Goal: Task Accomplishment & Management: Manage account settings

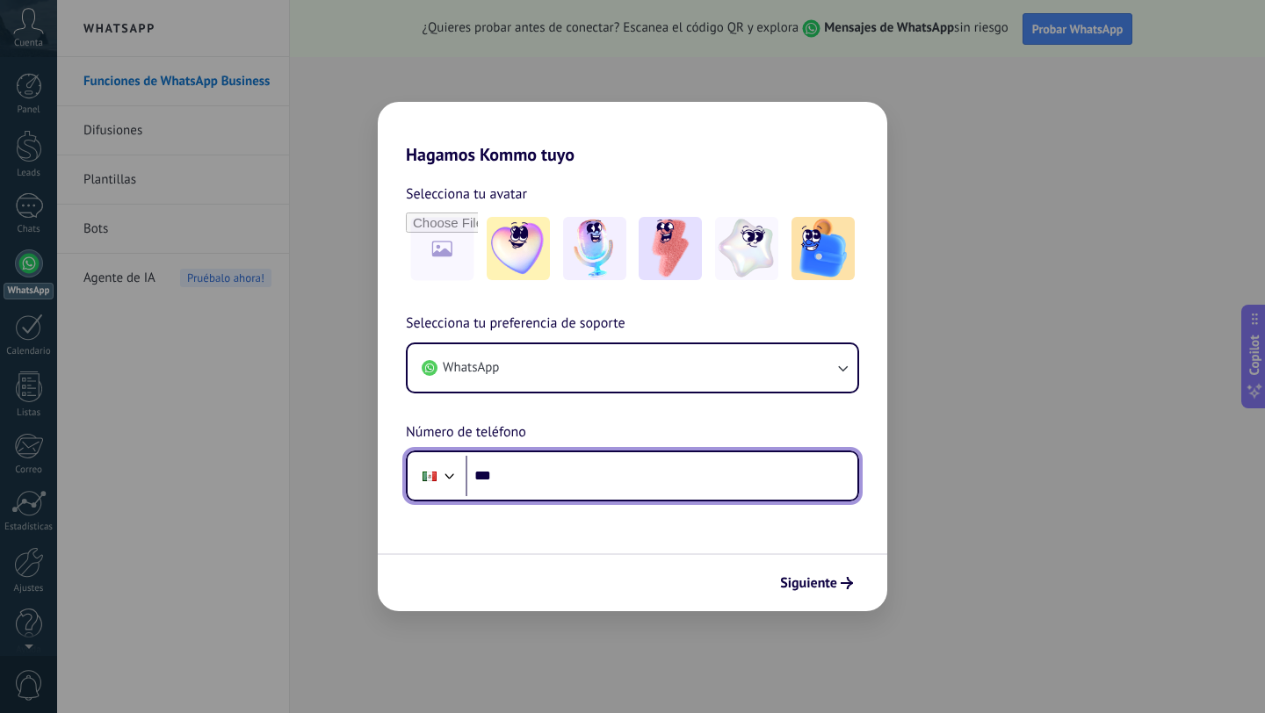
click at [524, 486] on input "***" at bounding box center [662, 476] width 392 height 40
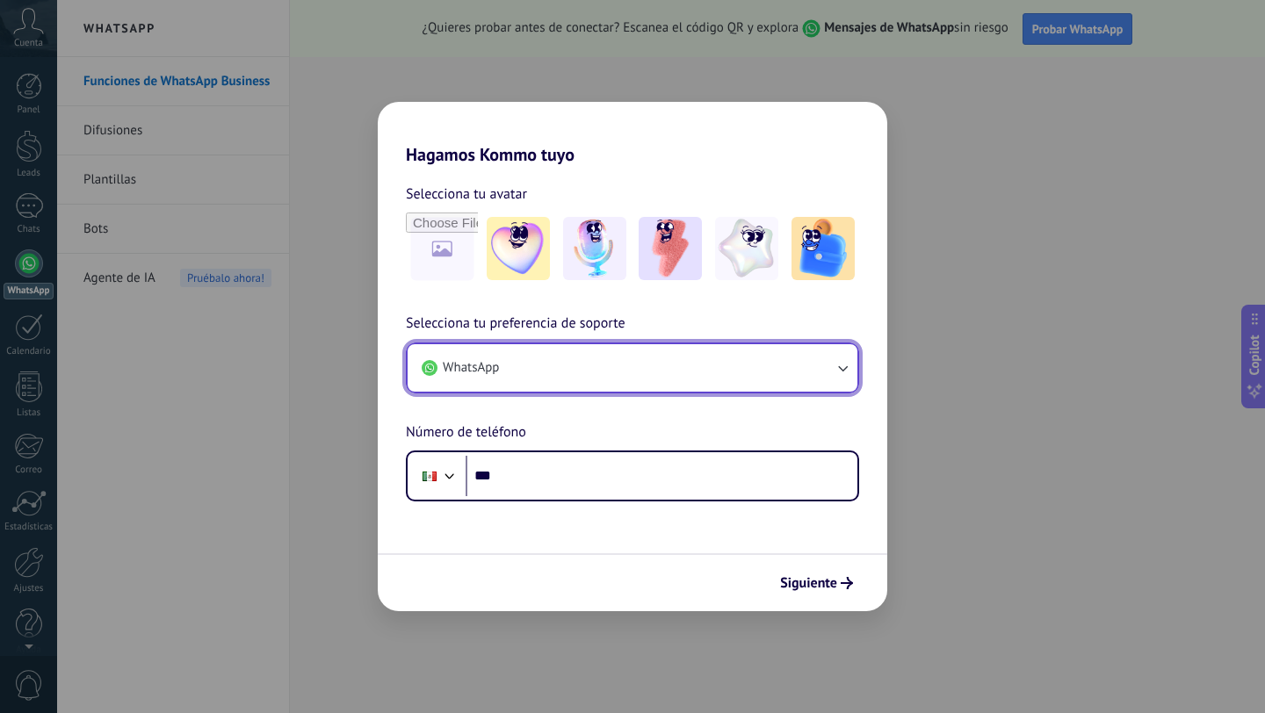
click at [841, 366] on icon "button" at bounding box center [843, 368] width 18 height 18
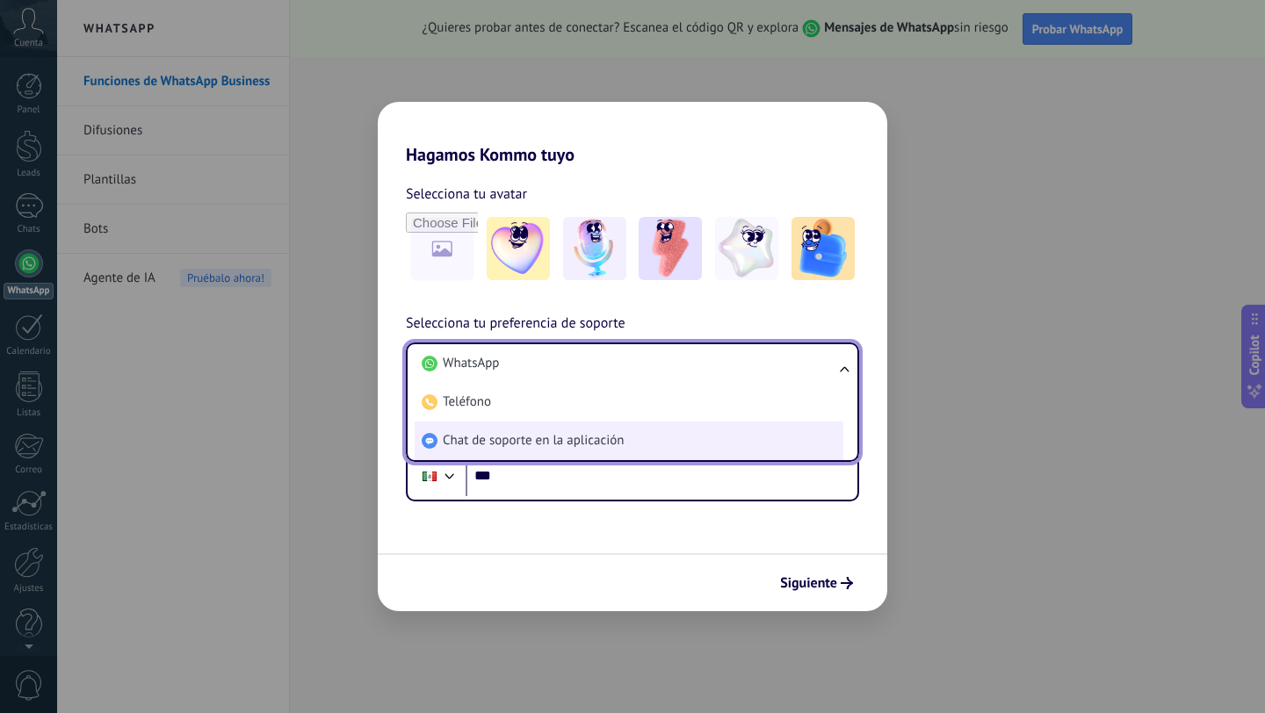
click at [598, 445] on span "Chat de soporte en la aplicación" at bounding box center [533, 441] width 181 height 18
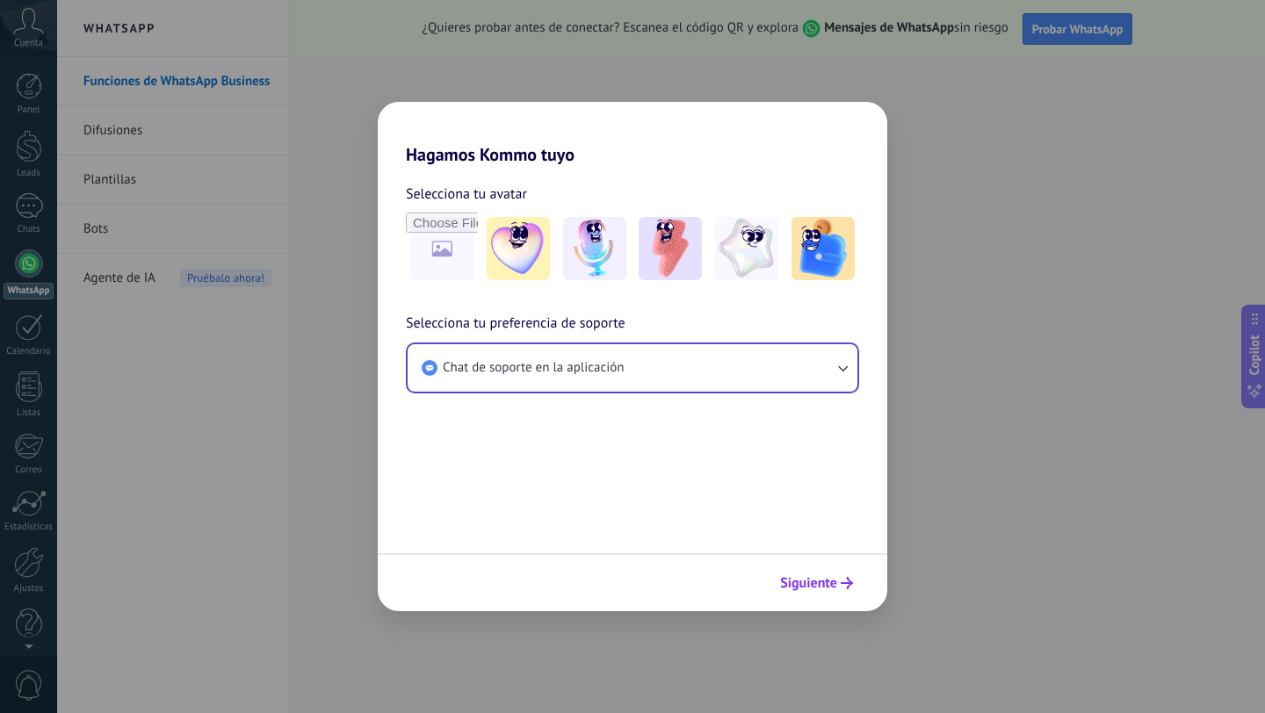
click at [821, 585] on span "Siguiente" at bounding box center [808, 583] width 57 height 12
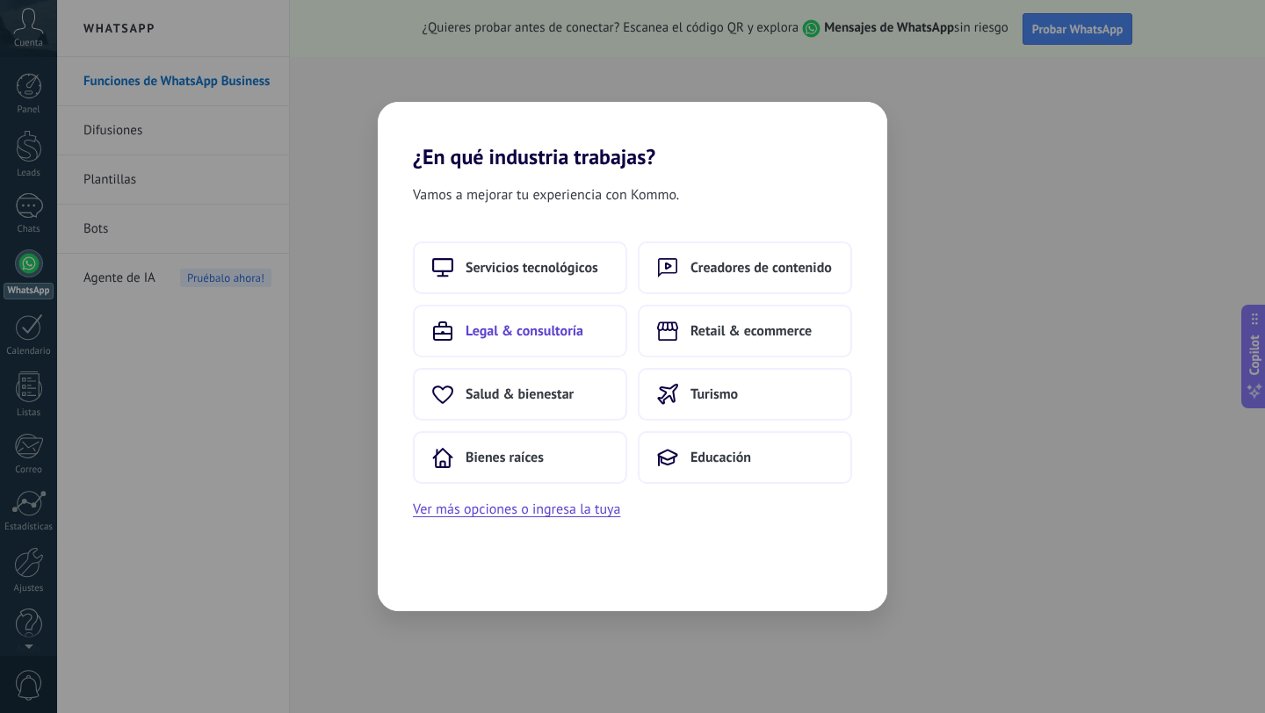
click at [545, 325] on span "Legal & consultoría" at bounding box center [525, 331] width 118 height 18
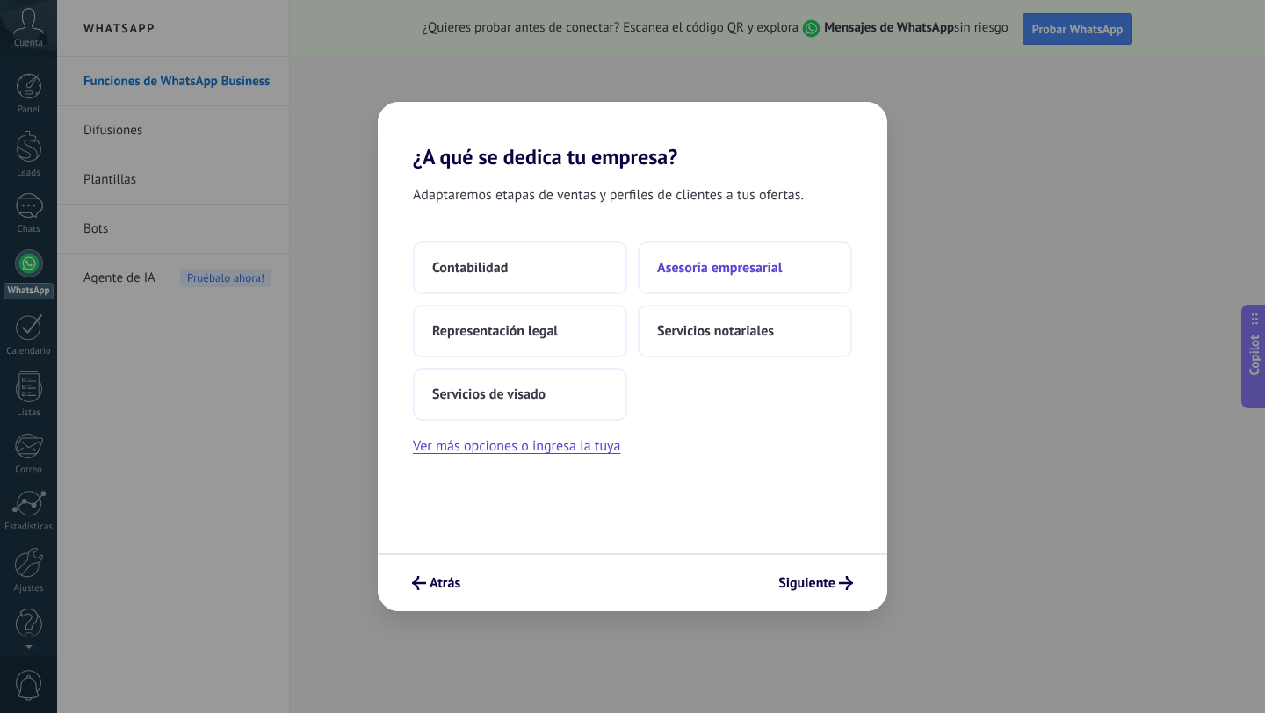
click at [709, 266] on span "Asesoría empresarial" at bounding box center [719, 268] width 125 height 18
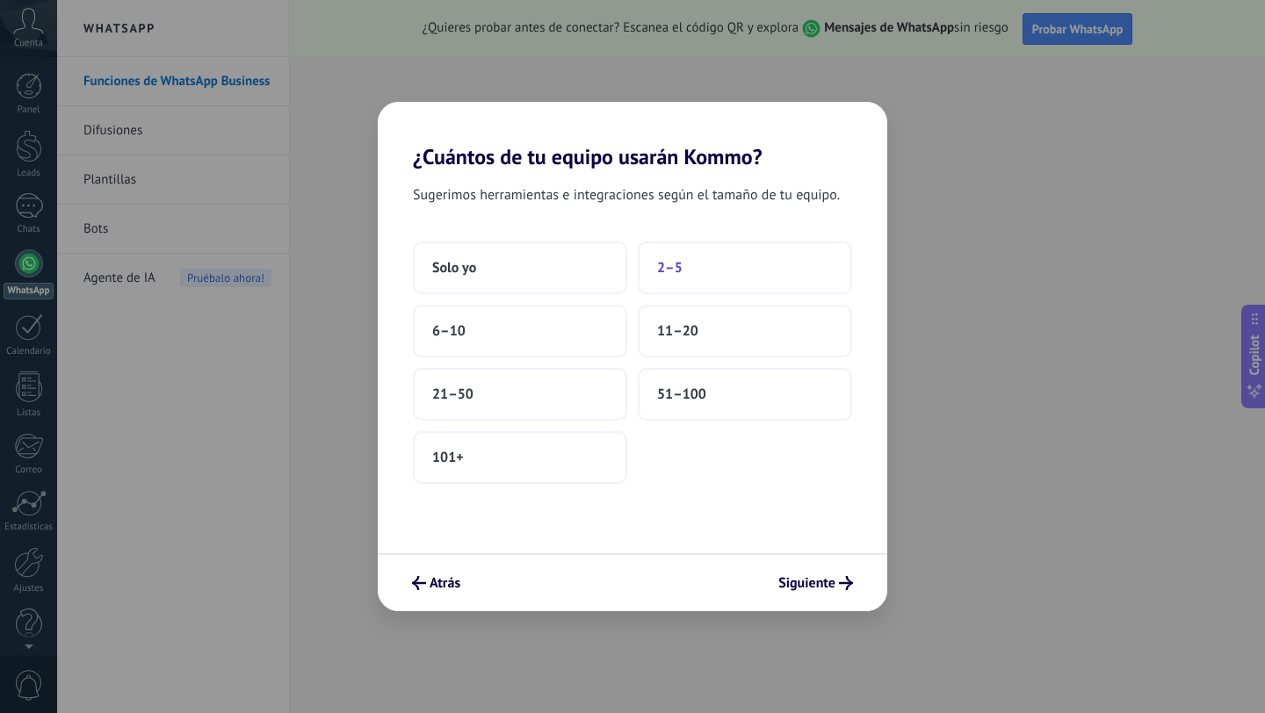
click at [690, 268] on button "2–5" at bounding box center [745, 268] width 214 height 53
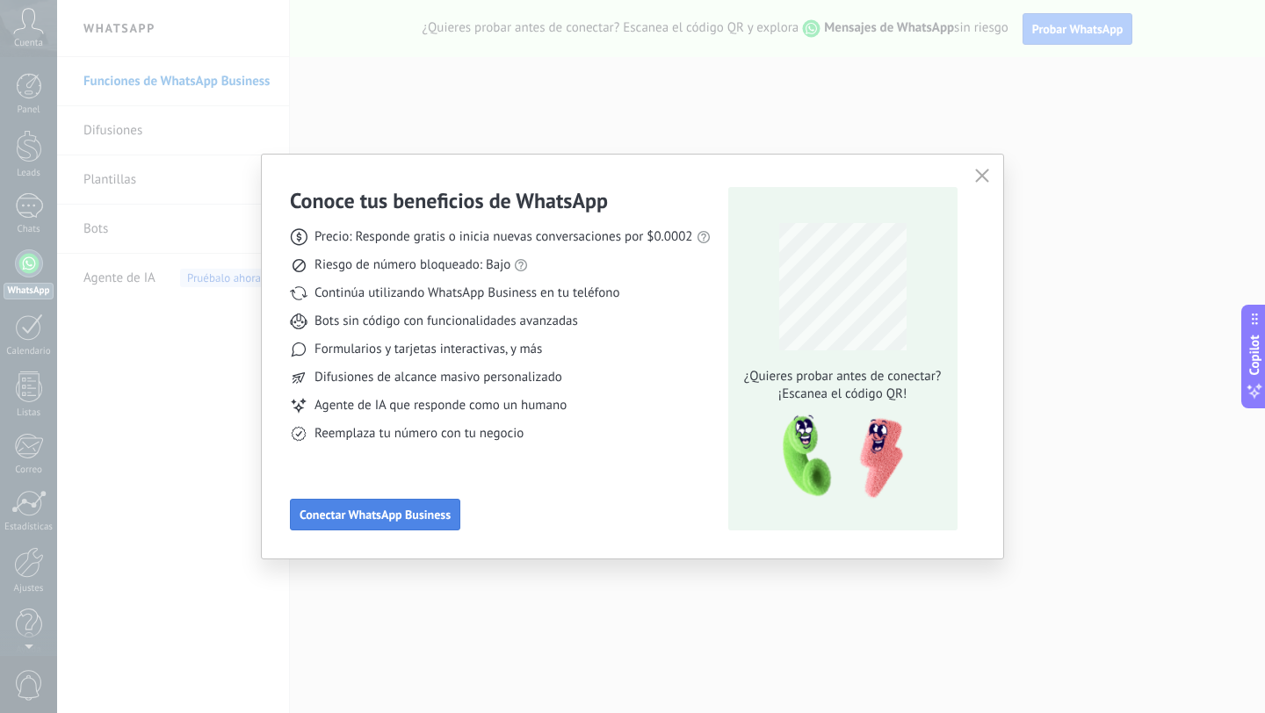
click at [395, 518] on span "Conectar WhatsApp Business" at bounding box center [375, 515] width 151 height 12
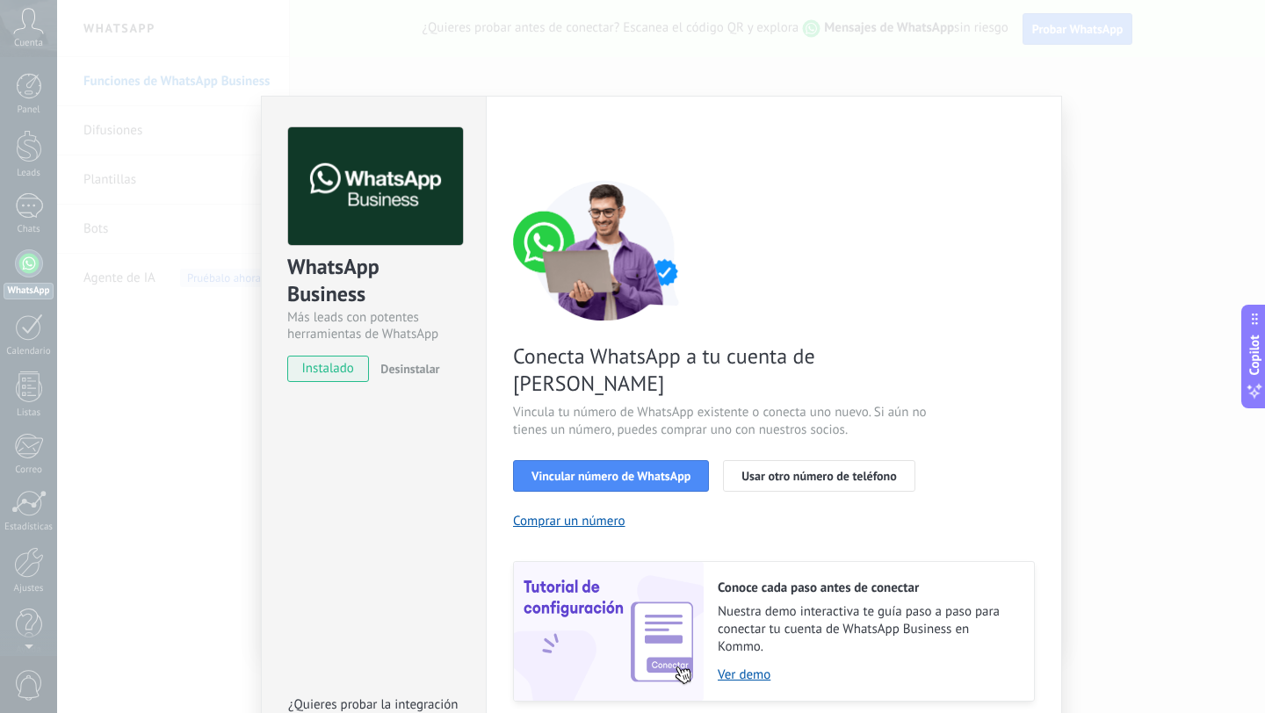
scroll to position [40, 0]
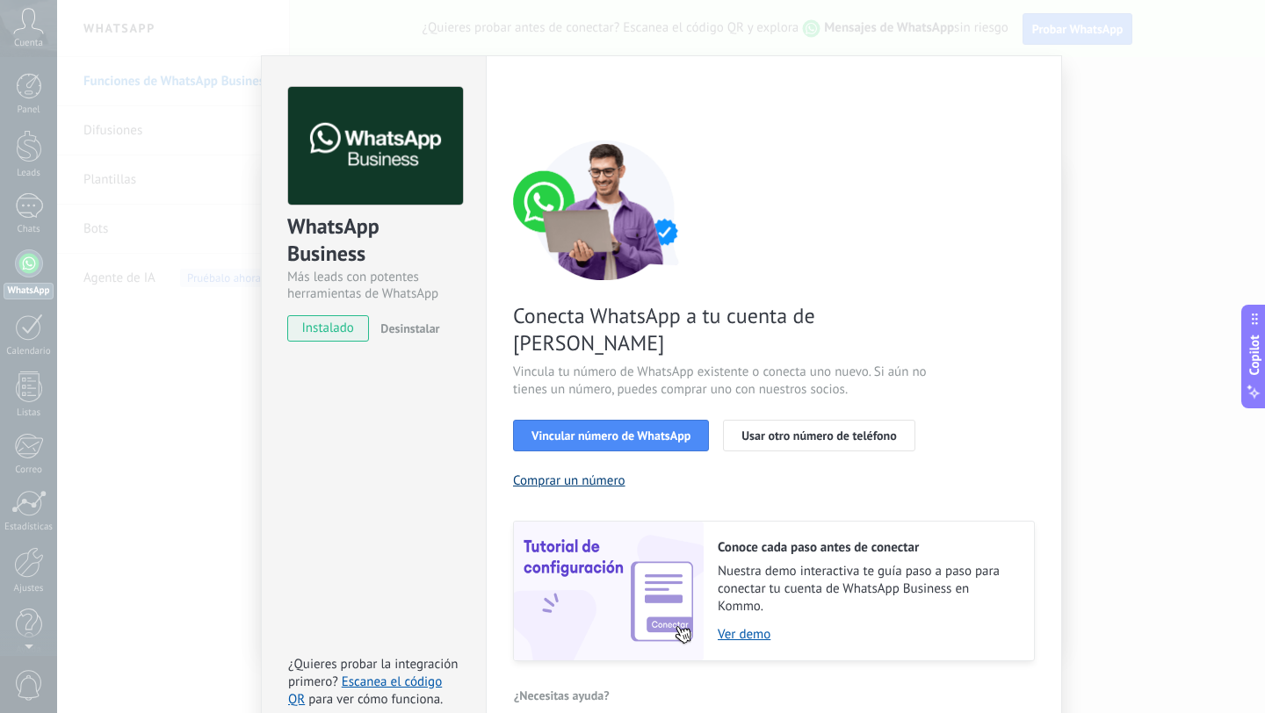
click at [586, 473] on button "Comprar un número" at bounding box center [569, 481] width 112 height 17
click at [626, 430] on span "Vincular número de WhatsApp" at bounding box center [611, 436] width 159 height 12
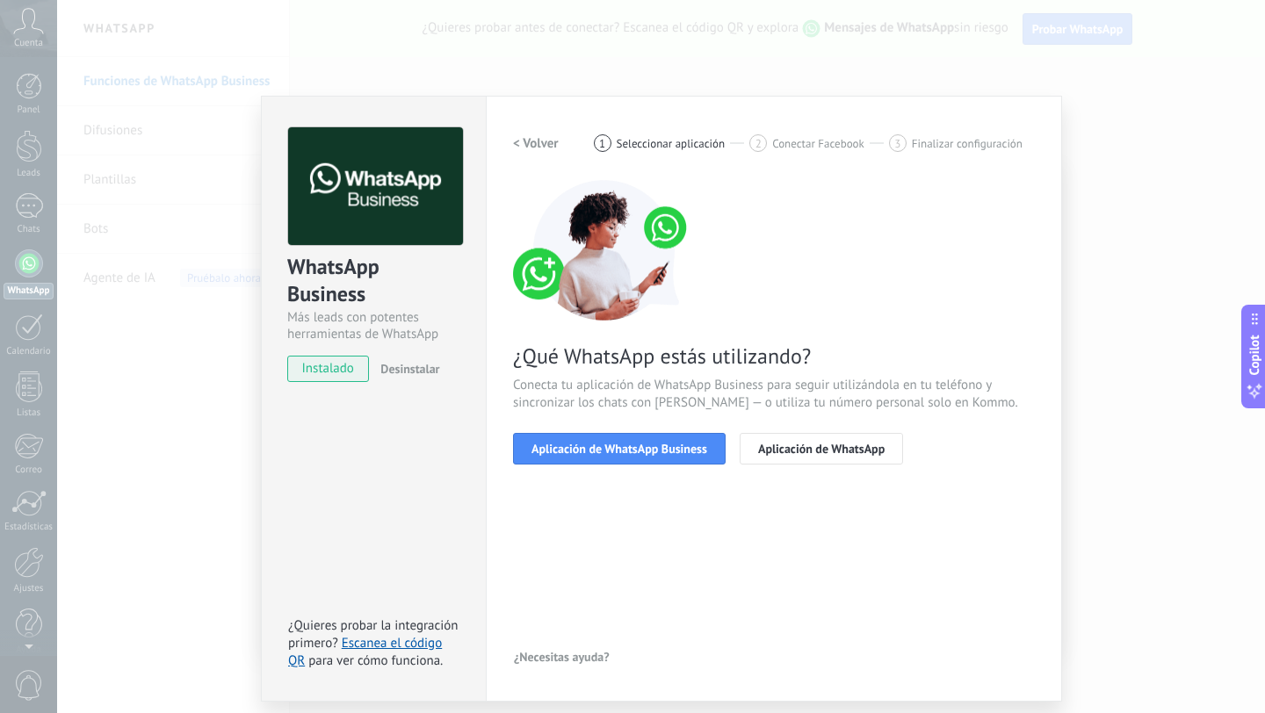
scroll to position [0, 0]
click at [803, 445] on span "Aplicación de WhatsApp" at bounding box center [821, 449] width 127 height 12
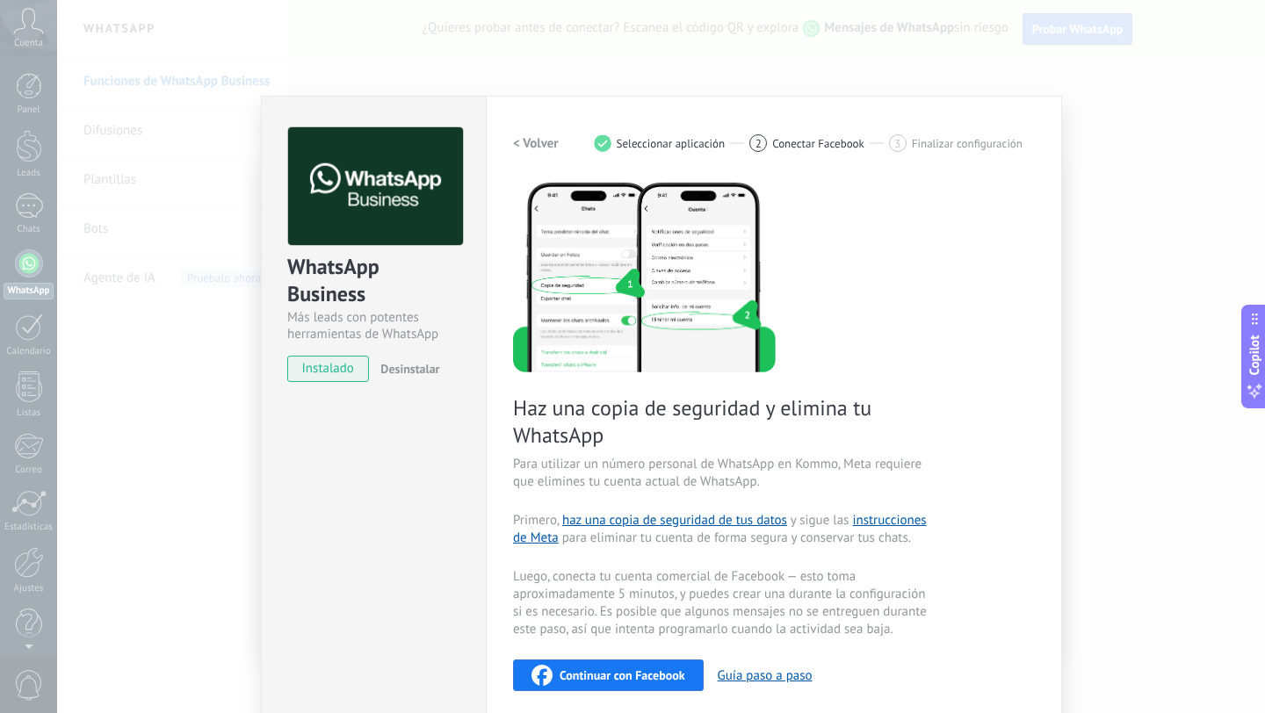
click at [531, 144] on h2 "< Volver" at bounding box center [536, 143] width 46 height 17
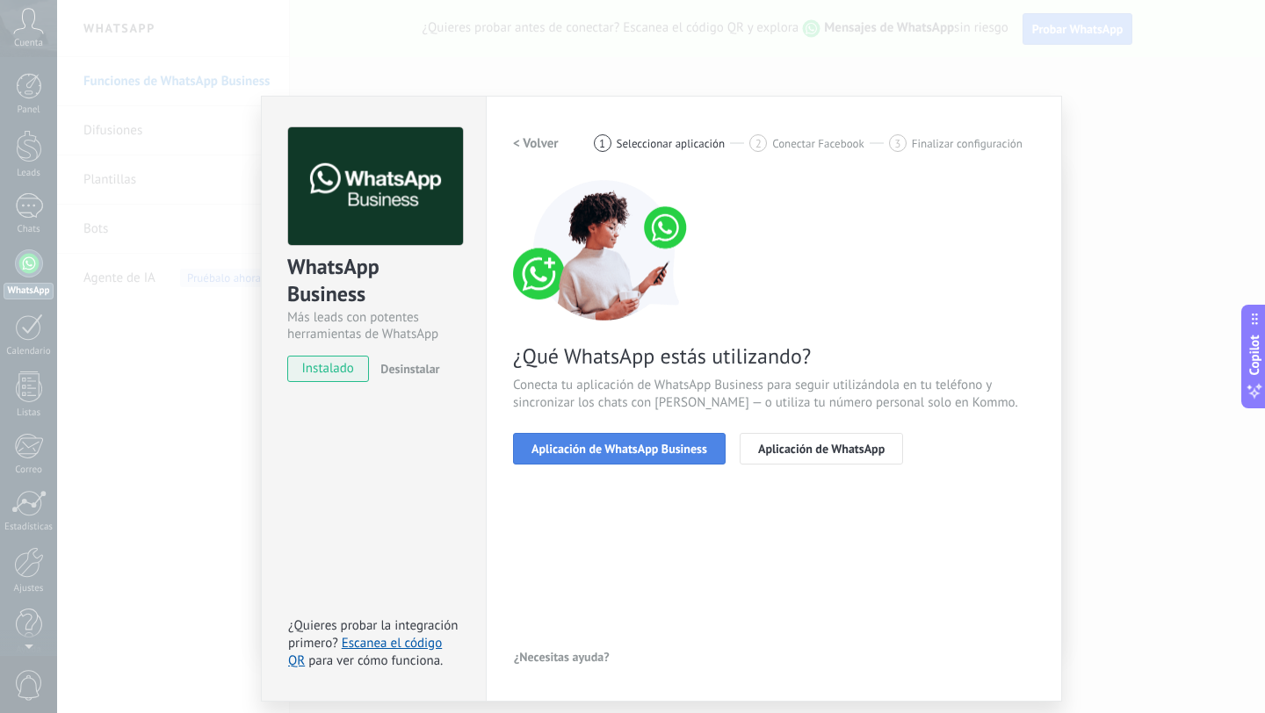
click at [592, 453] on span "Aplicación de WhatsApp Business" at bounding box center [620, 449] width 176 height 12
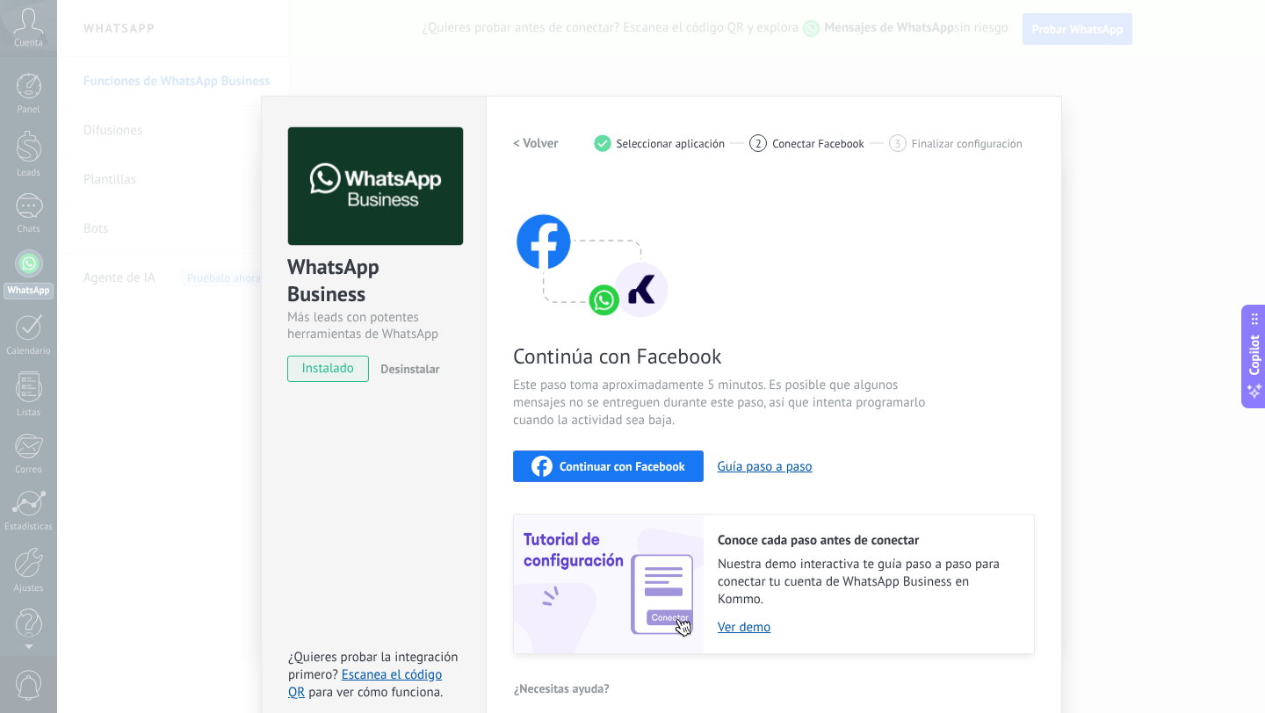
scroll to position [19, 0]
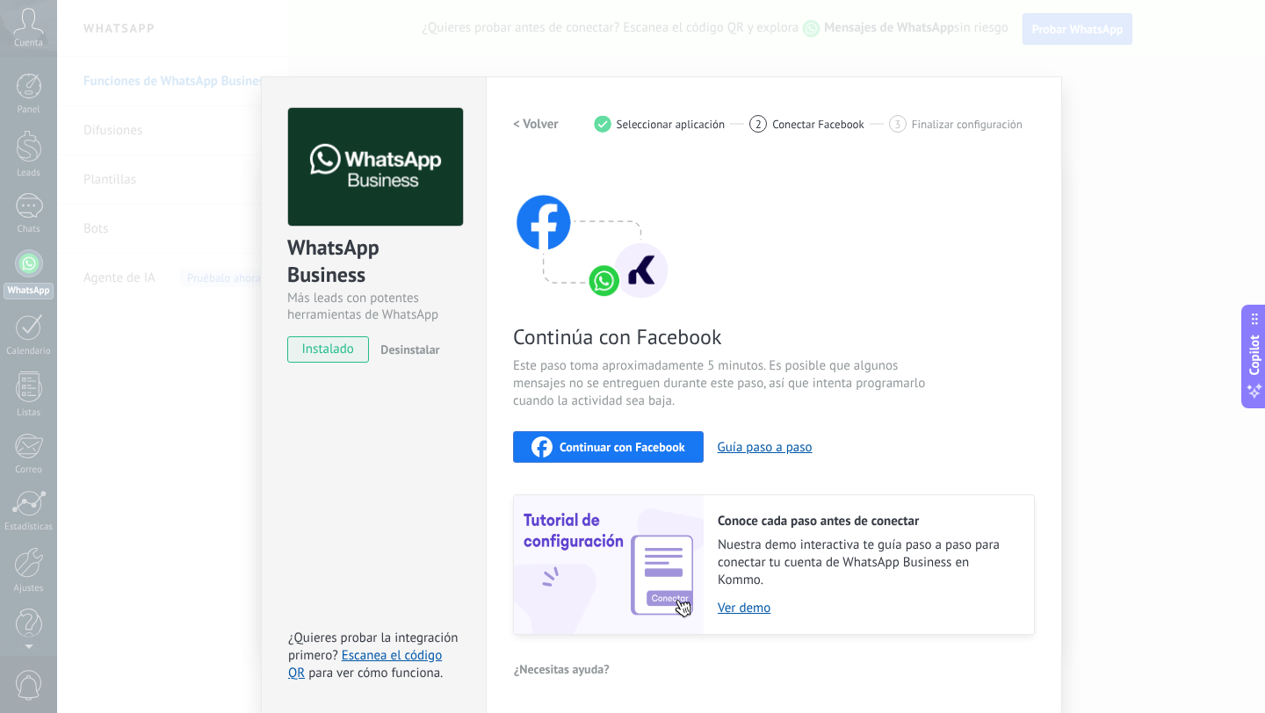
click at [809, 127] on span "Conectar Facebook" at bounding box center [818, 124] width 92 height 13
click at [611, 125] on div "1 Seleccionar aplicación" at bounding box center [672, 124] width 156 height 18
click at [539, 125] on h2 "< Volver" at bounding box center [536, 124] width 46 height 17
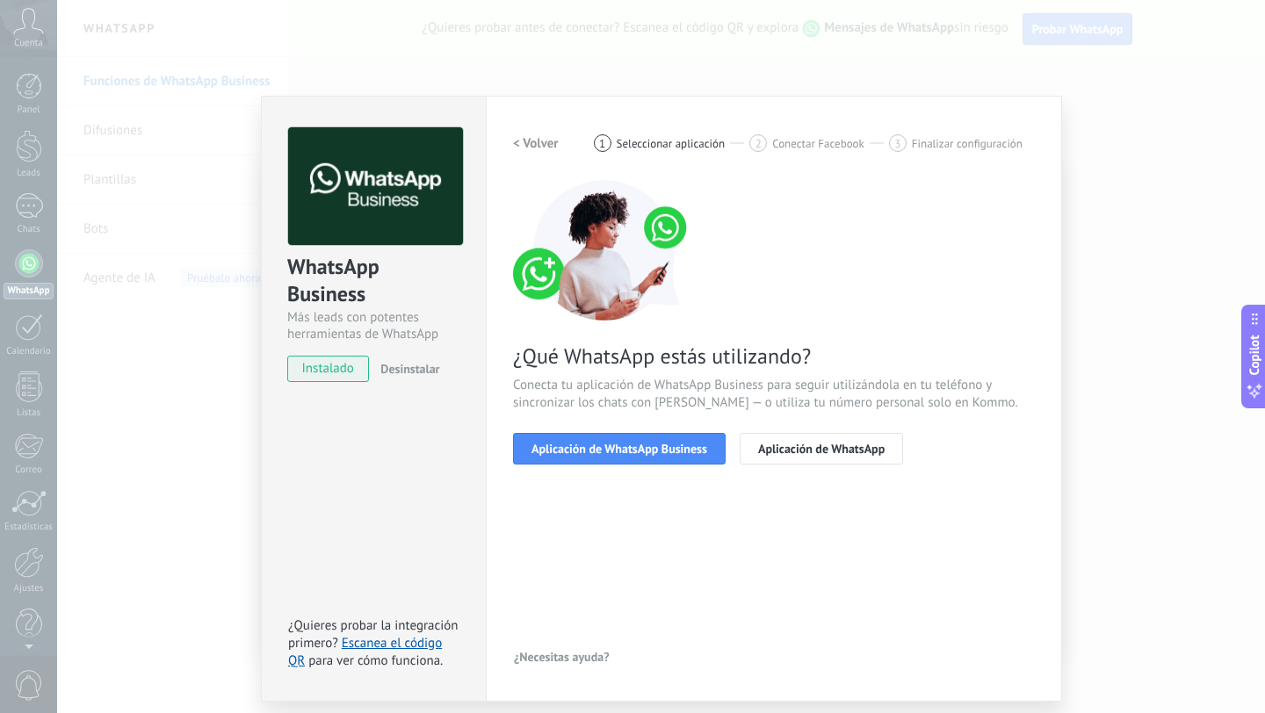
click at [528, 145] on h2 "< Volver" at bounding box center [536, 143] width 46 height 17
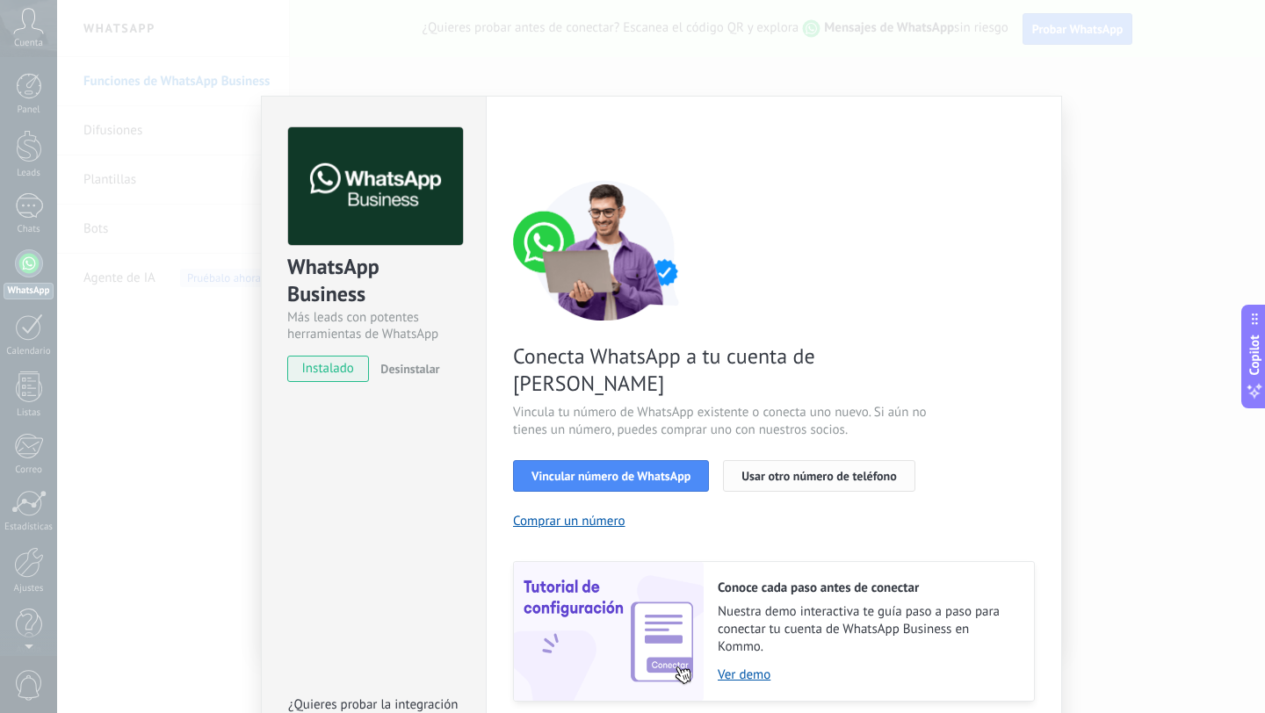
scroll to position [40, 0]
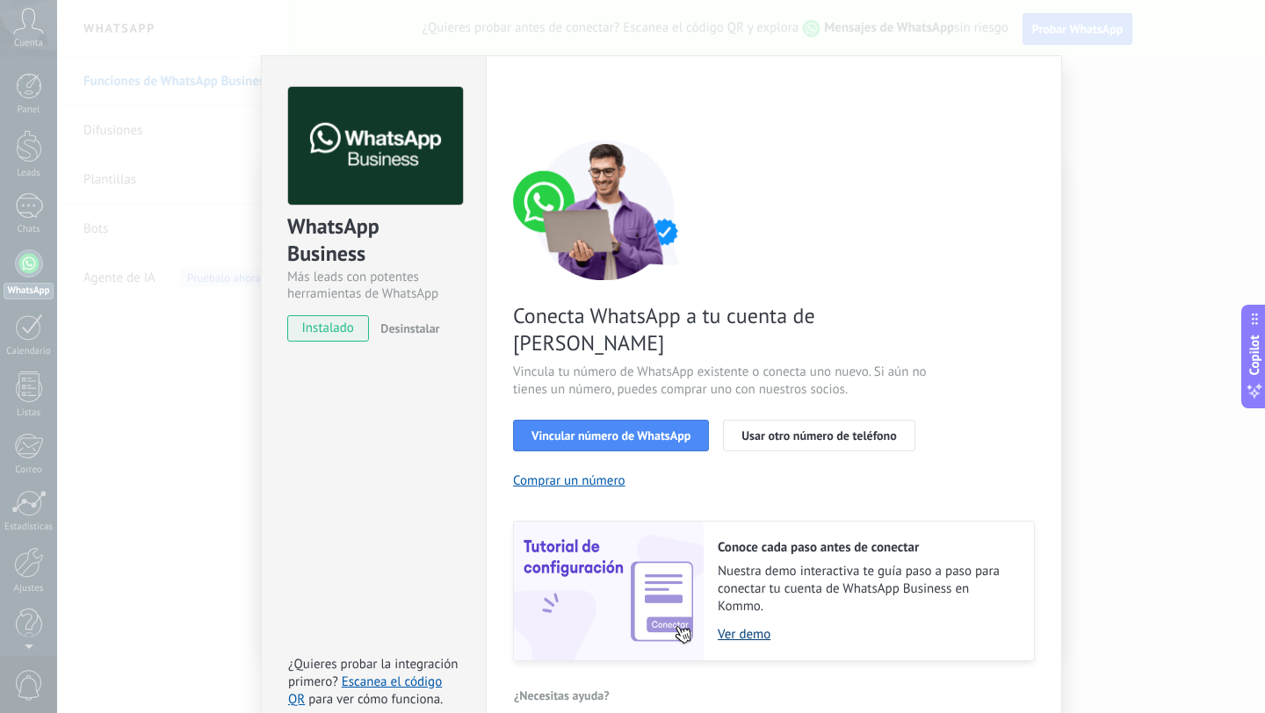
click at [753, 627] on link "Ver demo" at bounding box center [867, 635] width 299 height 17
click at [313, 330] on span "instalado" at bounding box center [328, 328] width 80 height 26
click at [814, 430] on span "Usar otro número de teléfono" at bounding box center [819, 436] width 155 height 12
click at [172, 458] on div "WhatsApp Business Más leads con potentes herramientas de WhatsApp instalado Des…" at bounding box center [661, 356] width 1208 height 713
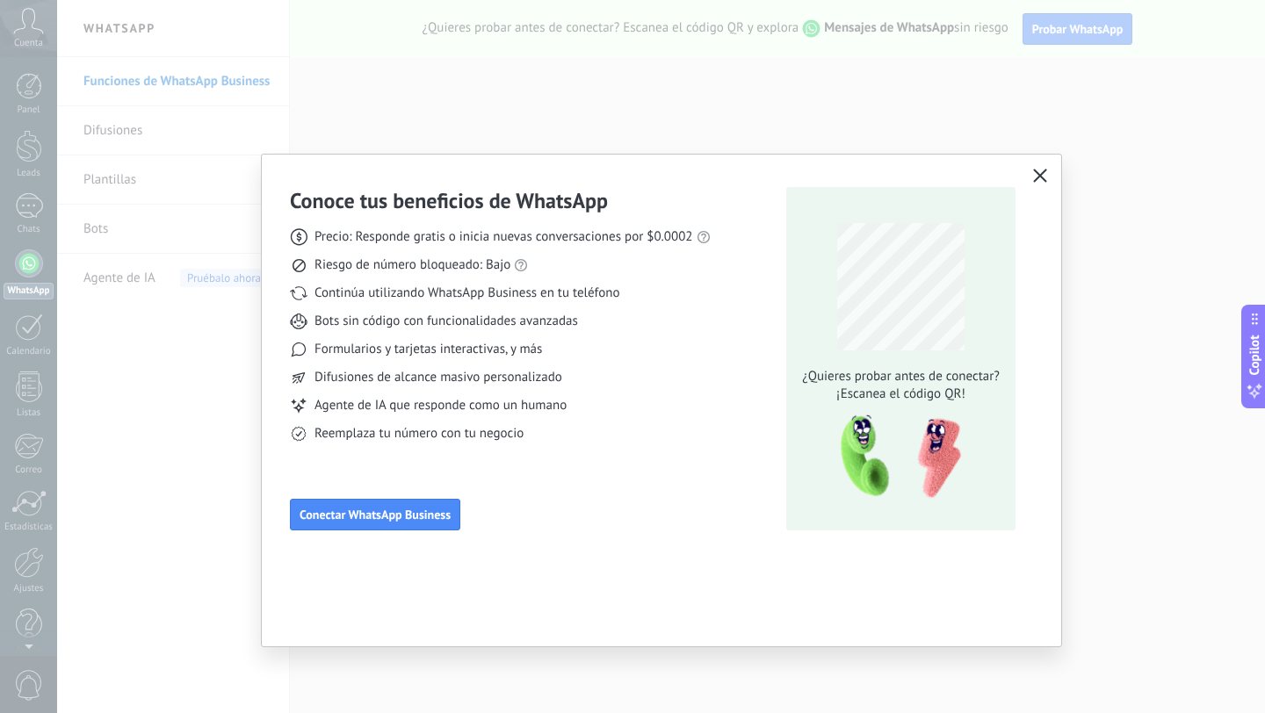
scroll to position [0, 0]
click at [196, 419] on div "Conoce tus beneficios de WhatsApp Precio: Responde gratis o inicia nuevas conve…" at bounding box center [632, 356] width 1265 height 713
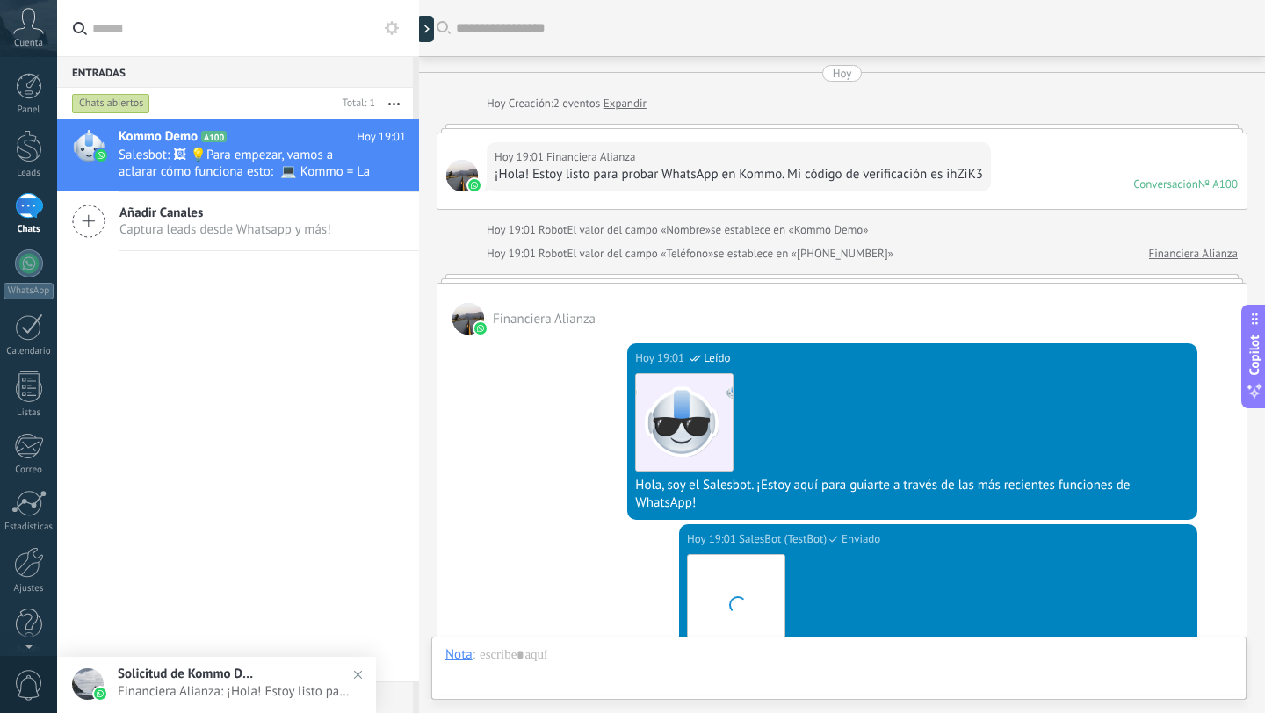
scroll to position [467, 0]
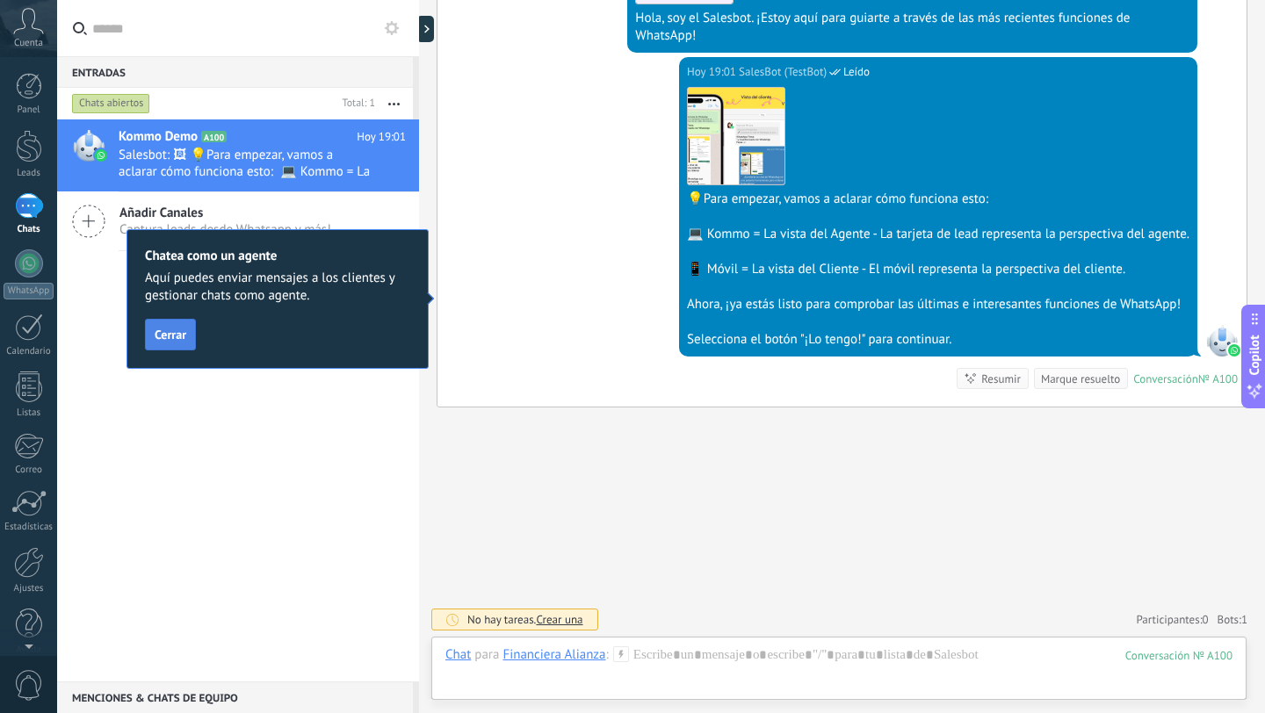
click at [168, 337] on span "Cerrar" at bounding box center [171, 335] width 32 height 12
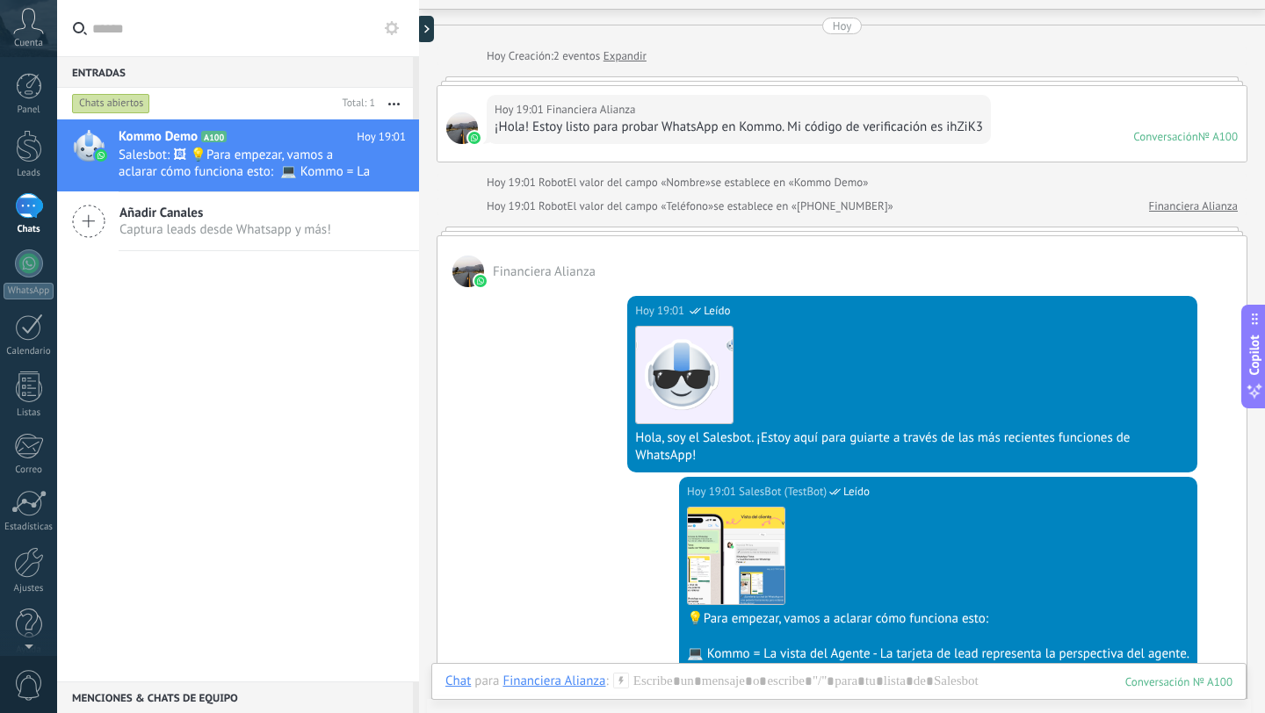
scroll to position [0, 0]
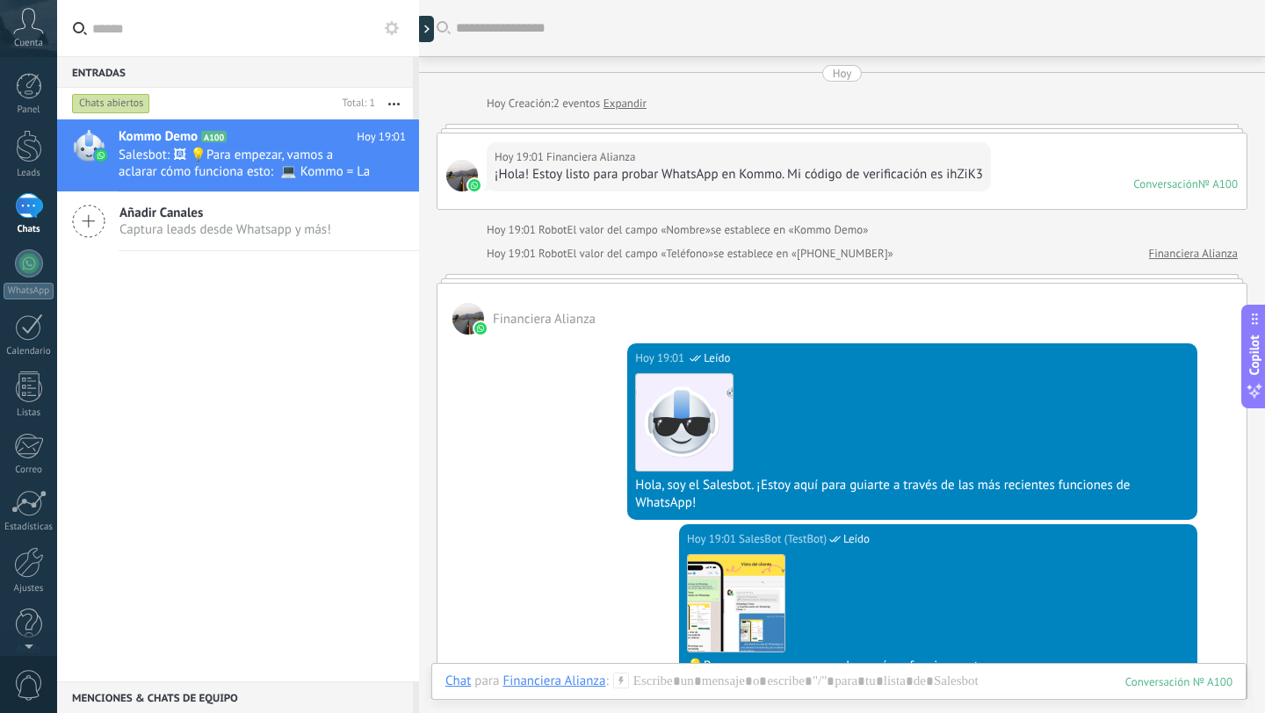
click at [1071, 176] on div "[DATE] 19:01 Financiera Alianza ¡Hola! Estoy listo para probar WhatsApp en Komm…" at bounding box center [842, 172] width 809 height 76
click at [1052, 170] on div "[DATE] 19:01 Financiera Alianza ¡Hola! Estoy listo para probar WhatsApp en Komm…" at bounding box center [842, 172] width 809 height 76
click at [330, 143] on h2 "Kommo Demo A100" at bounding box center [238, 137] width 238 height 18
click at [1199, 189] on div "№ A100" at bounding box center [1219, 184] width 40 height 15
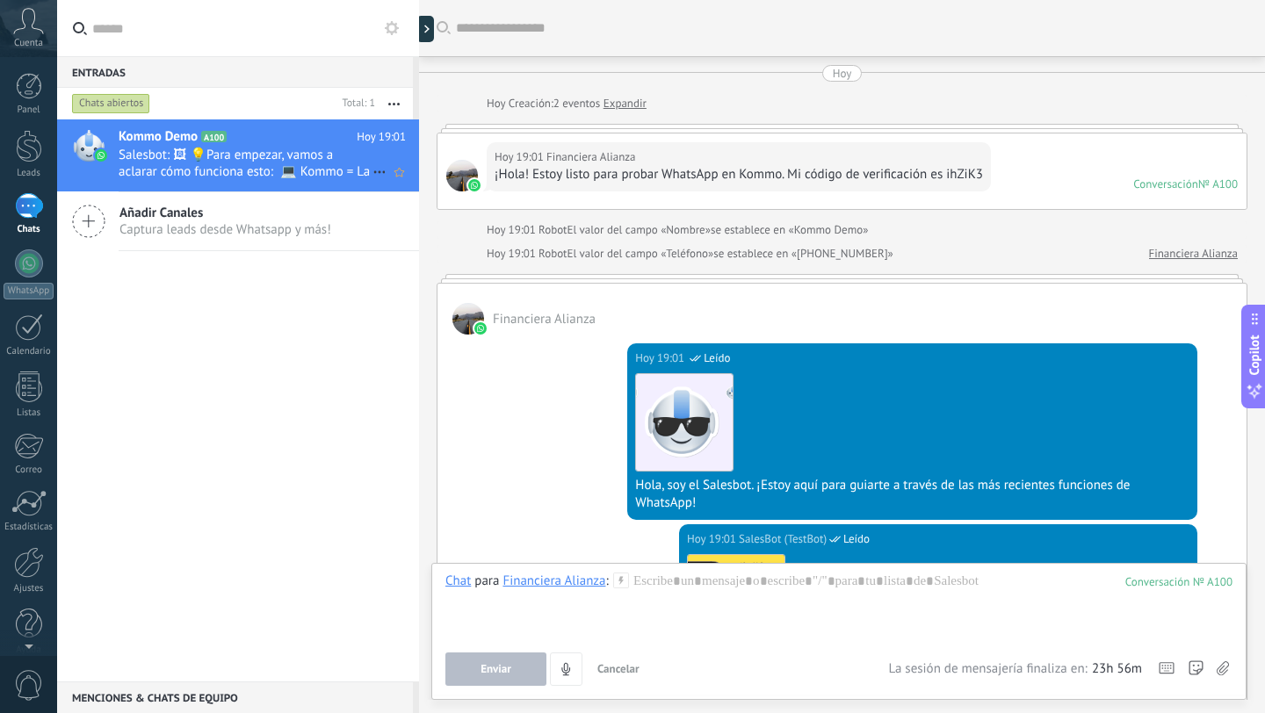
click at [281, 138] on h2 "Kommo Demo A100" at bounding box center [238, 137] width 238 height 18
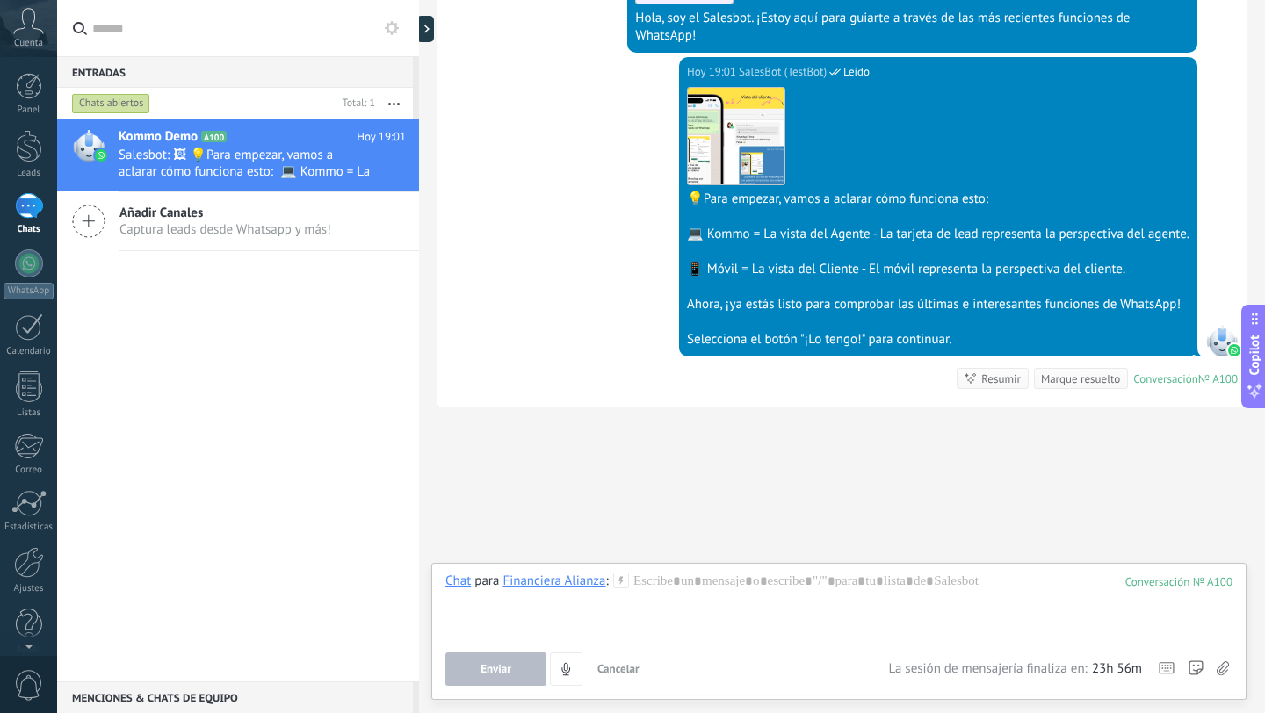
scroll to position [467, 0]
click at [1163, 377] on div "Conversación" at bounding box center [1166, 379] width 65 height 15
click at [503, 668] on span "Enviar" at bounding box center [496, 669] width 31 height 12
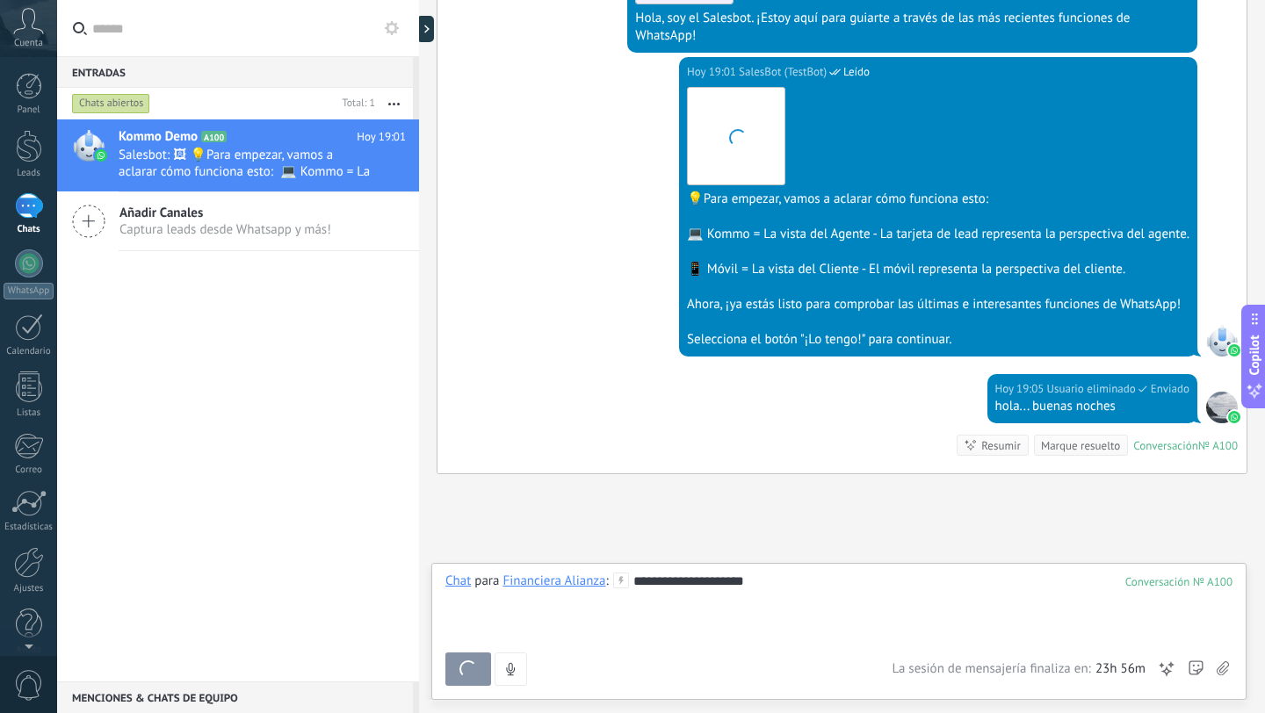
scroll to position [534, 0]
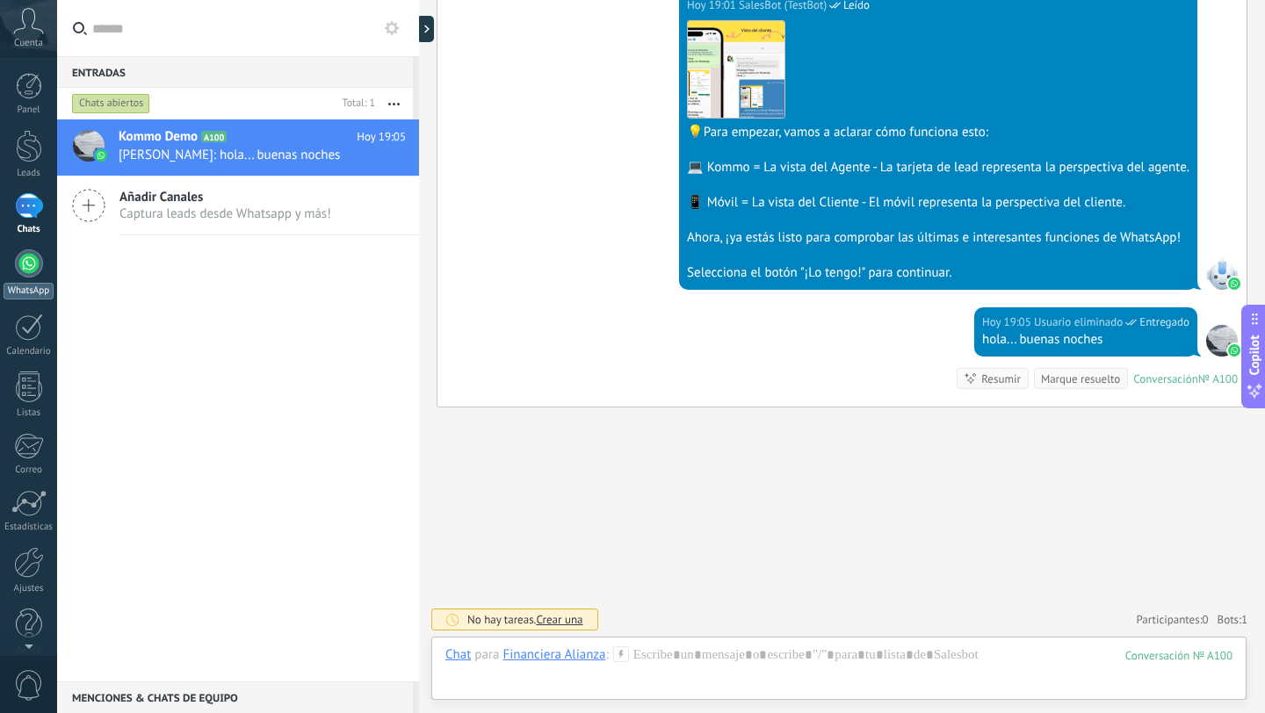
click at [35, 264] on div at bounding box center [29, 264] width 28 height 28
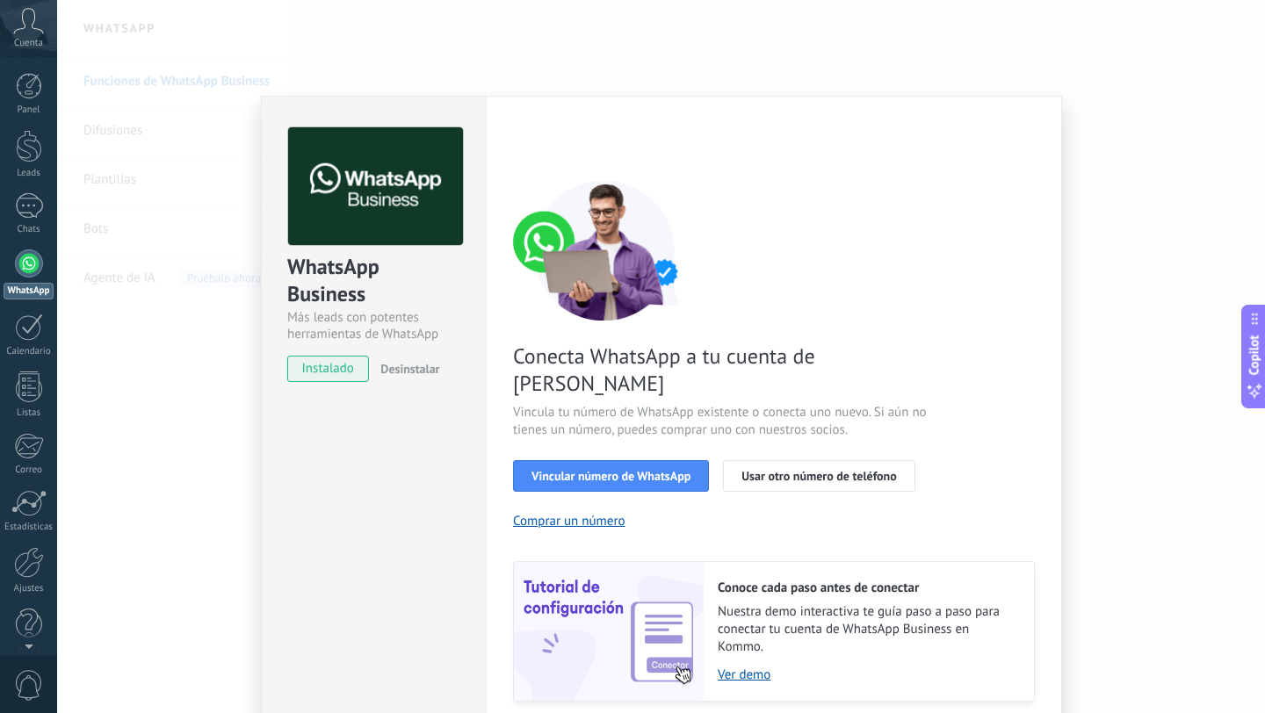
click at [156, 400] on div "WhatsApp Business Más leads con potentes herramientas de WhatsApp instalado Des…" at bounding box center [661, 356] width 1208 height 713
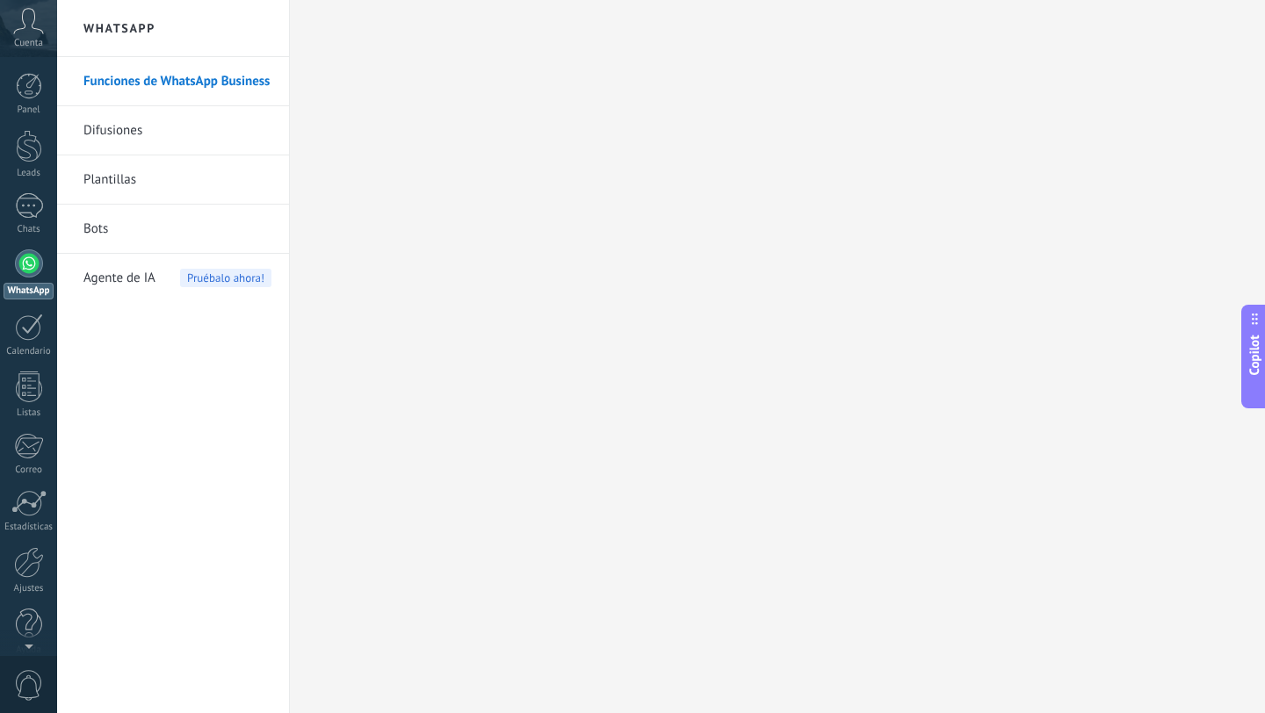
click at [33, 32] on icon at bounding box center [28, 21] width 31 height 26
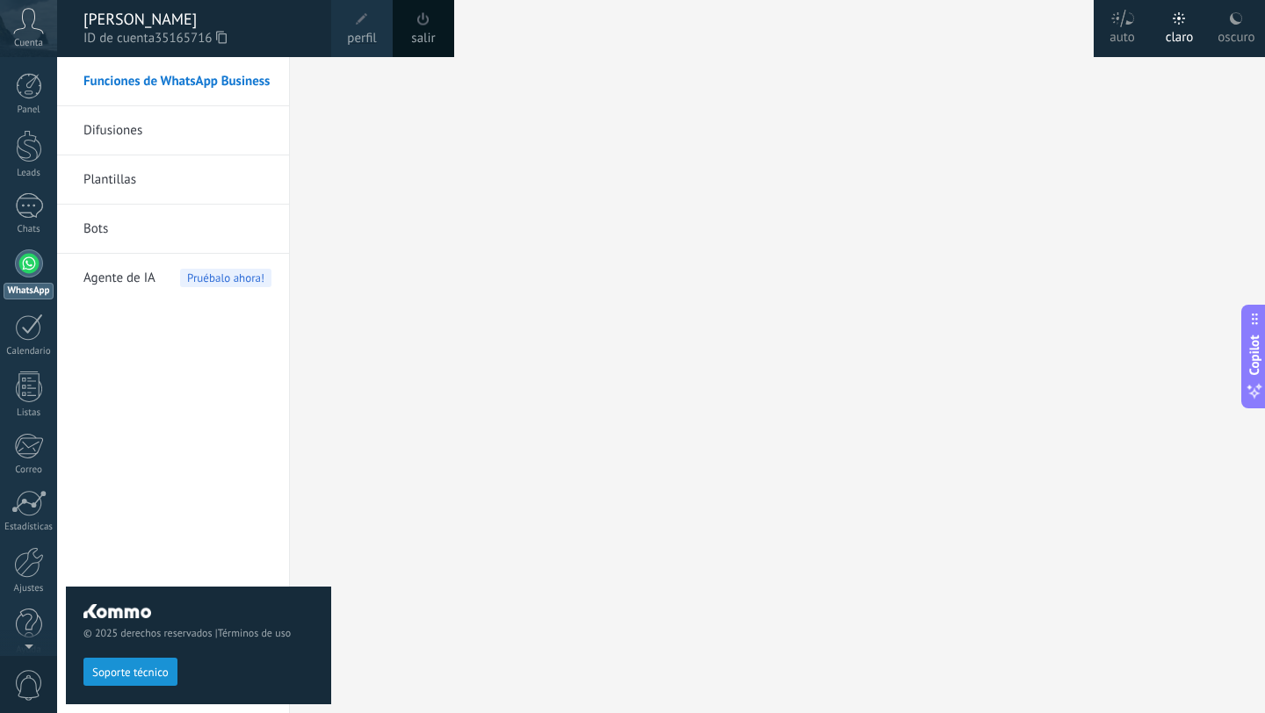
click at [42, 263] on div at bounding box center [29, 264] width 28 height 28
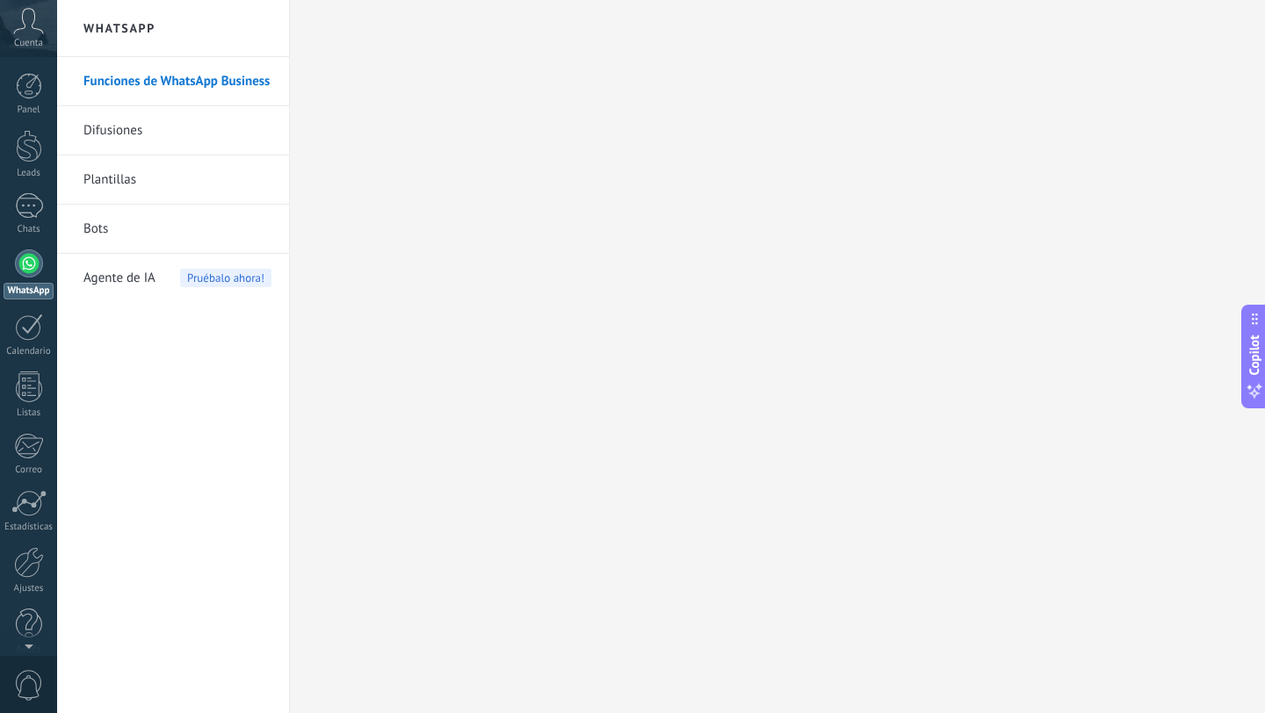
click at [31, 266] on div at bounding box center [29, 264] width 28 height 28
click at [19, 278] on link "WhatsApp" at bounding box center [28, 275] width 57 height 50
click at [24, 196] on div "1" at bounding box center [29, 205] width 28 height 25
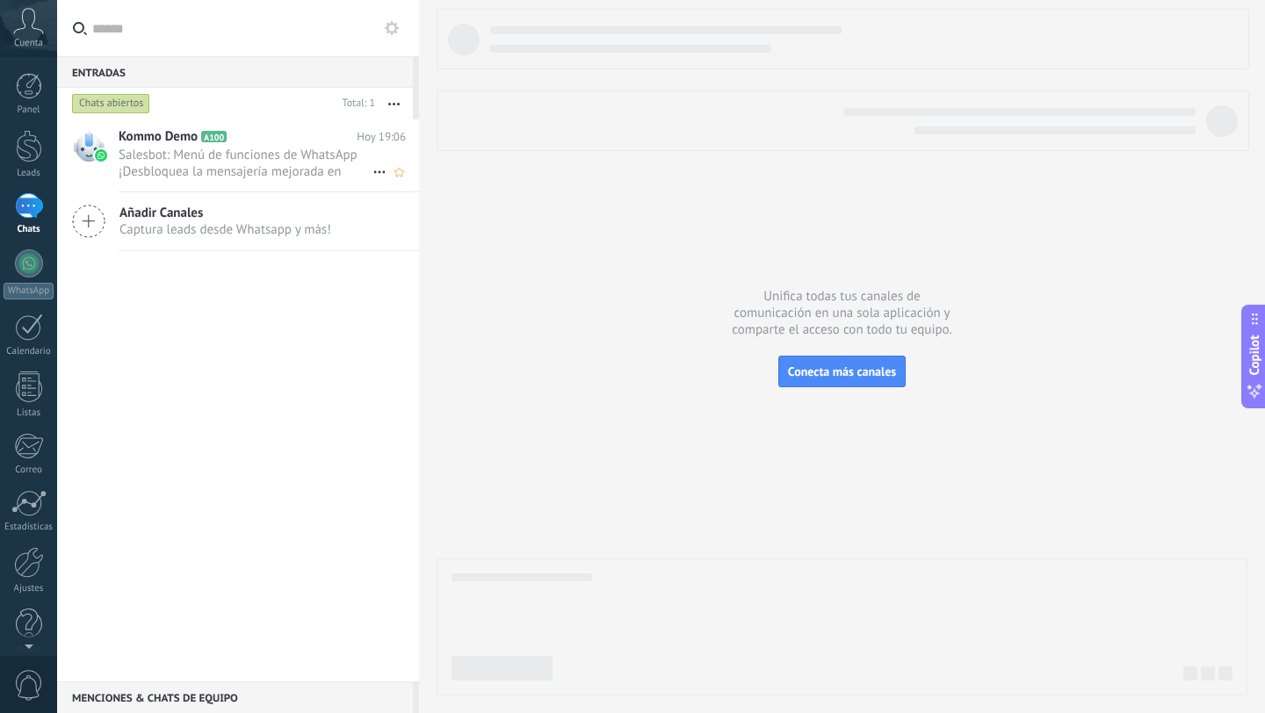
click at [176, 154] on span "Salesbot: Menú de funciones de WhatsApp ¡Desbloquea la mensajería mejorada en W…" at bounding box center [246, 163] width 254 height 33
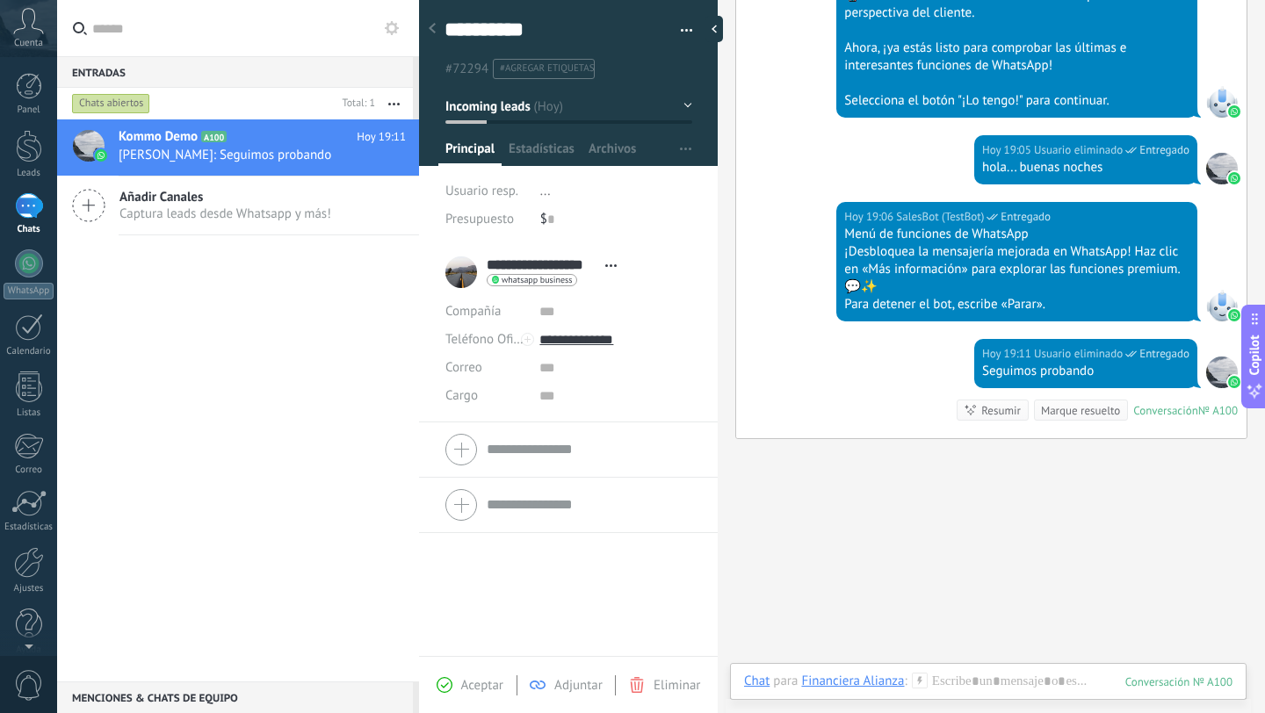
click at [29, 33] on icon at bounding box center [28, 21] width 31 height 26
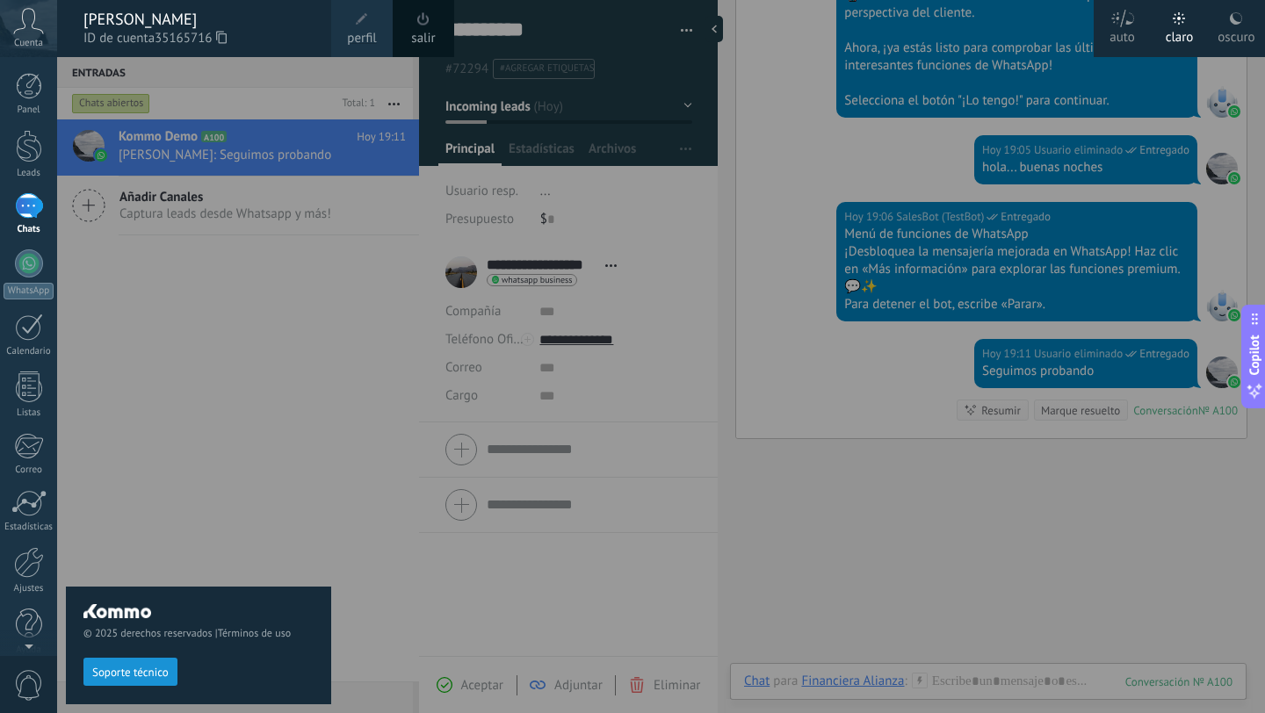
click at [29, 33] on icon at bounding box center [28, 21] width 31 height 26
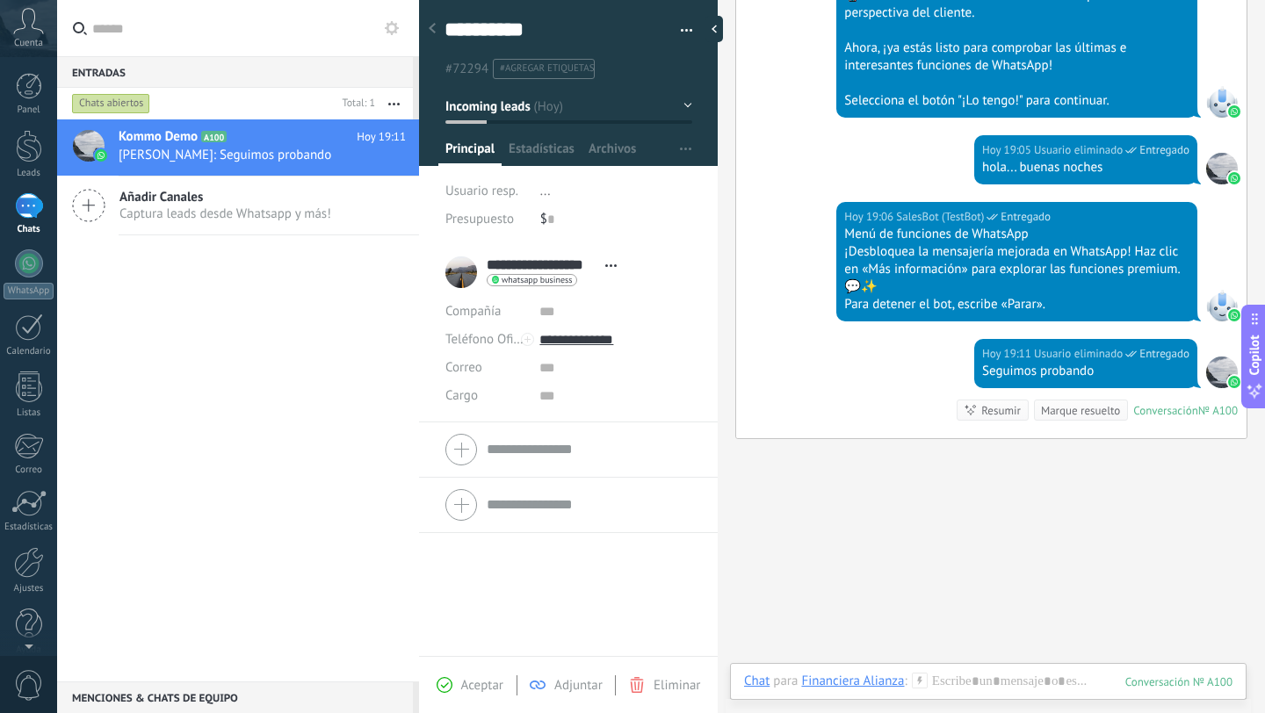
scroll to position [18, 0]
click at [33, 554] on div at bounding box center [29, 545] width 30 height 31
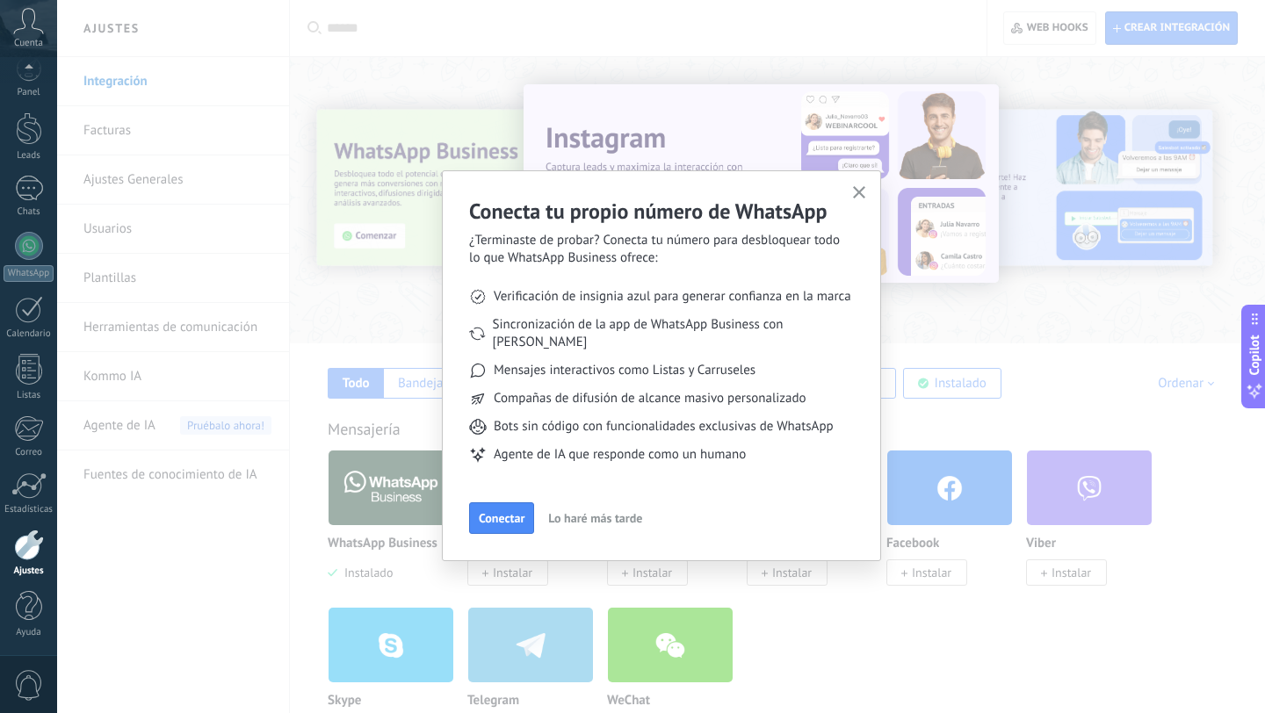
click at [857, 192] on icon "button" at bounding box center [859, 192] width 13 height 13
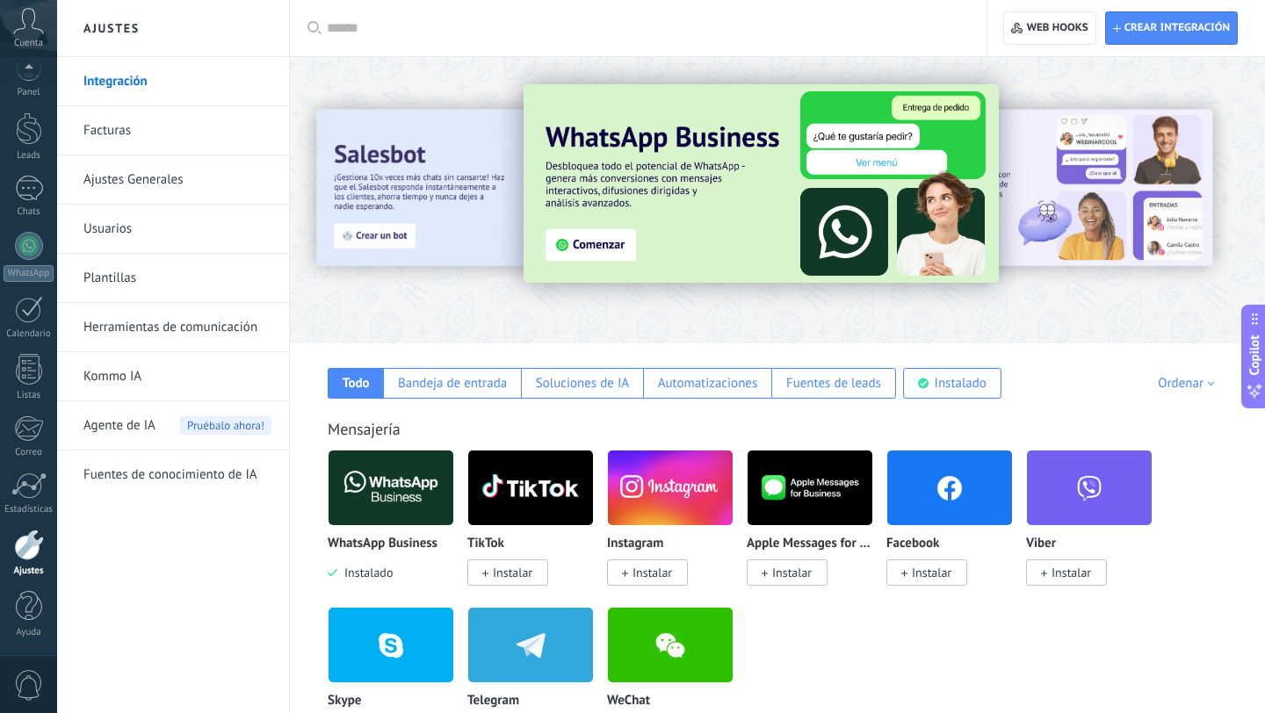
click at [107, 126] on link "Facturas" at bounding box center [177, 130] width 188 height 49
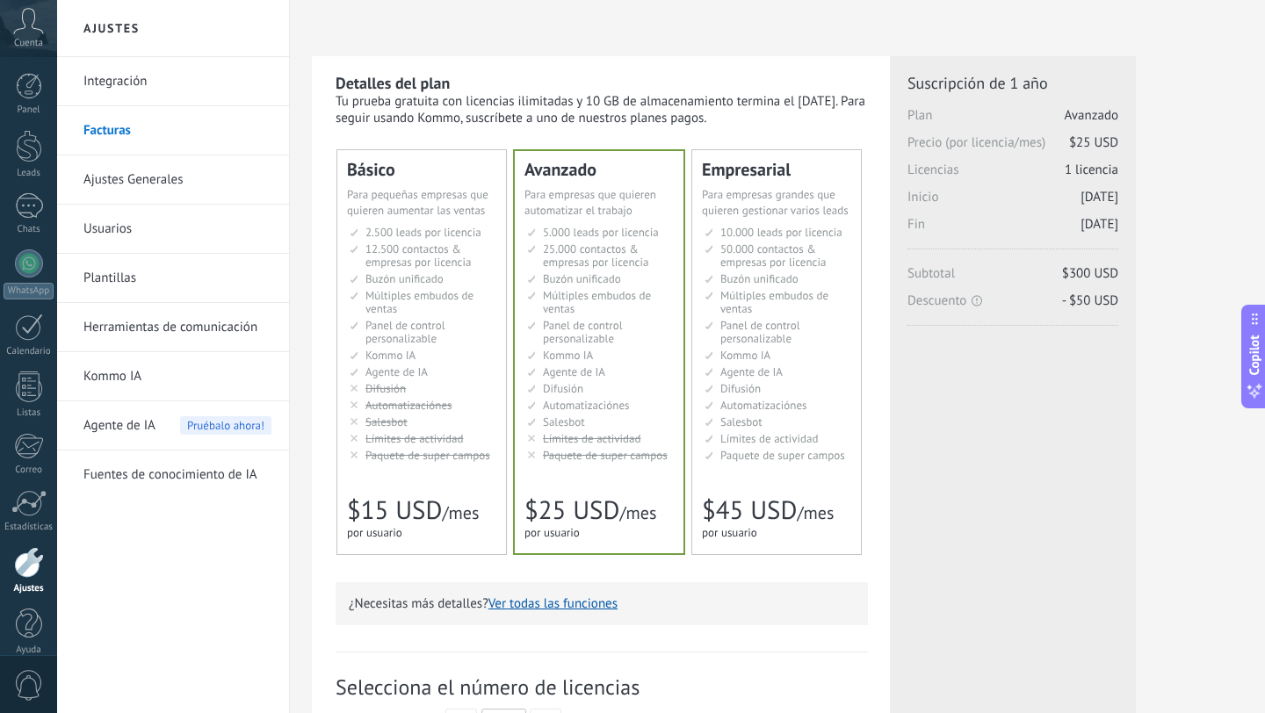
click at [391, 351] on span "Kommo IA" at bounding box center [391, 355] width 50 height 15
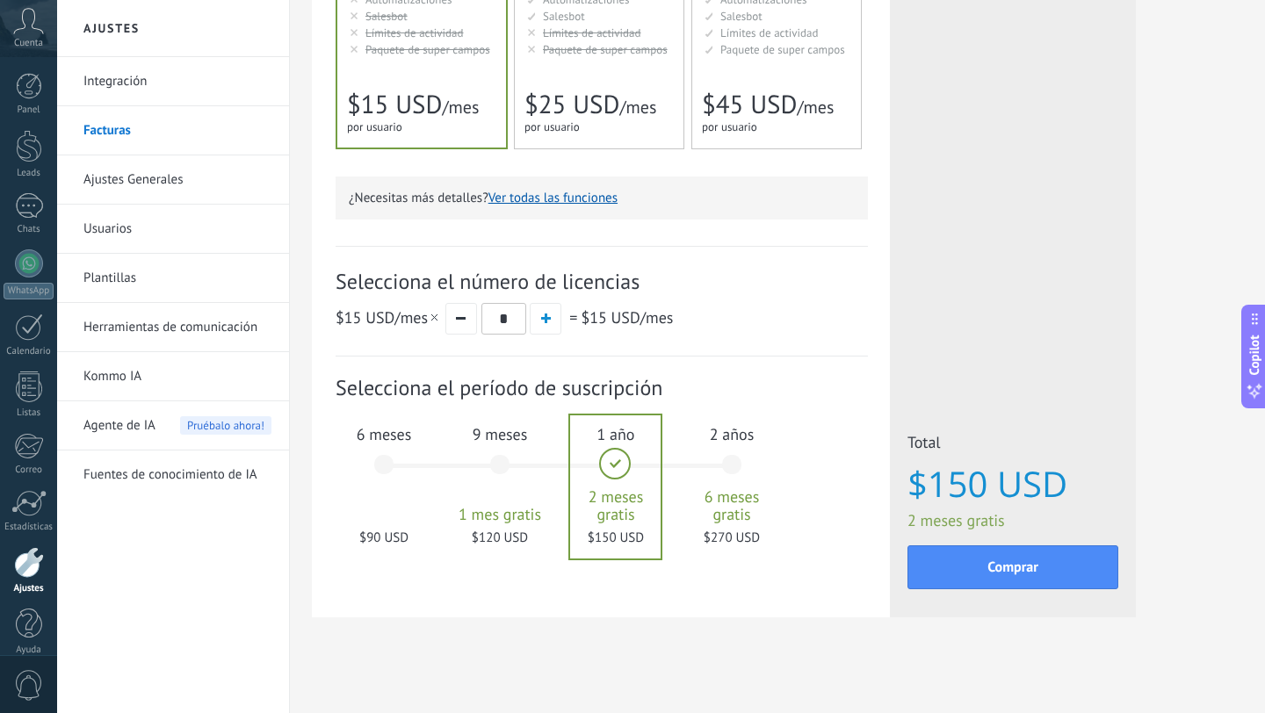
scroll to position [414, 0]
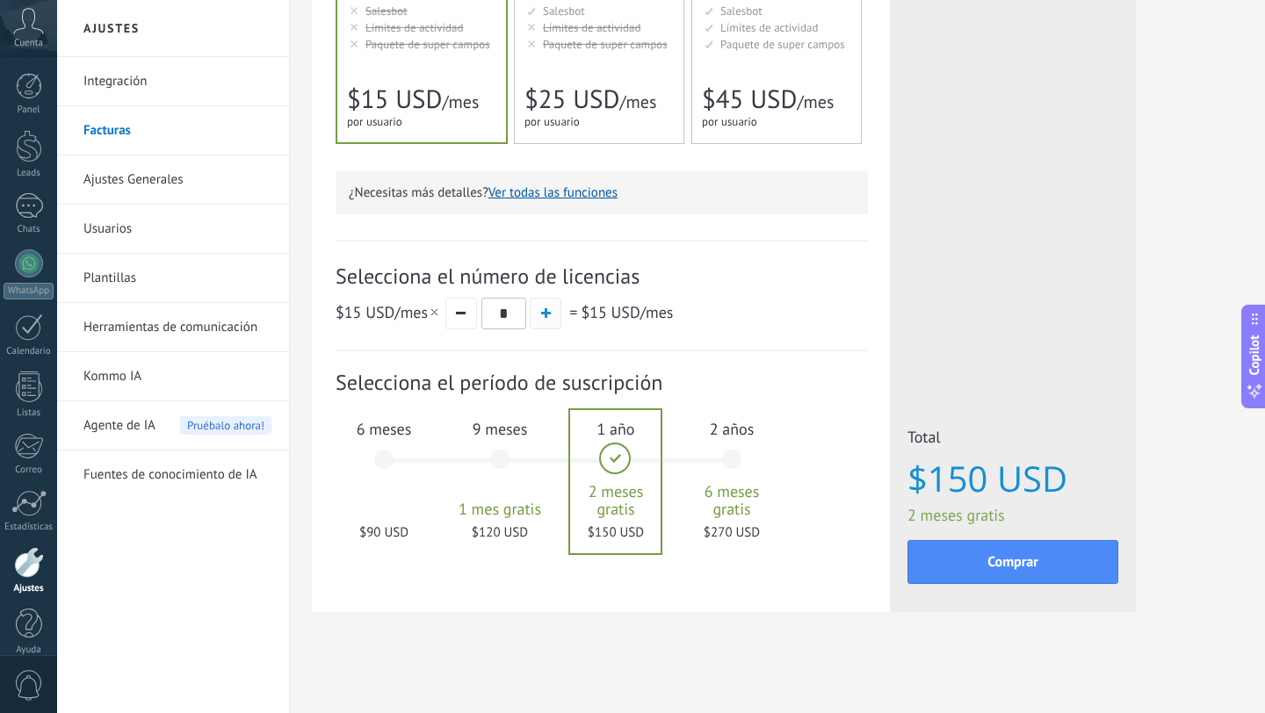
click at [551, 321] on button "button" at bounding box center [546, 314] width 32 height 32
click at [551, 322] on button "button" at bounding box center [546, 314] width 32 height 32
click at [458, 317] on button "button" at bounding box center [461, 314] width 32 height 32
type input "*"
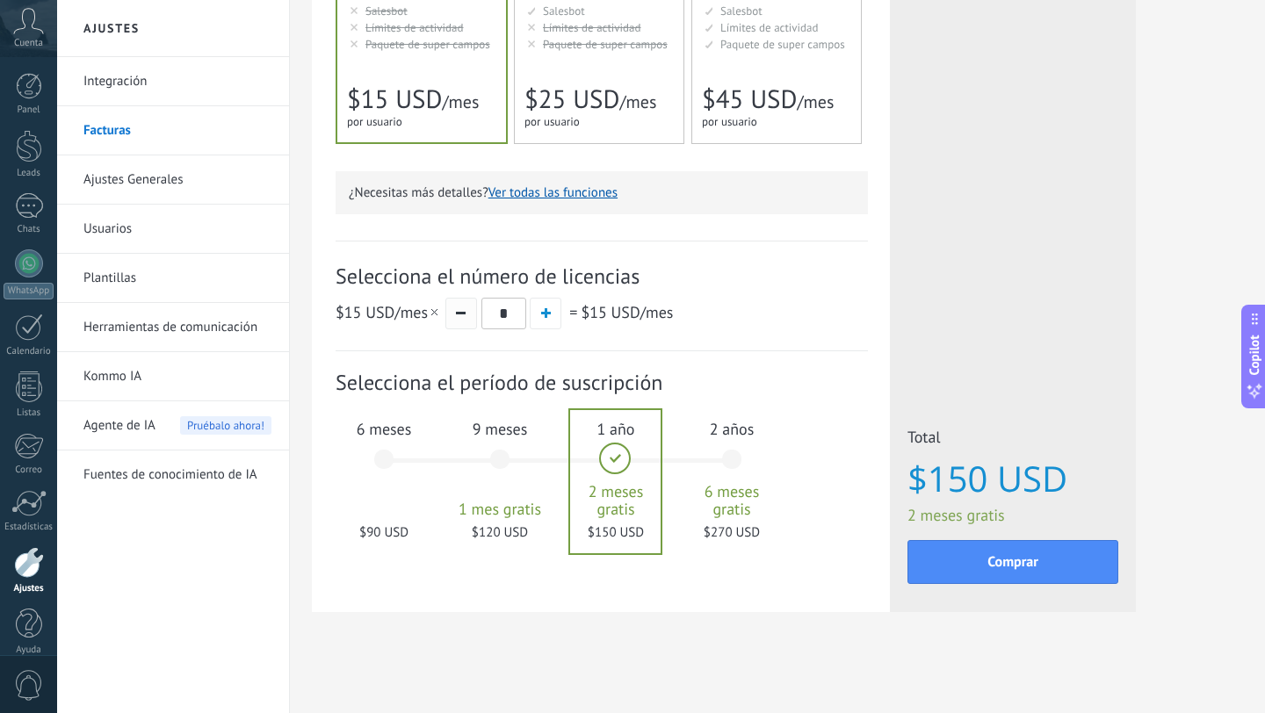
click at [458, 317] on button "button" at bounding box center [461, 314] width 32 height 32
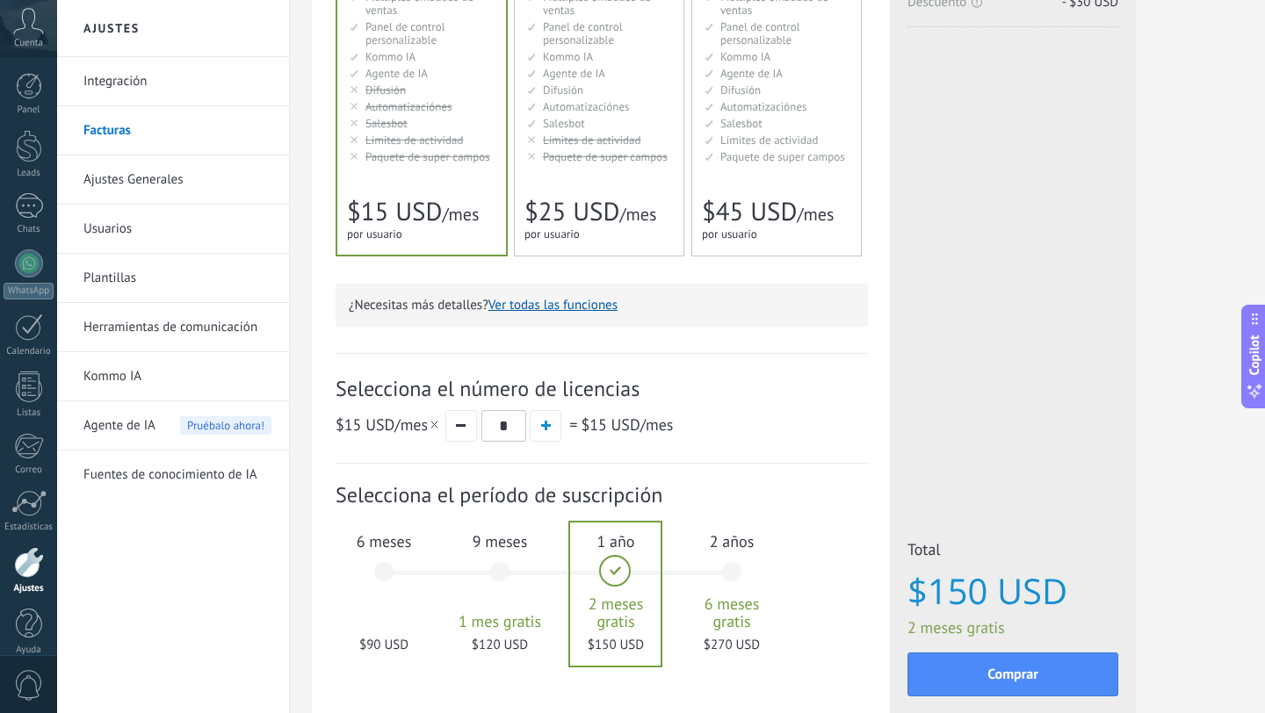
scroll to position [296, 0]
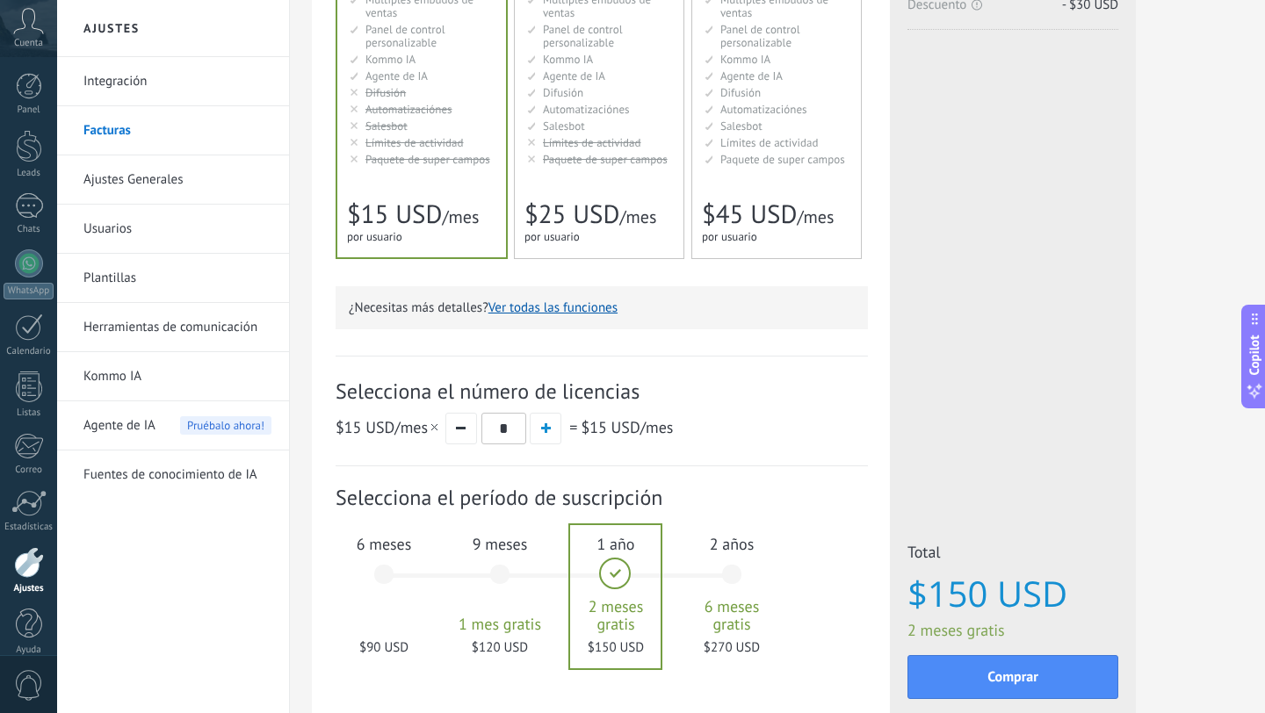
click at [555, 316] on button "Ver todas las funciones" at bounding box center [553, 308] width 129 height 17
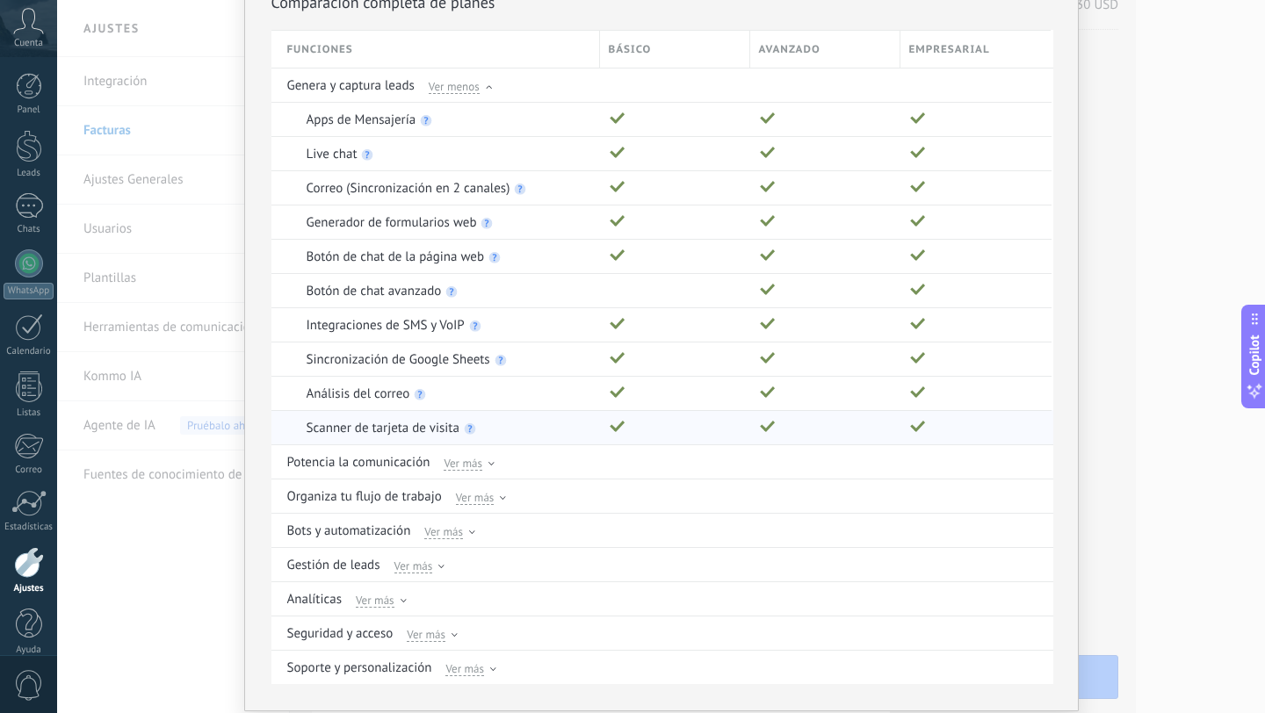
scroll to position [0, 0]
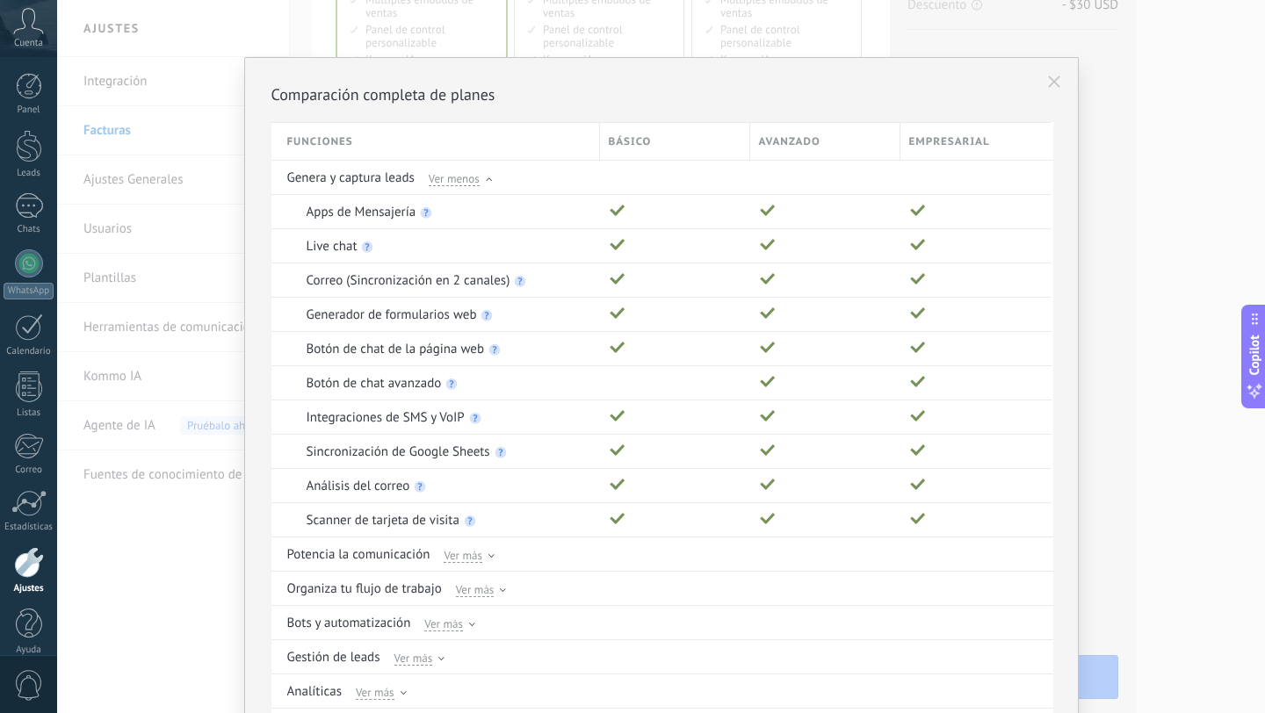
click at [137, 588] on div "Comparación completa de planes Funciones Básico Avanzado Empresarial Genera y c…" at bounding box center [661, 356] width 1208 height 713
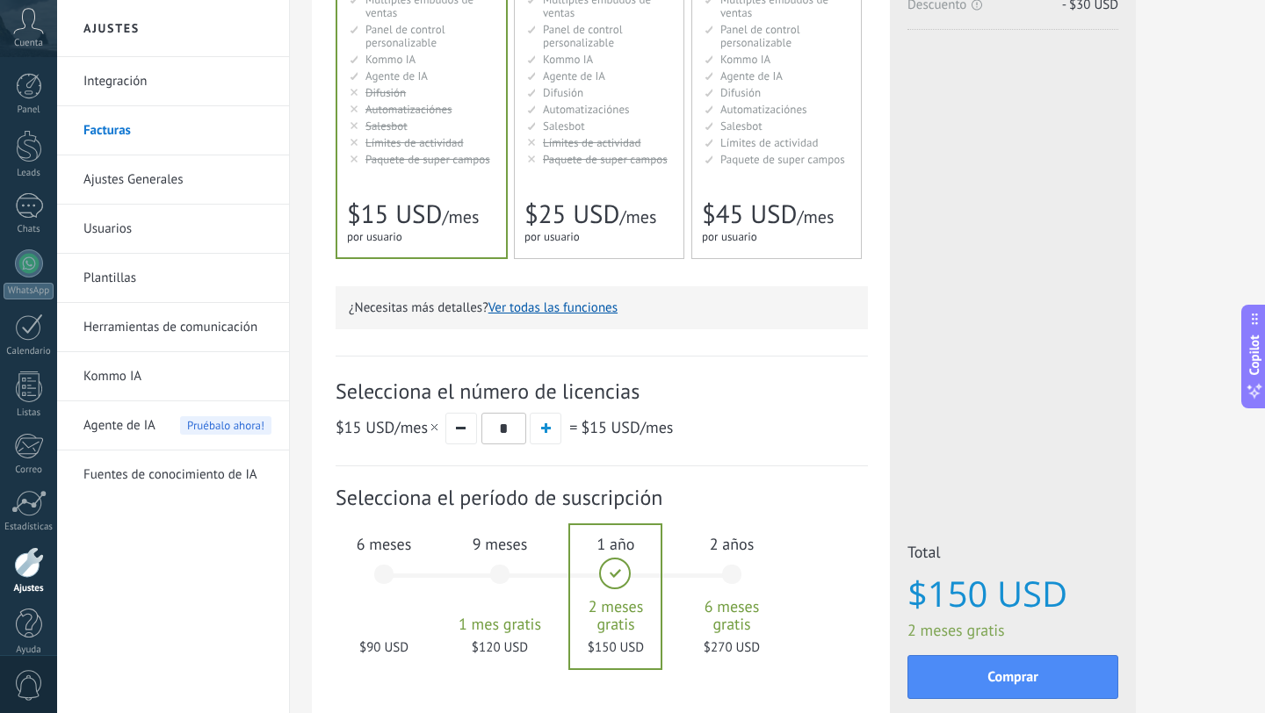
click at [182, 221] on link "Usuarios" at bounding box center [177, 229] width 188 height 49
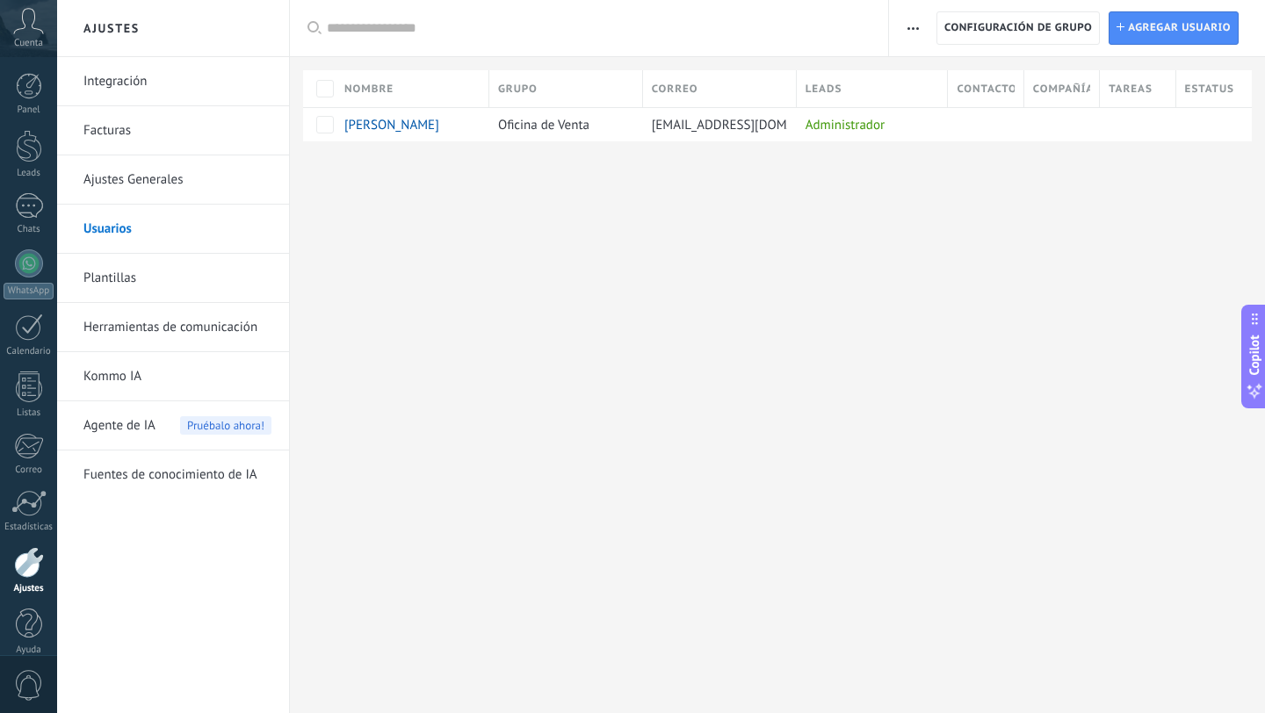
click at [614, 204] on div "Ajustes Integración Facturas Ajustes Generales Usuarios Plantillas Herramientas…" at bounding box center [661, 356] width 1208 height 713
click at [1184, 31] on span "Agregar usuario" at bounding box center [1179, 28] width 103 height 32
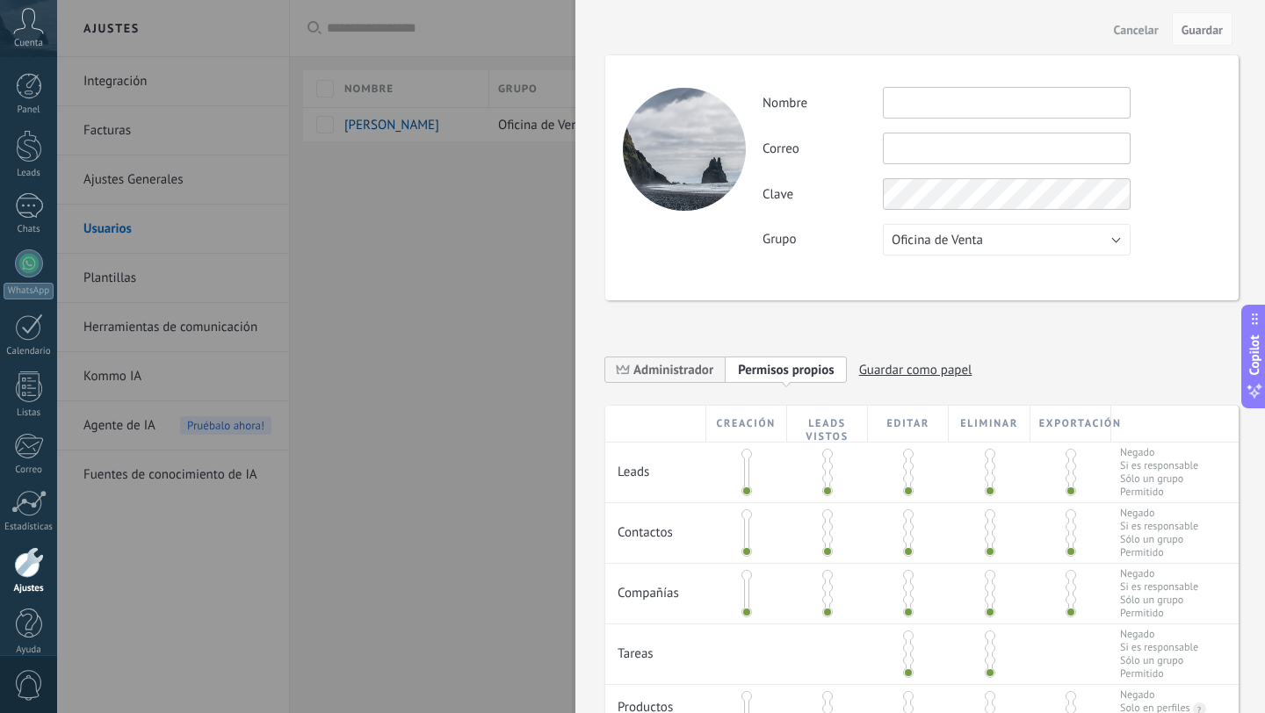
click at [936, 111] on input "text" at bounding box center [1007, 103] width 248 height 32
click at [1144, 31] on span "Cancelar" at bounding box center [1136, 30] width 45 height 12
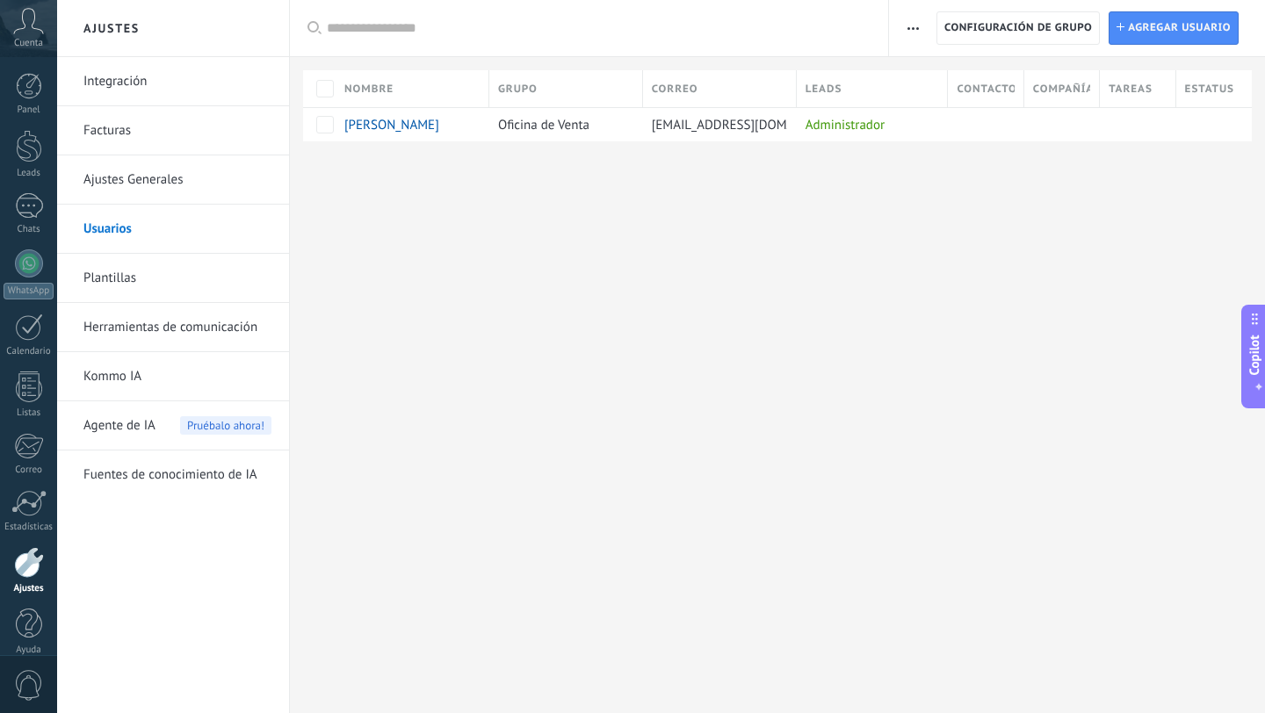
click at [544, 299] on div "Ajustes Integración Facturas Ajustes Generales Usuarios Plantillas Herramientas…" at bounding box center [661, 356] width 1208 height 713
click at [1004, 28] on span "Configuración de grupo" at bounding box center [1019, 28] width 148 height 32
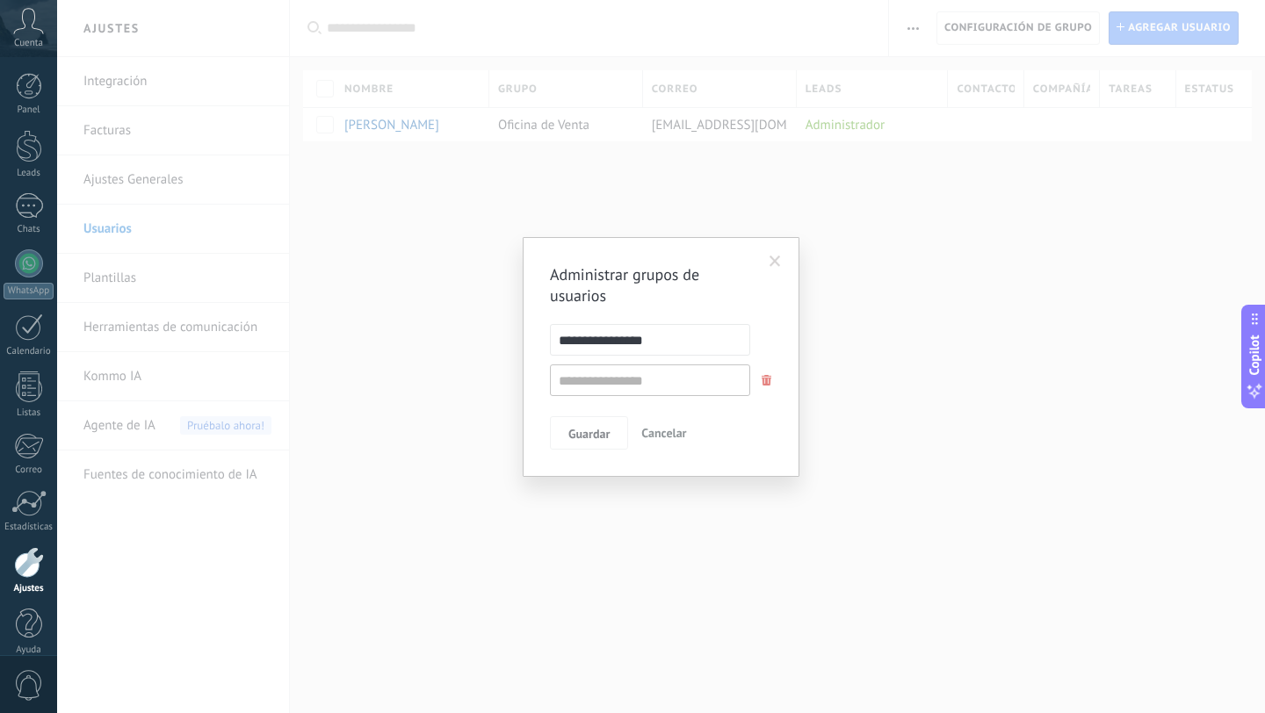
click at [779, 264] on span at bounding box center [775, 262] width 11 height 12
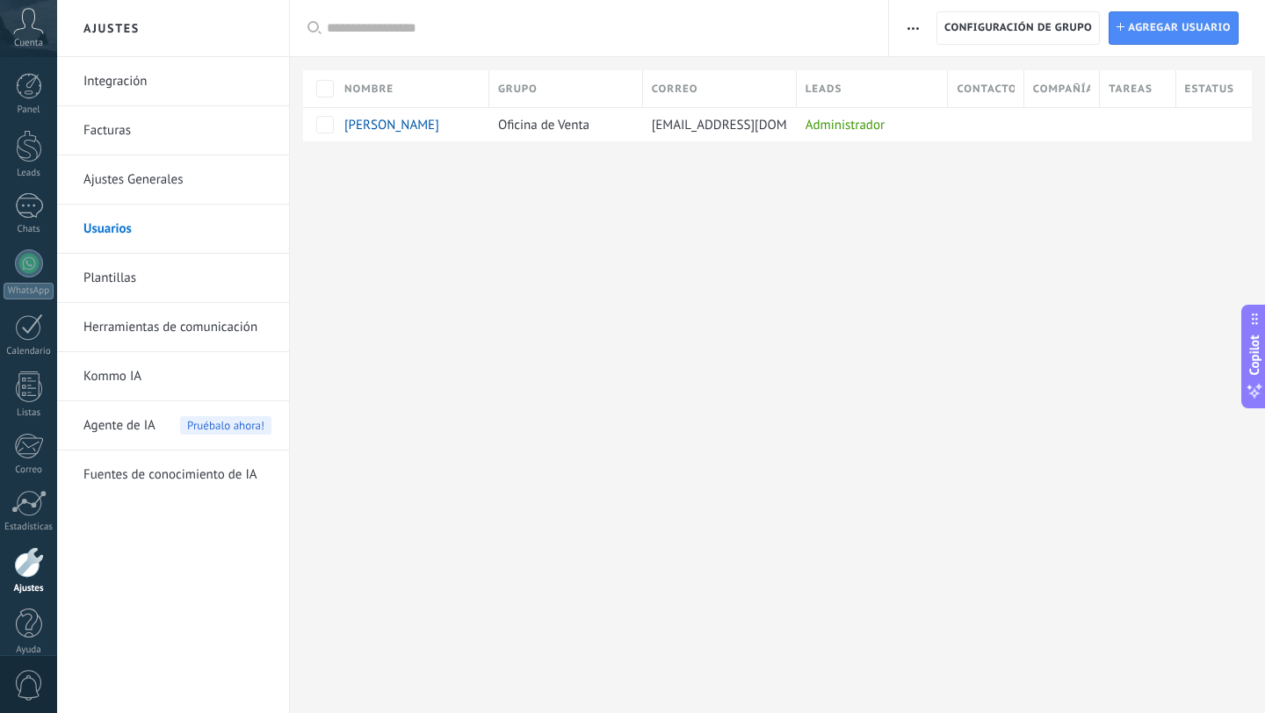
click at [564, 314] on div "Ajustes Integración Facturas Ajustes Generales Usuarios Plantillas Herramientas…" at bounding box center [661, 356] width 1208 height 713
click at [99, 288] on link "Plantillas" at bounding box center [177, 278] width 188 height 49
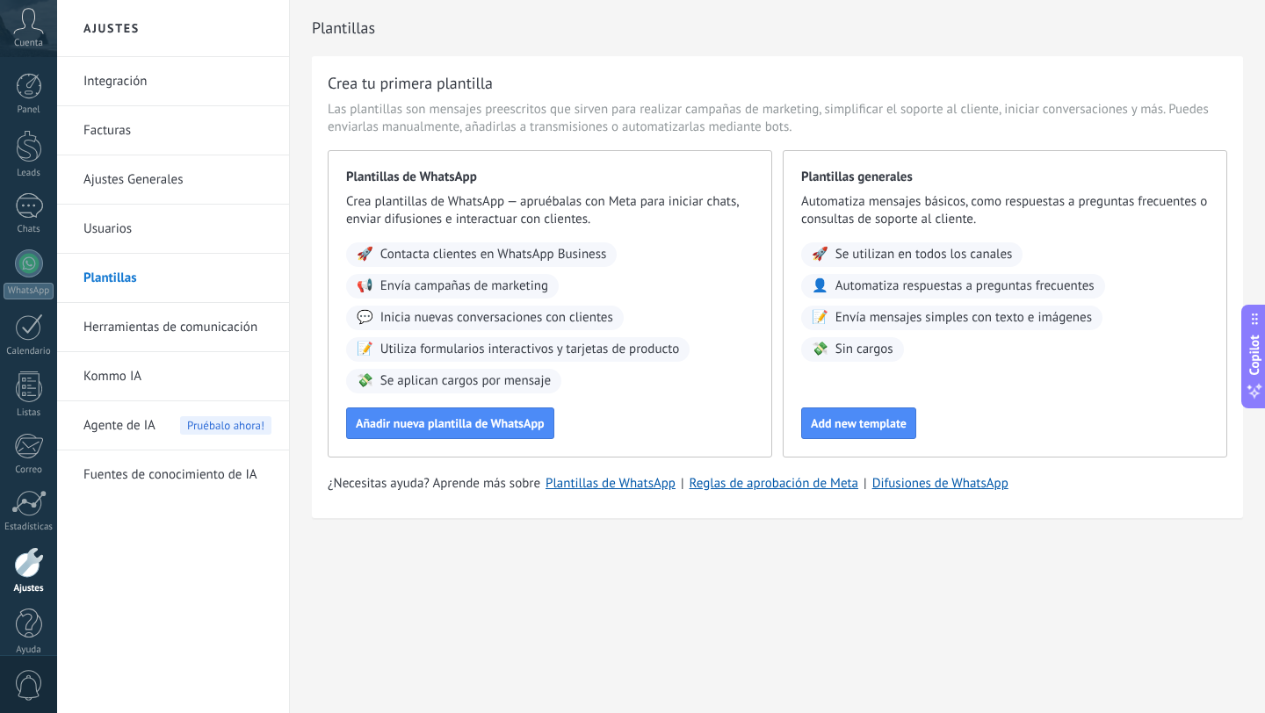
click at [129, 134] on link "Facturas" at bounding box center [177, 130] width 188 height 49
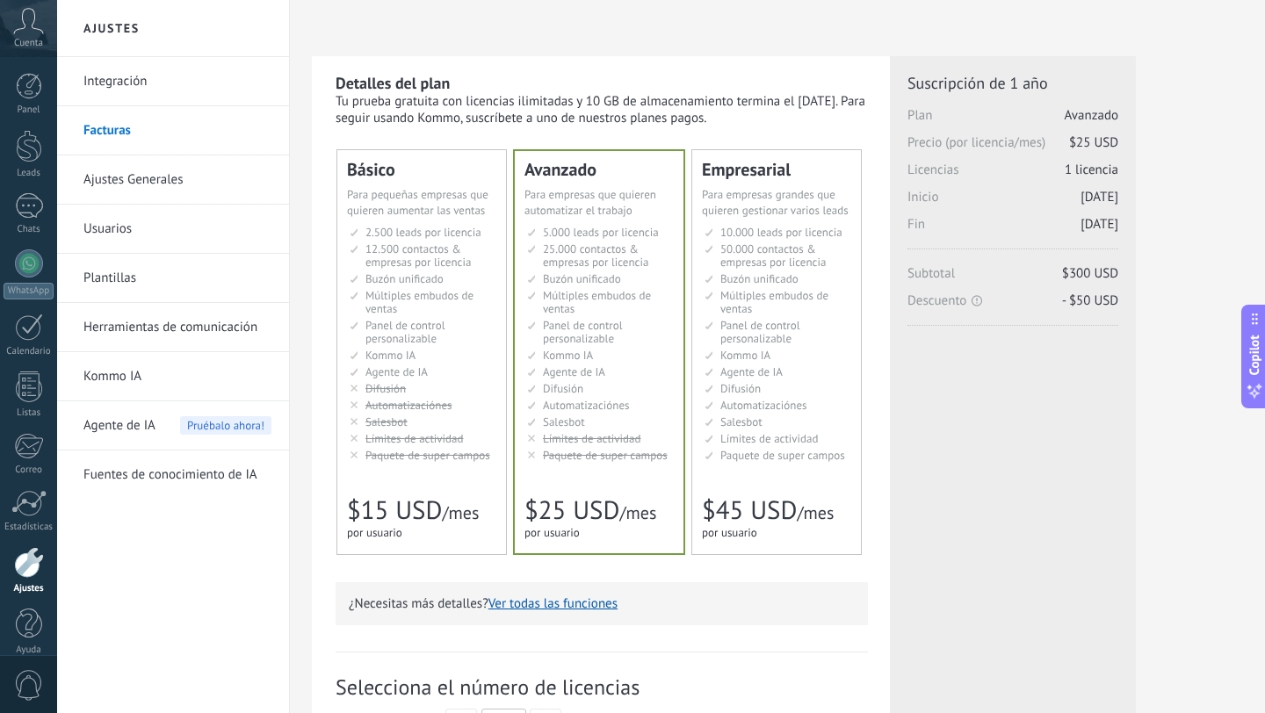
click at [466, 231] on span "2.500 leads por licencia" at bounding box center [424, 232] width 116 height 15
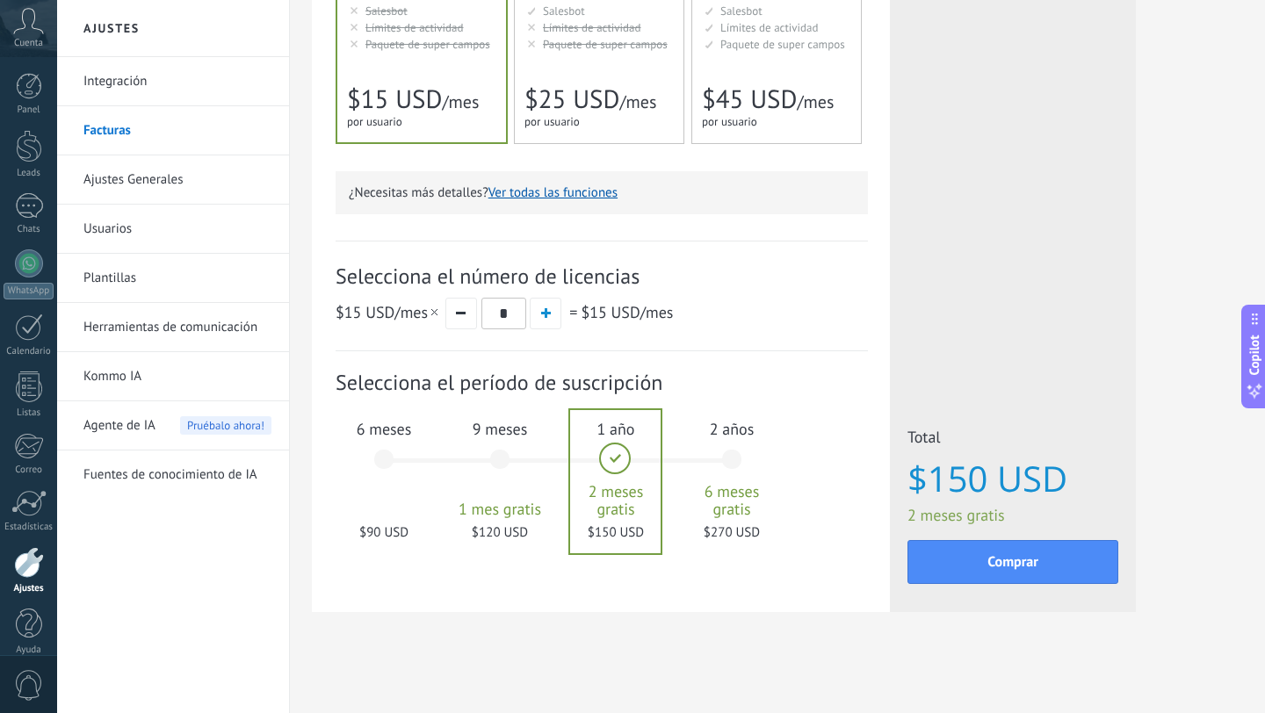
scroll to position [414, 0]
click at [579, 195] on button "Ver todas las funciones" at bounding box center [553, 193] width 129 height 17
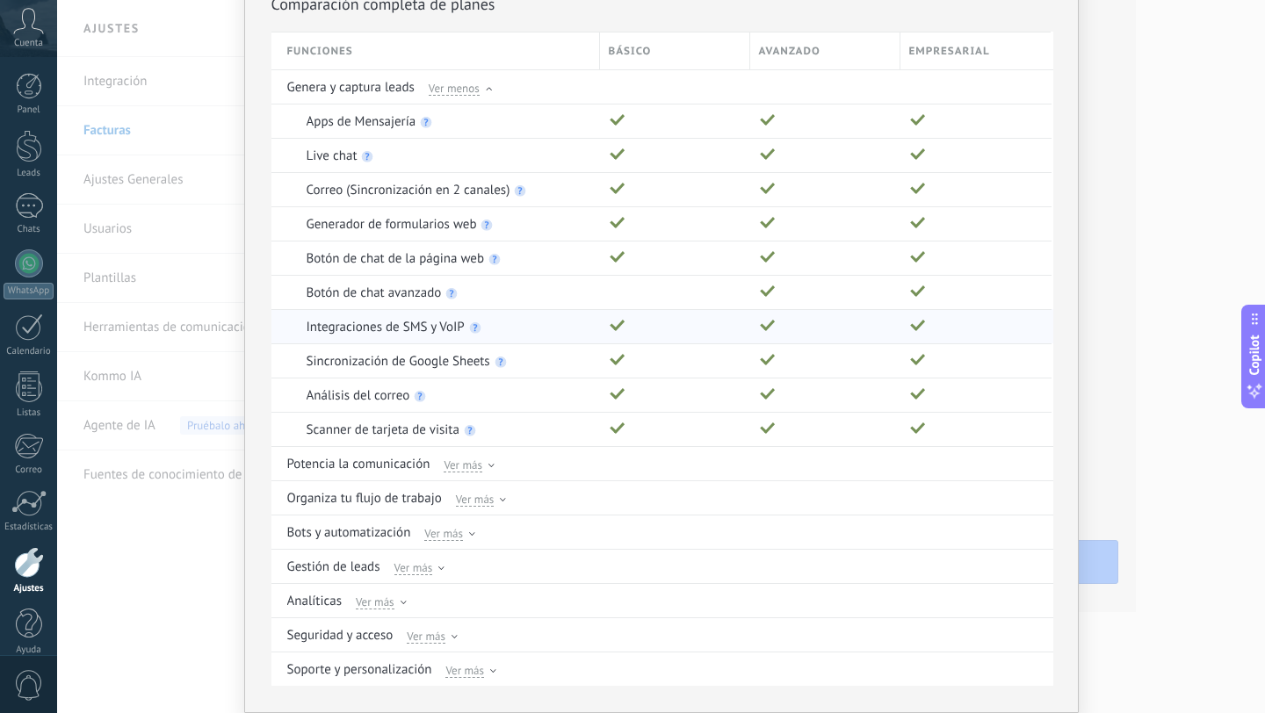
scroll to position [90, 0]
click at [489, 466] on use at bounding box center [492, 467] width 6 height 4
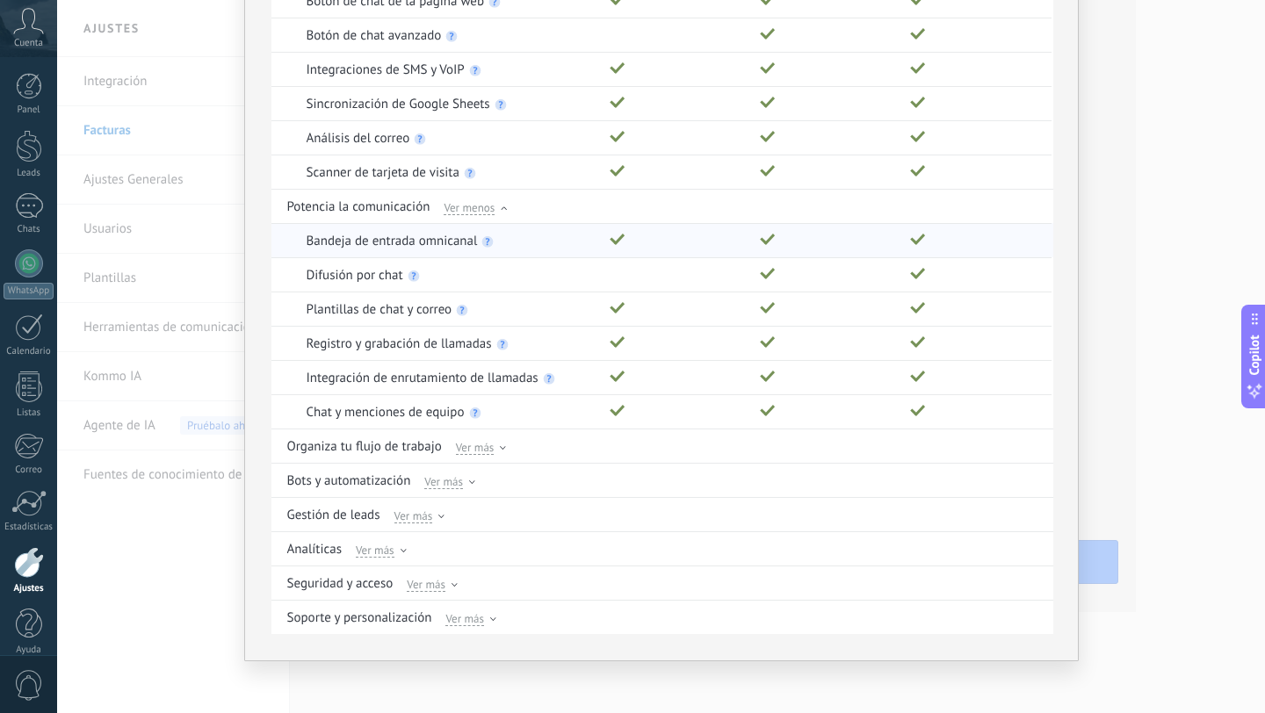
scroll to position [353, 0]
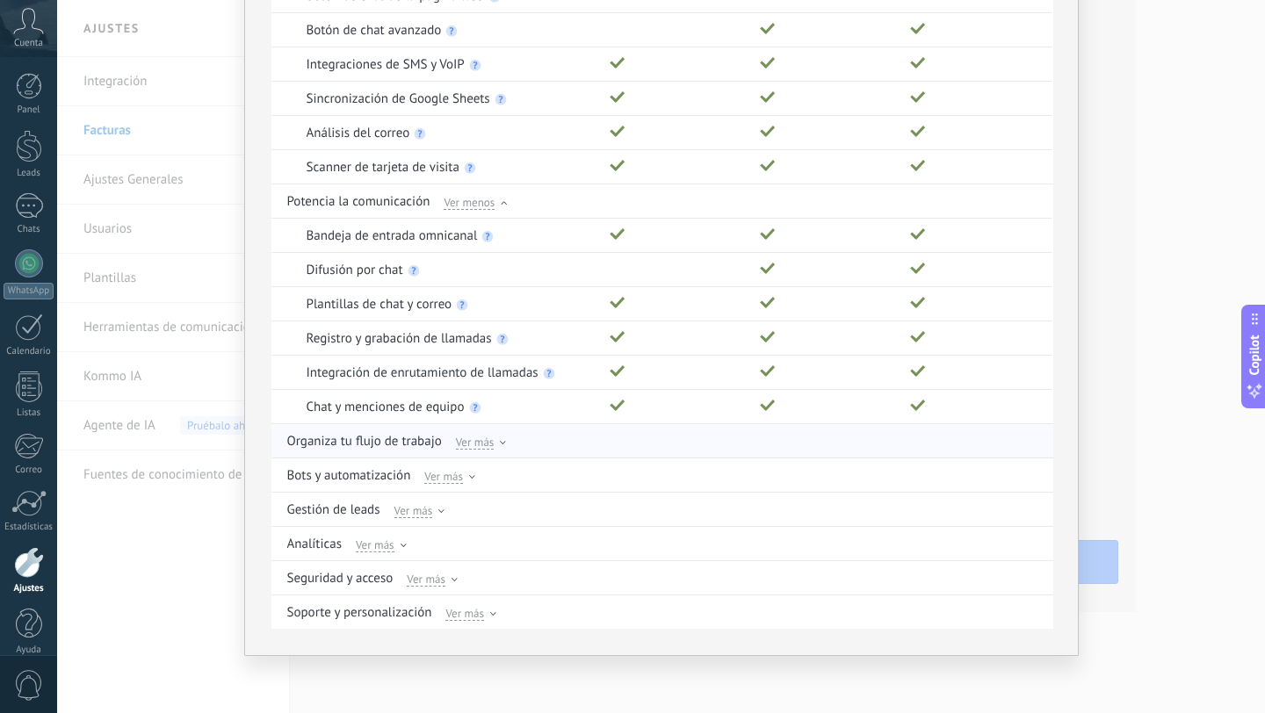
click at [500, 446] on div at bounding box center [503, 445] width 6 height 8
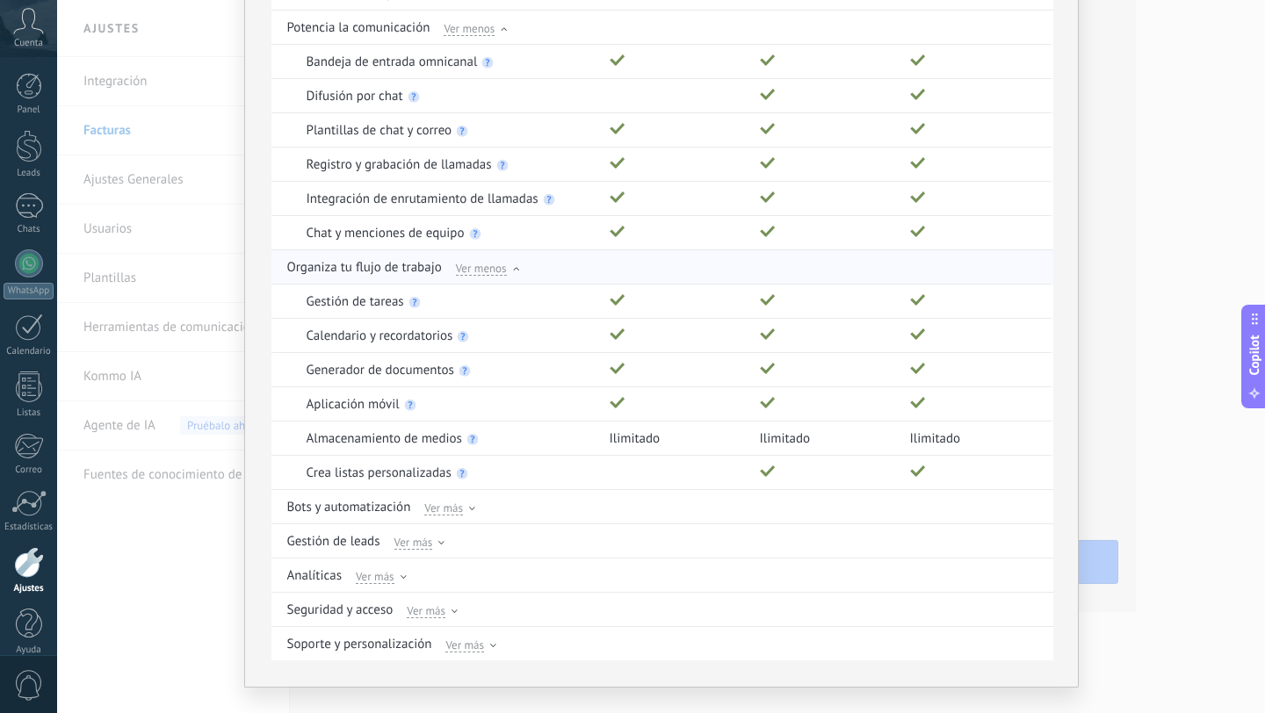
scroll to position [559, 0]
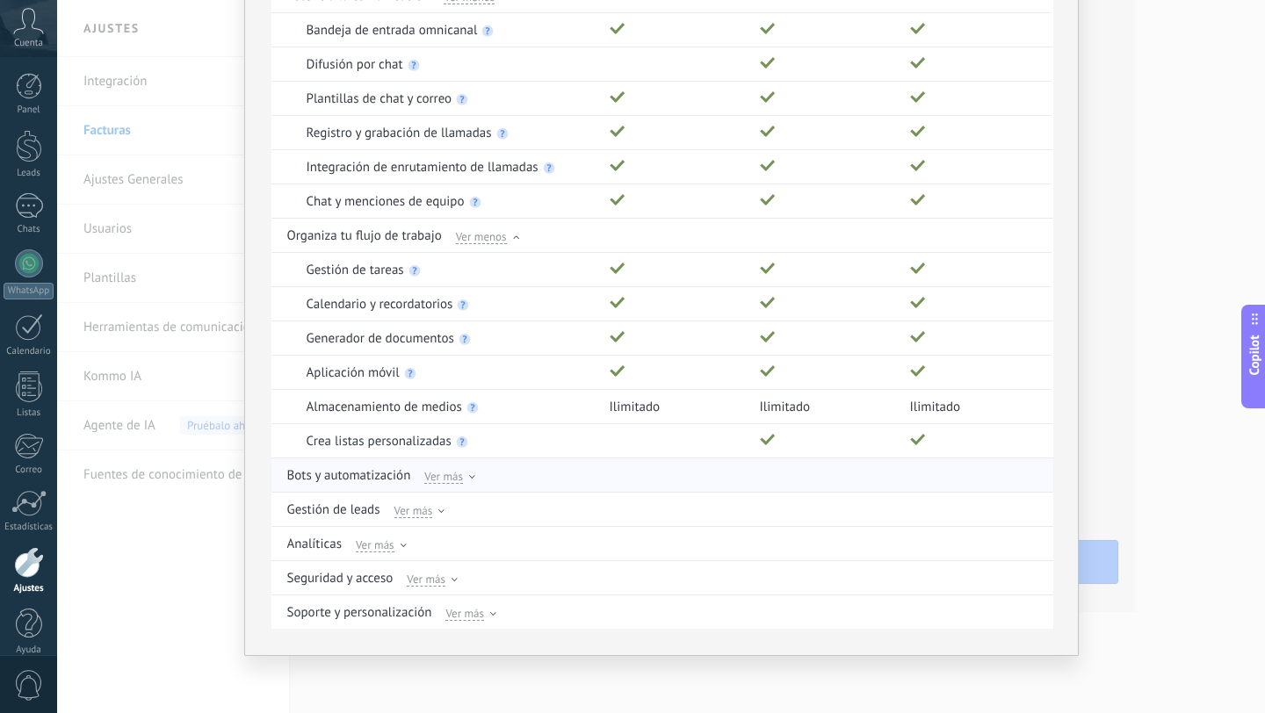
click at [469, 481] on div at bounding box center [472, 479] width 6 height 8
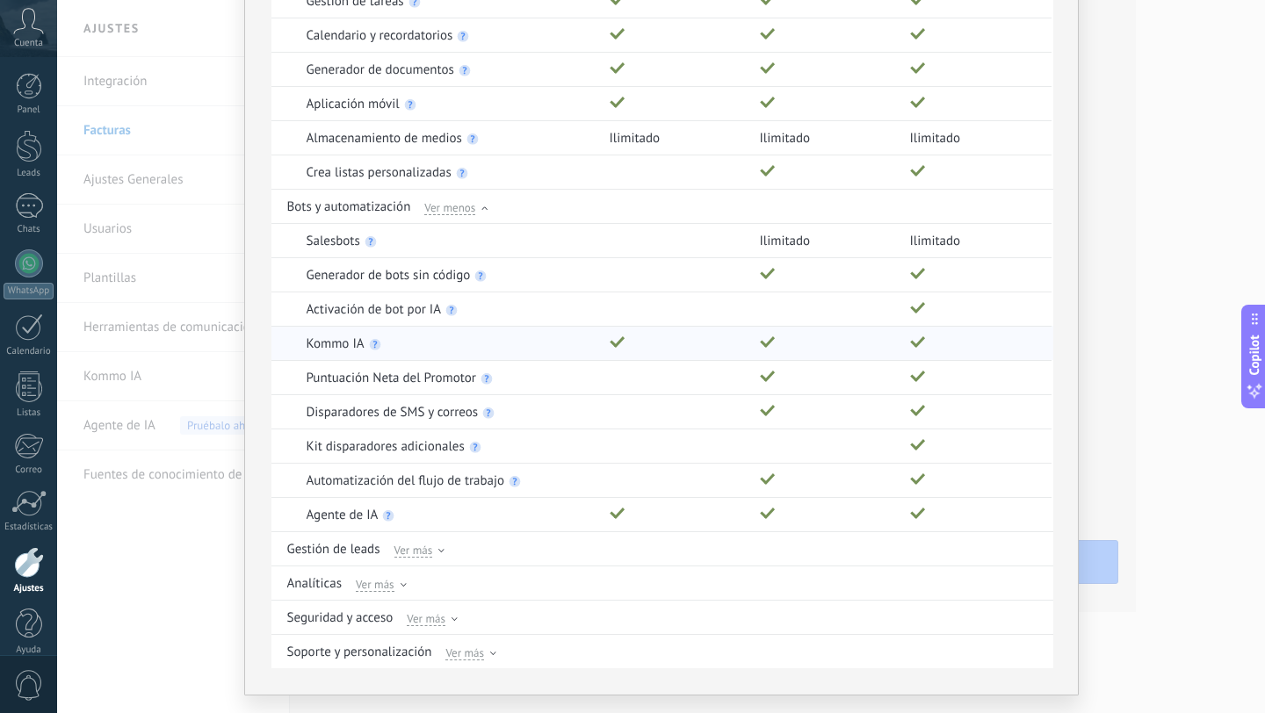
scroll to position [867, 0]
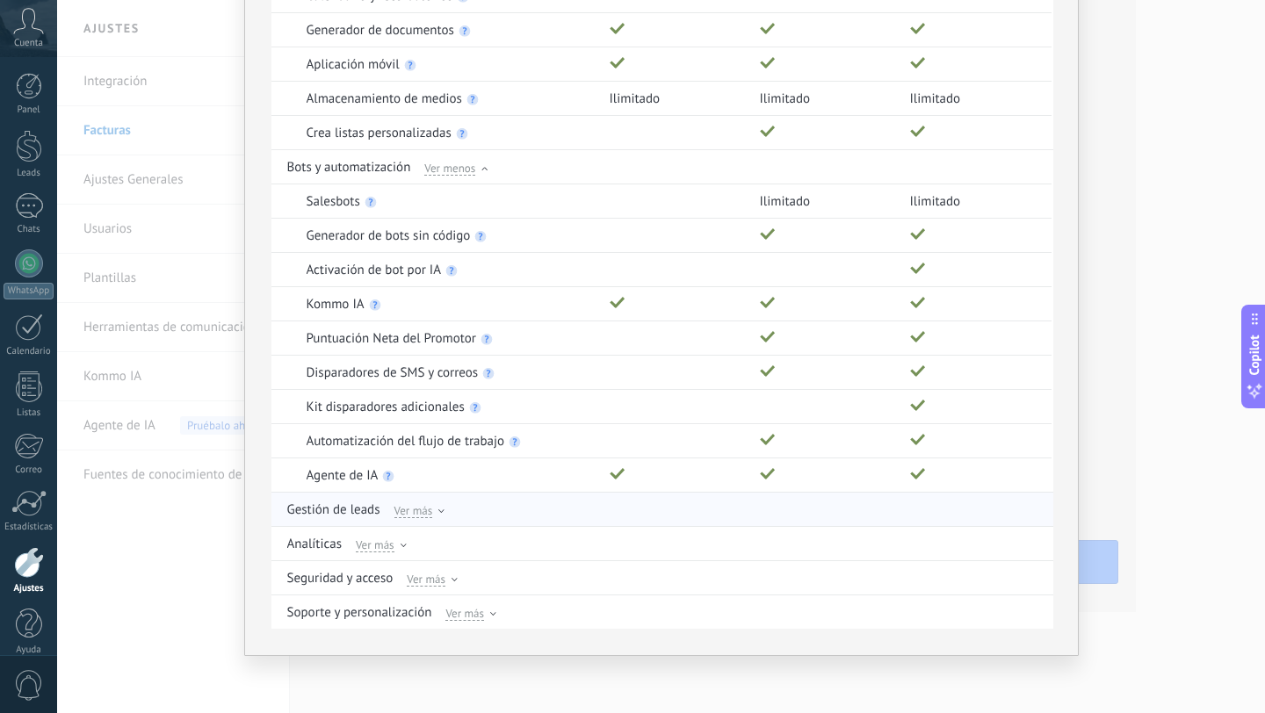
click at [431, 514] on div "Ver más" at bounding box center [420, 510] width 51 height 16
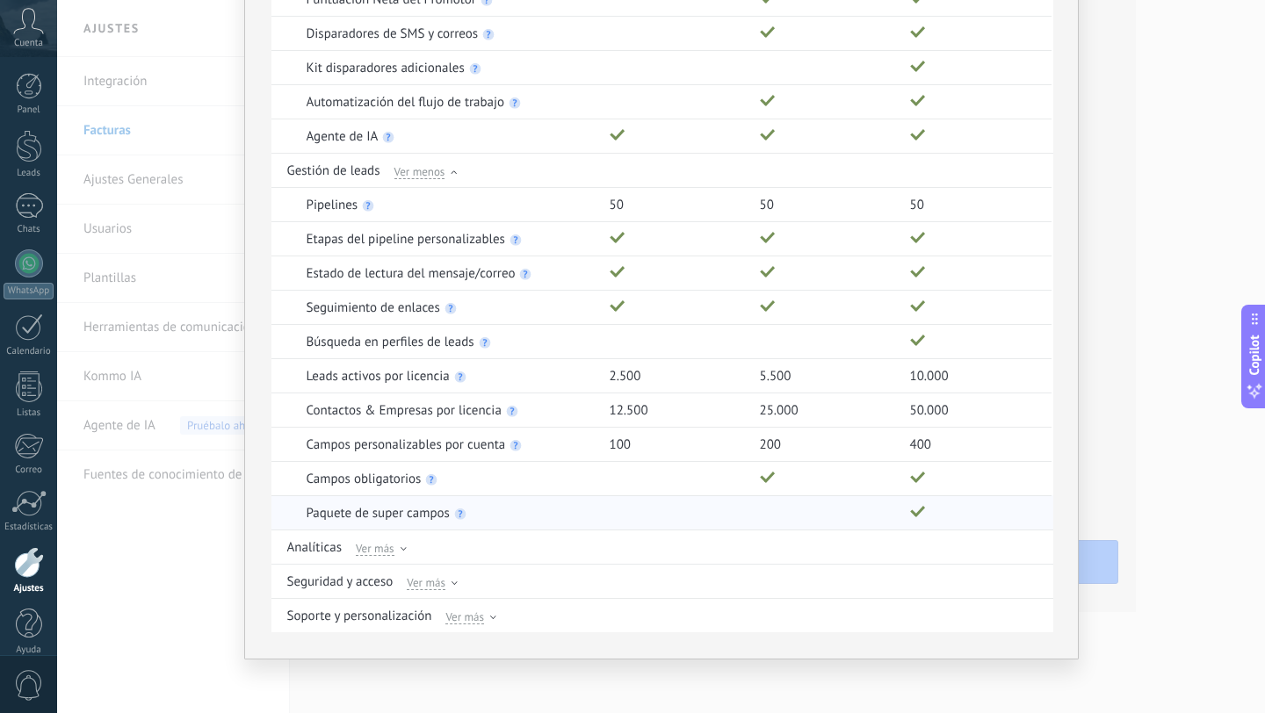
scroll to position [1210, 0]
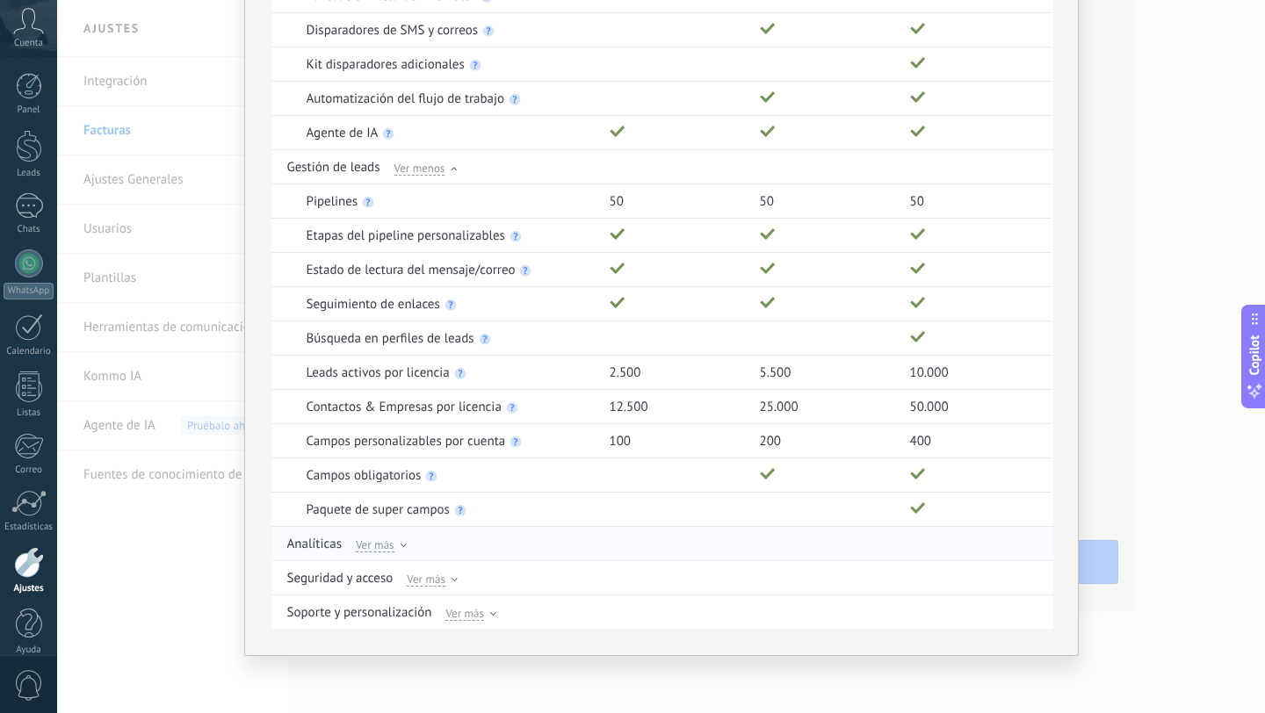
click at [391, 547] on div "Ver más" at bounding box center [381, 544] width 51 height 16
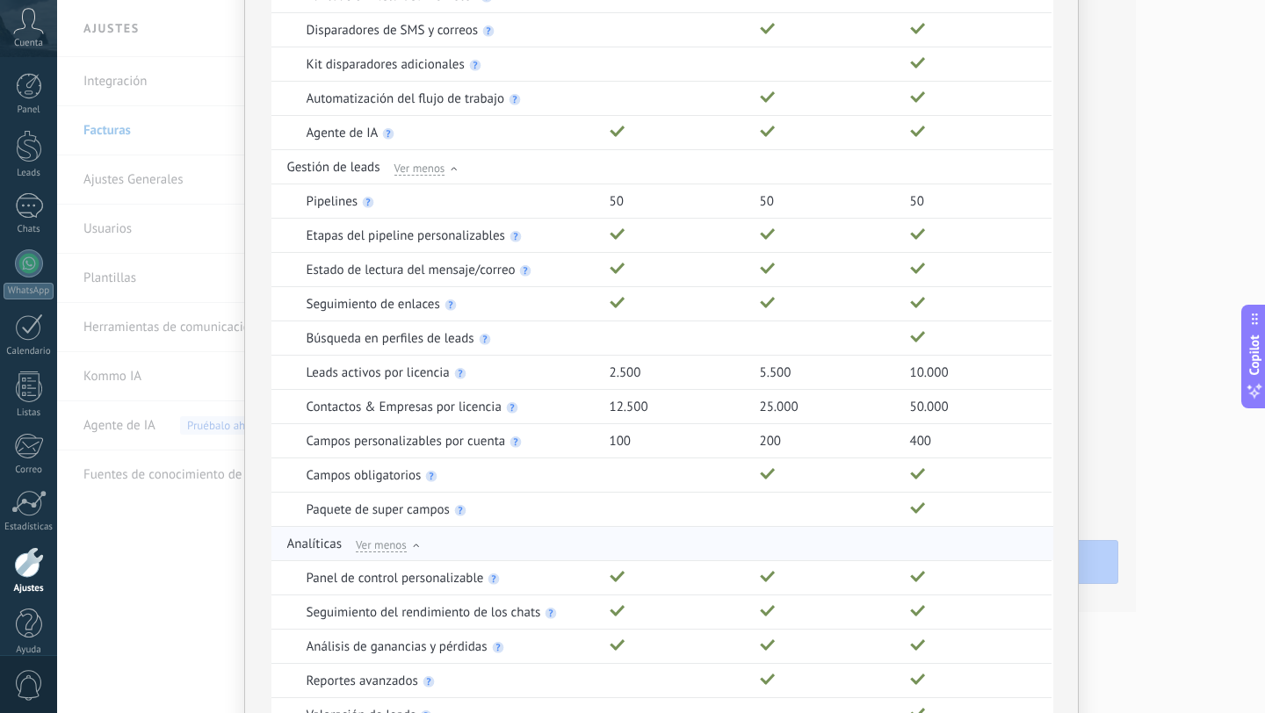
scroll to position [1381, 0]
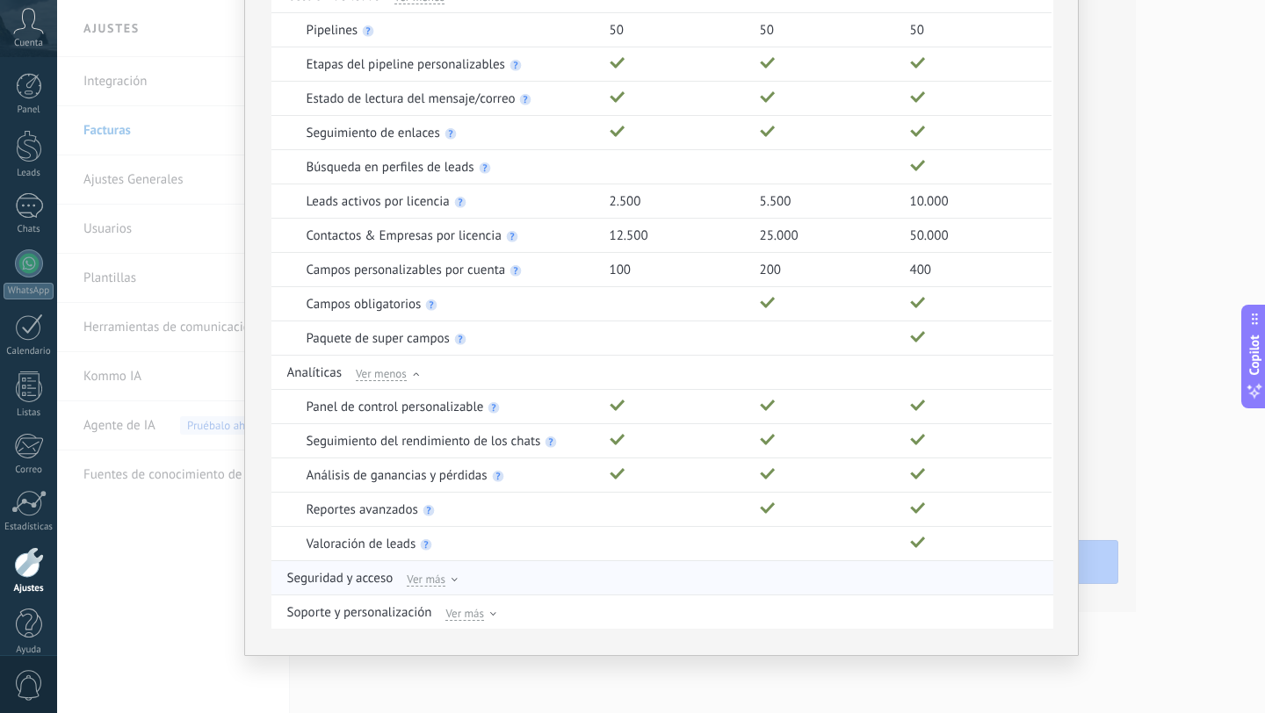
click at [452, 579] on icon at bounding box center [455, 580] width 6 height 4
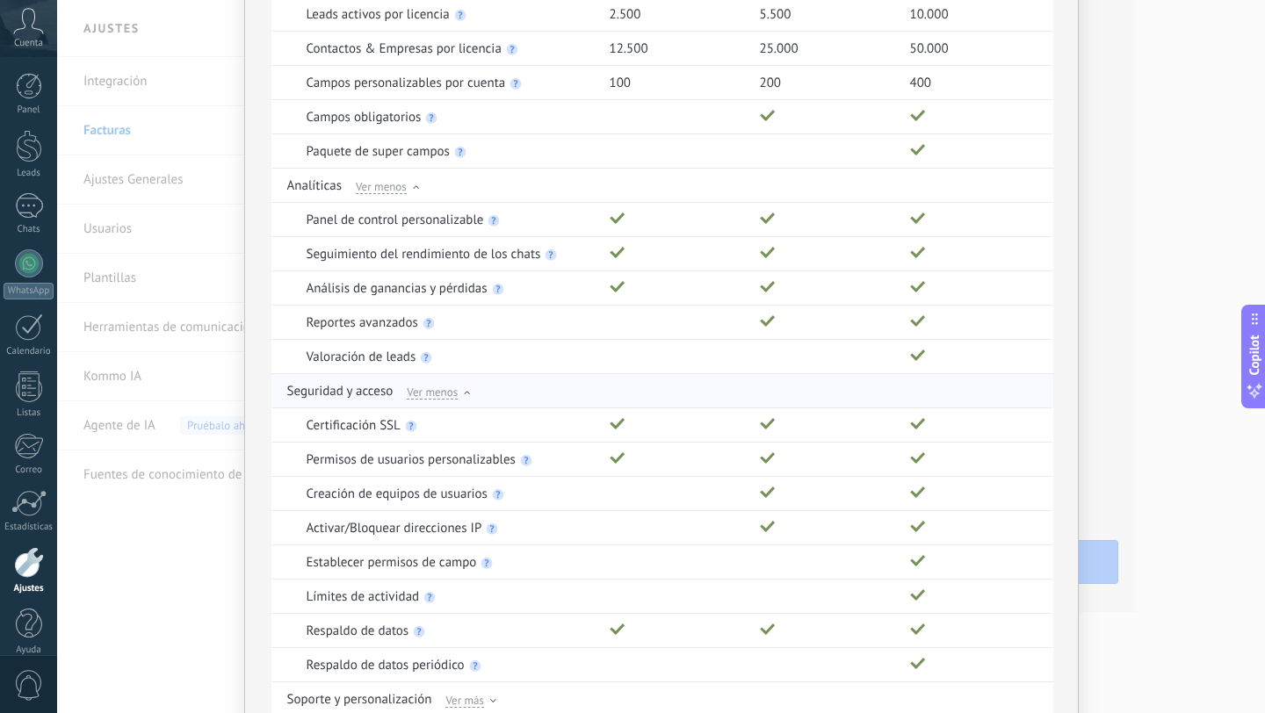
scroll to position [1655, 0]
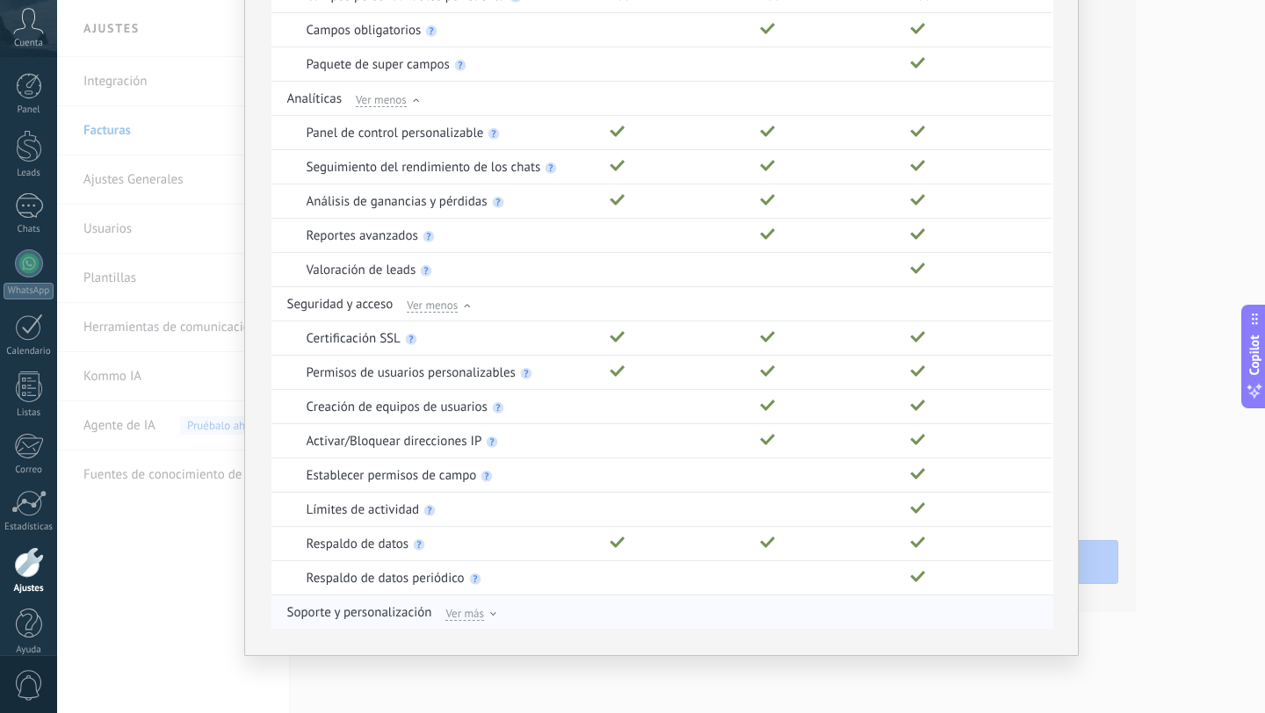
click at [475, 618] on span "Ver más" at bounding box center [464, 613] width 39 height 16
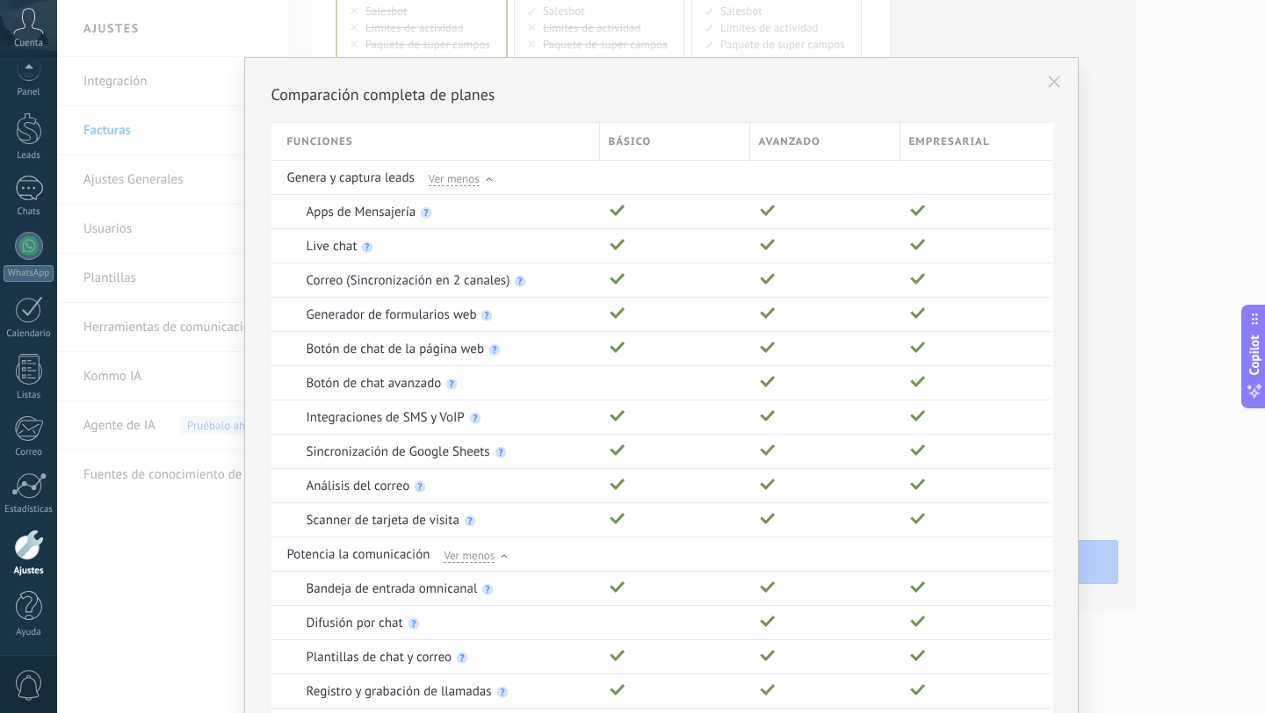
scroll to position [0, 0]
click at [31, 86] on div at bounding box center [29, 86] width 26 height 26
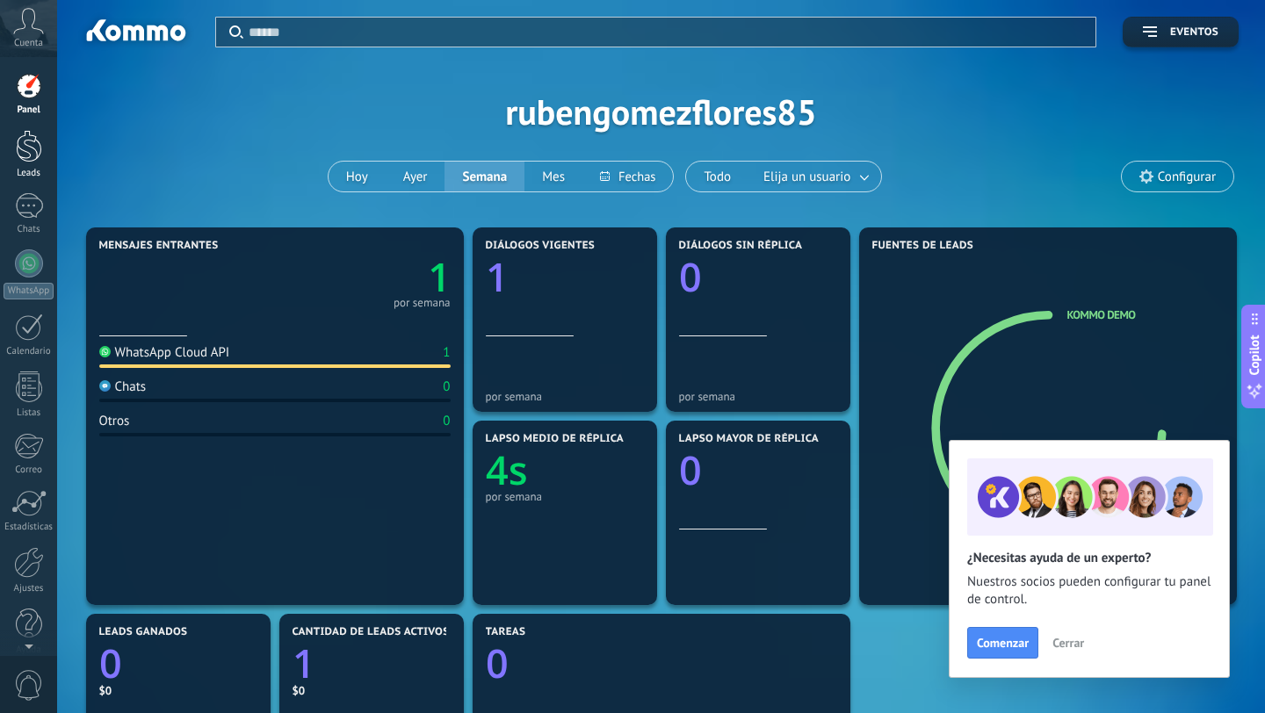
click at [35, 154] on div at bounding box center [29, 146] width 26 height 33
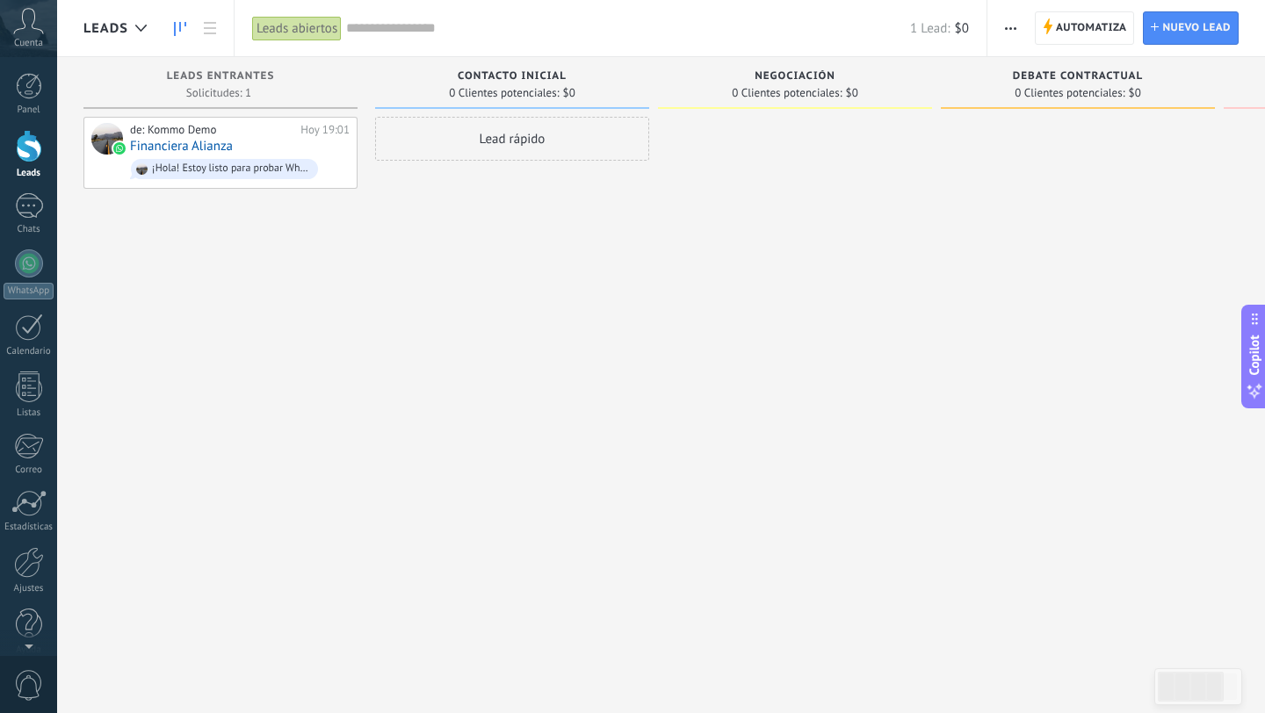
click at [524, 327] on div "Lead rápido" at bounding box center [512, 359] width 274 height 484
click at [1194, 32] on span "Nuevo lead" at bounding box center [1197, 28] width 69 height 32
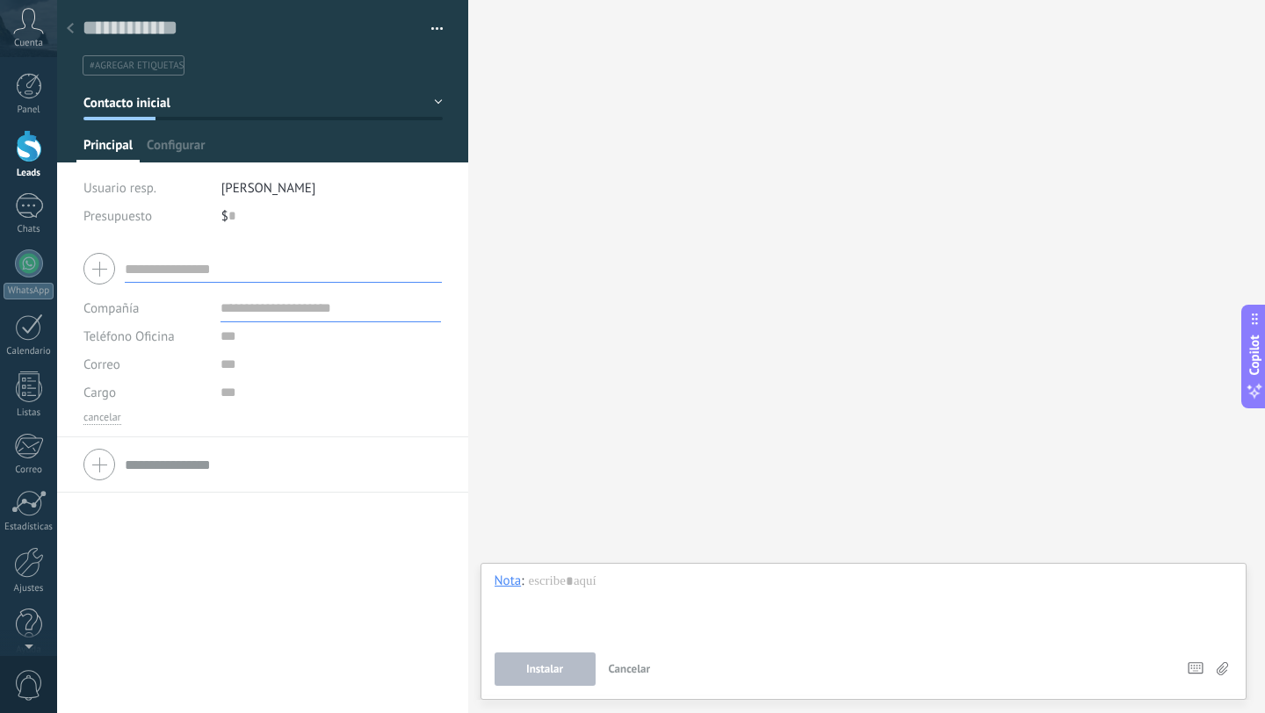
click at [294, 313] on input "text" at bounding box center [331, 308] width 221 height 28
click at [188, 149] on span "Configurar" at bounding box center [176, 149] width 58 height 25
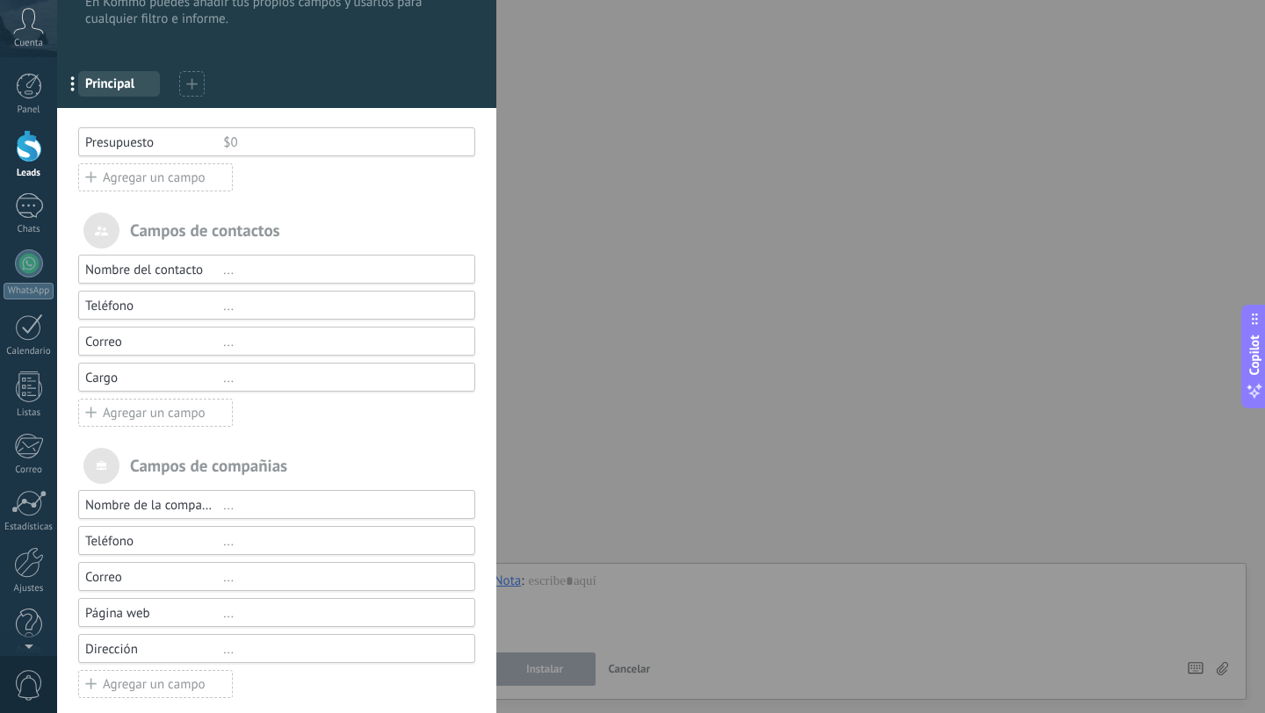
scroll to position [70, 0]
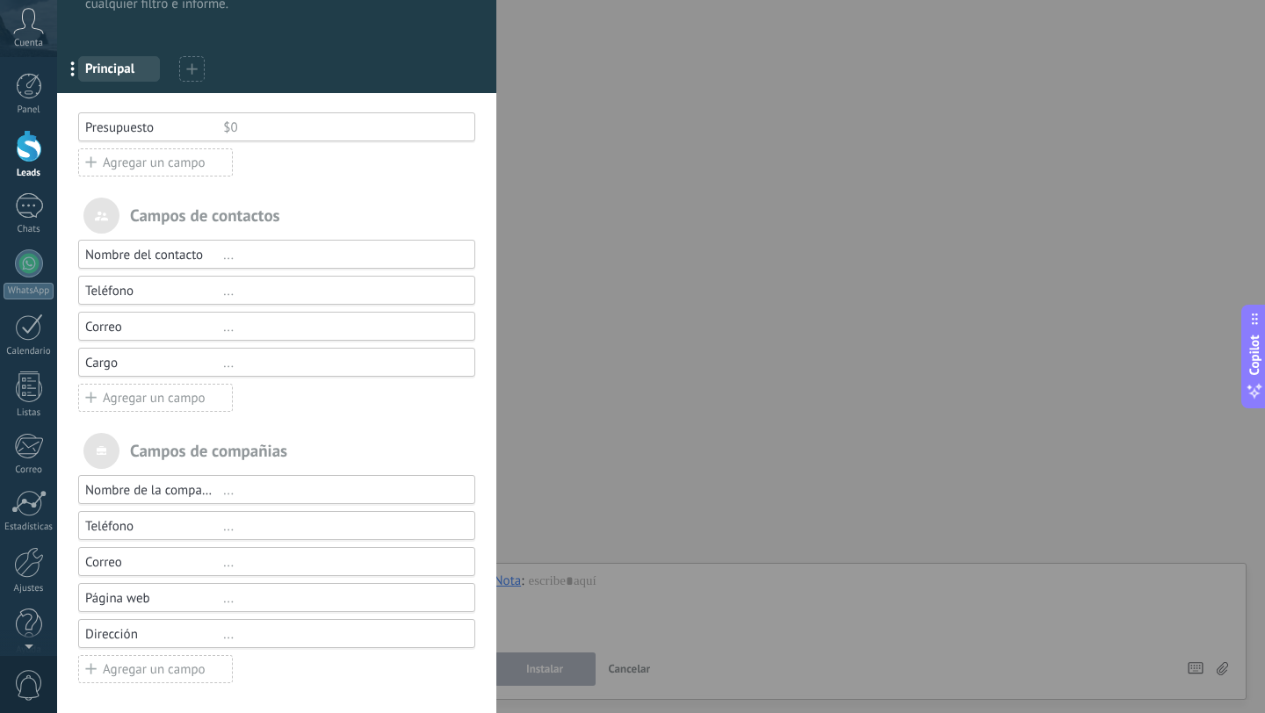
click at [57, 87] on div "Campos y grupos En Kommo puedes añadir tus propios campos y usarlos para cualqu…" at bounding box center [661, 356] width 1208 height 713
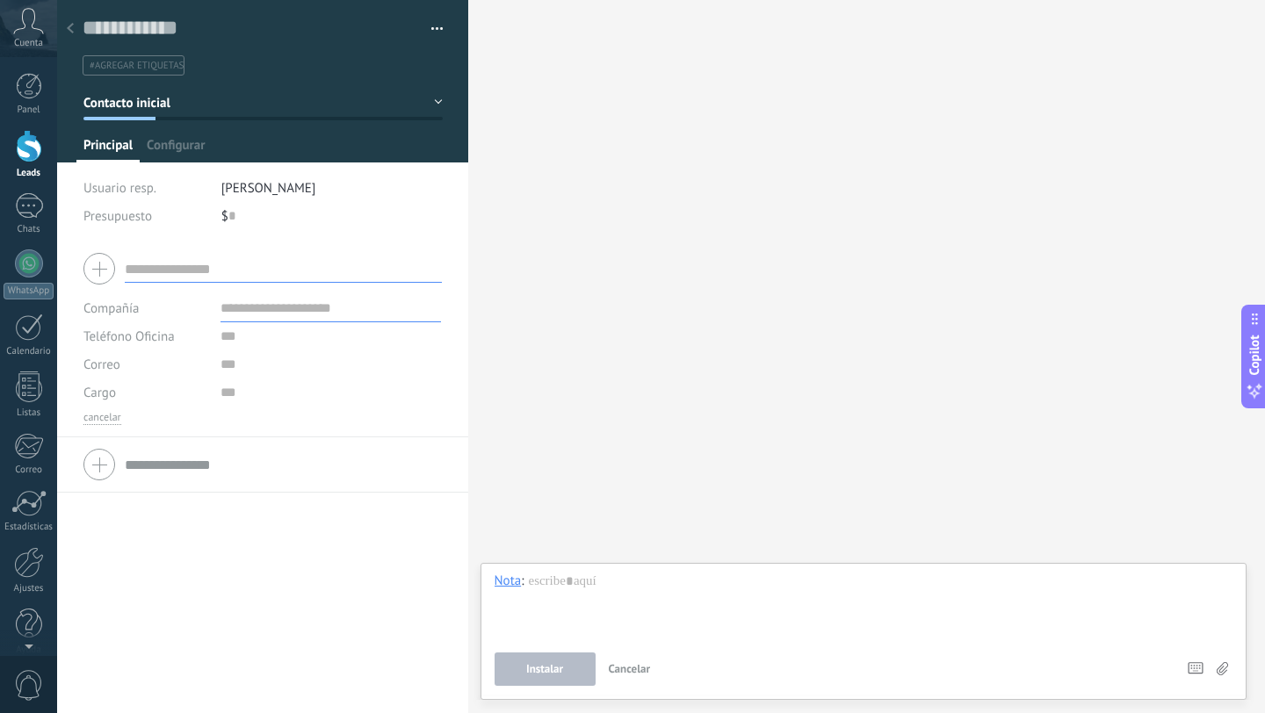
click at [34, 87] on div at bounding box center [29, 86] width 26 height 26
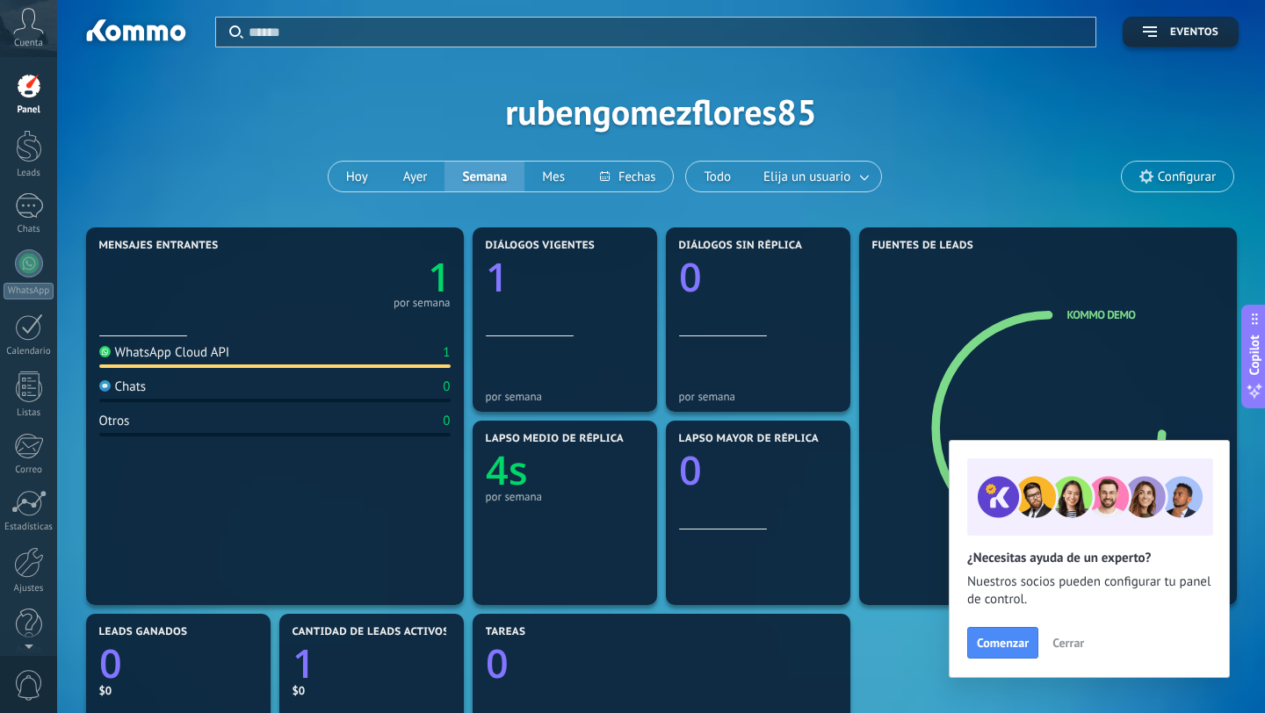
click at [1169, 177] on span "Configurar" at bounding box center [1187, 177] width 58 height 15
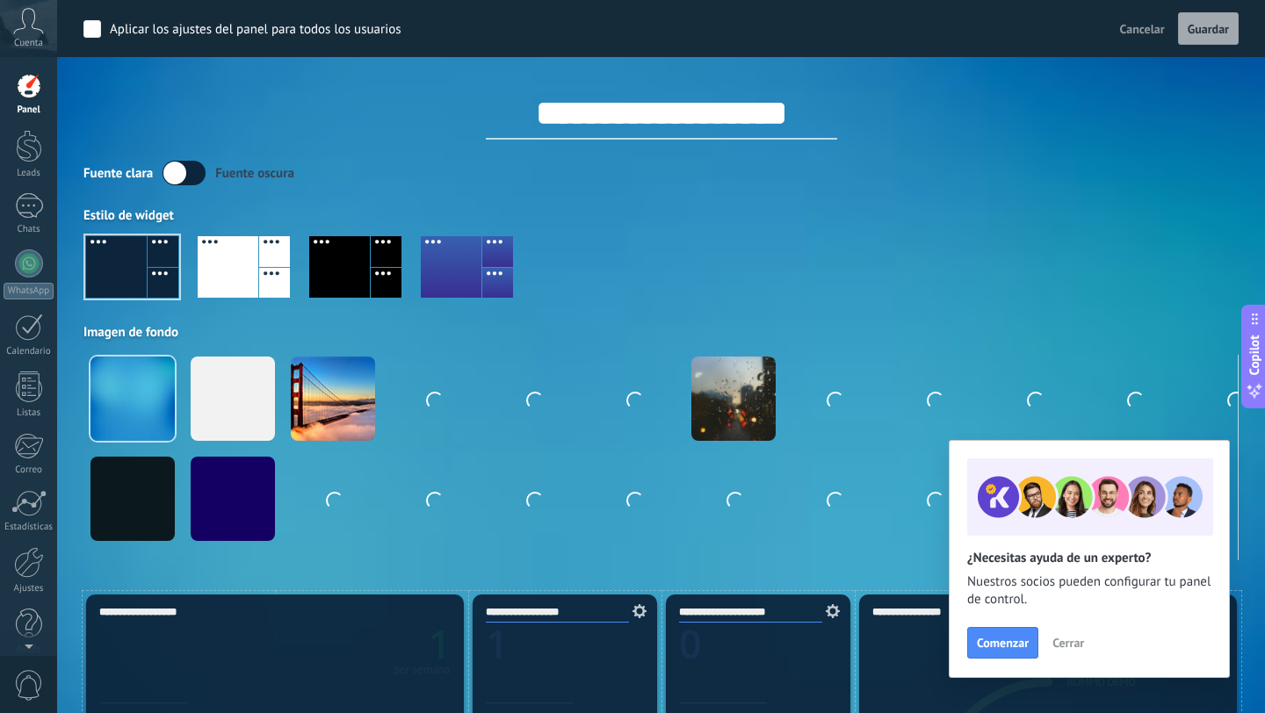
click at [1139, 40] on button "Cancelar" at bounding box center [1142, 29] width 59 height 26
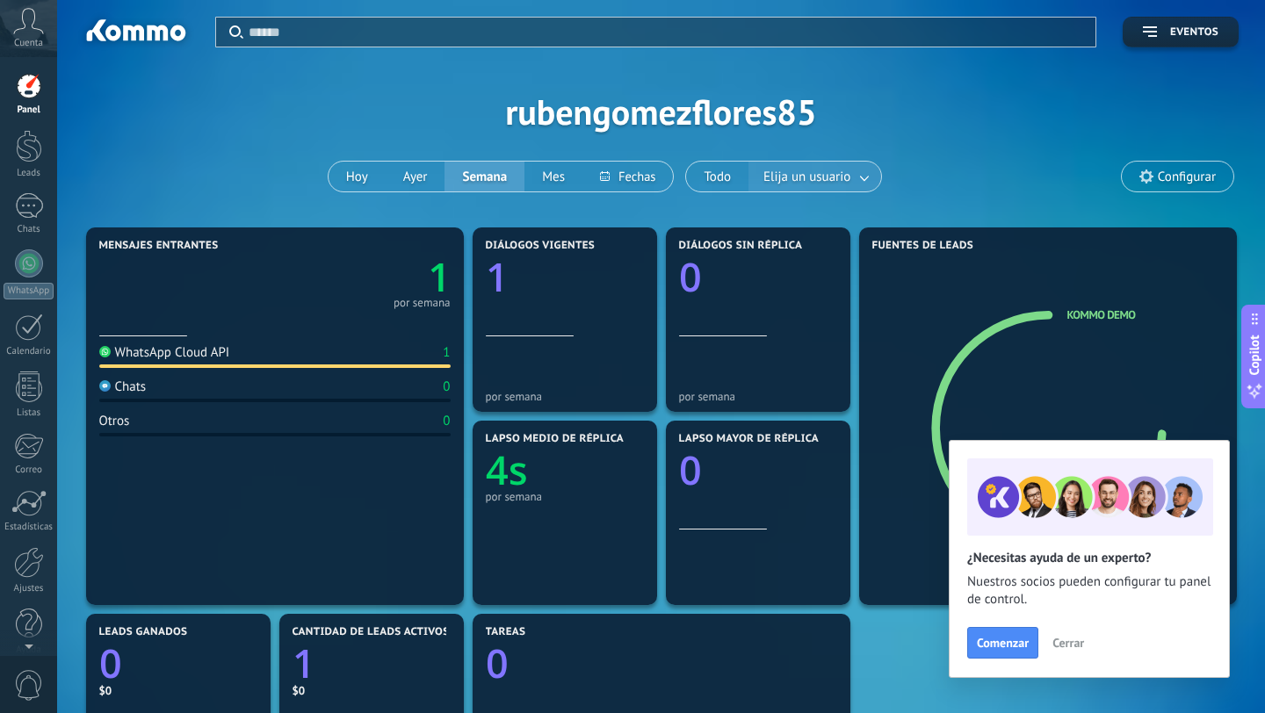
click at [864, 180] on link at bounding box center [866, 177] width 32 height 29
click at [808, 183] on input "text" at bounding box center [799, 176] width 88 height 25
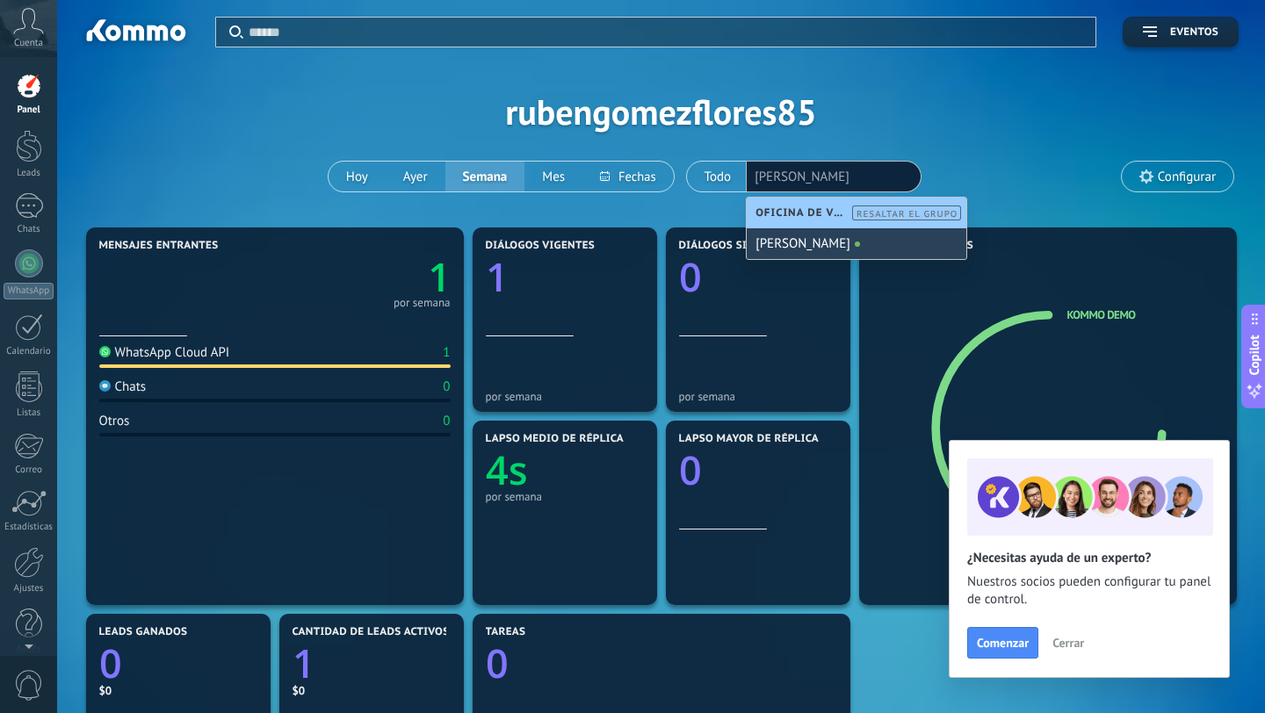
click at [785, 251] on div "[PERSON_NAME]" at bounding box center [857, 243] width 220 height 31
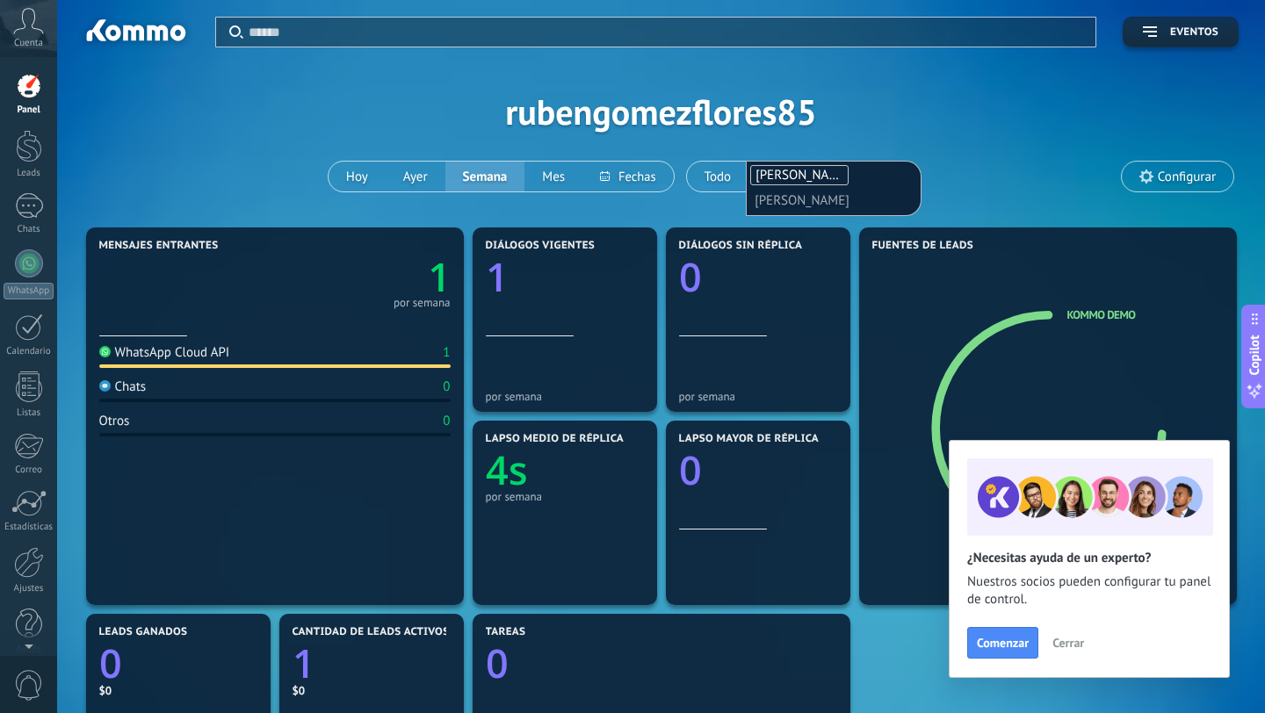
click at [976, 129] on div "Aplicar Eventos rubengomezflores85 Hoy Ayer Semana Mes Todo Elija un usuario Ru…" at bounding box center [660, 111] width 1155 height 223
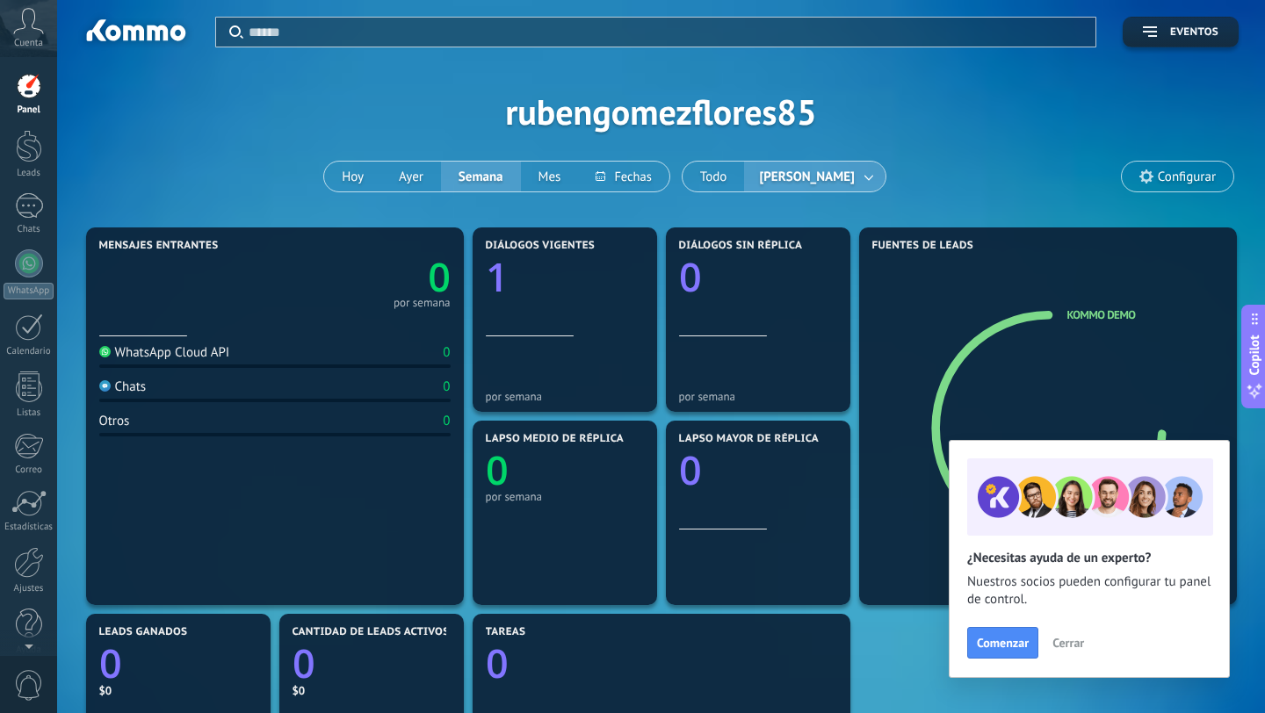
click at [1075, 640] on span "Cerrar" at bounding box center [1069, 643] width 32 height 12
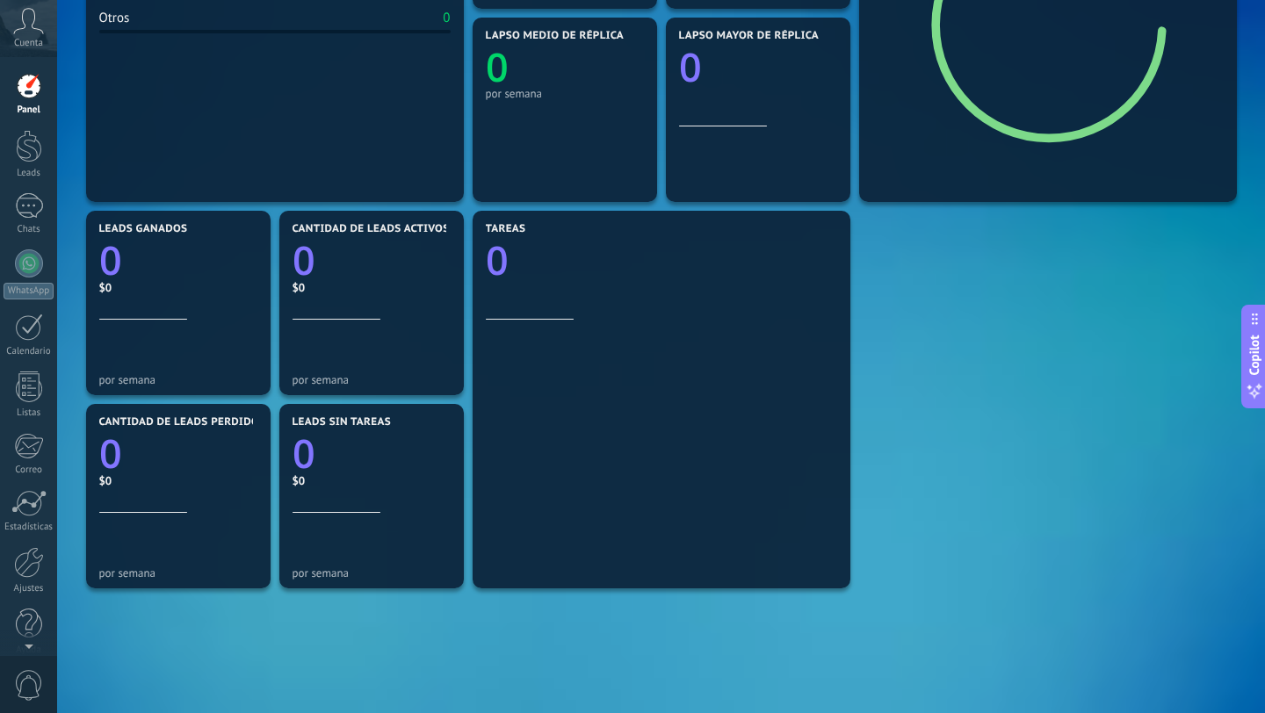
scroll to position [414, 0]
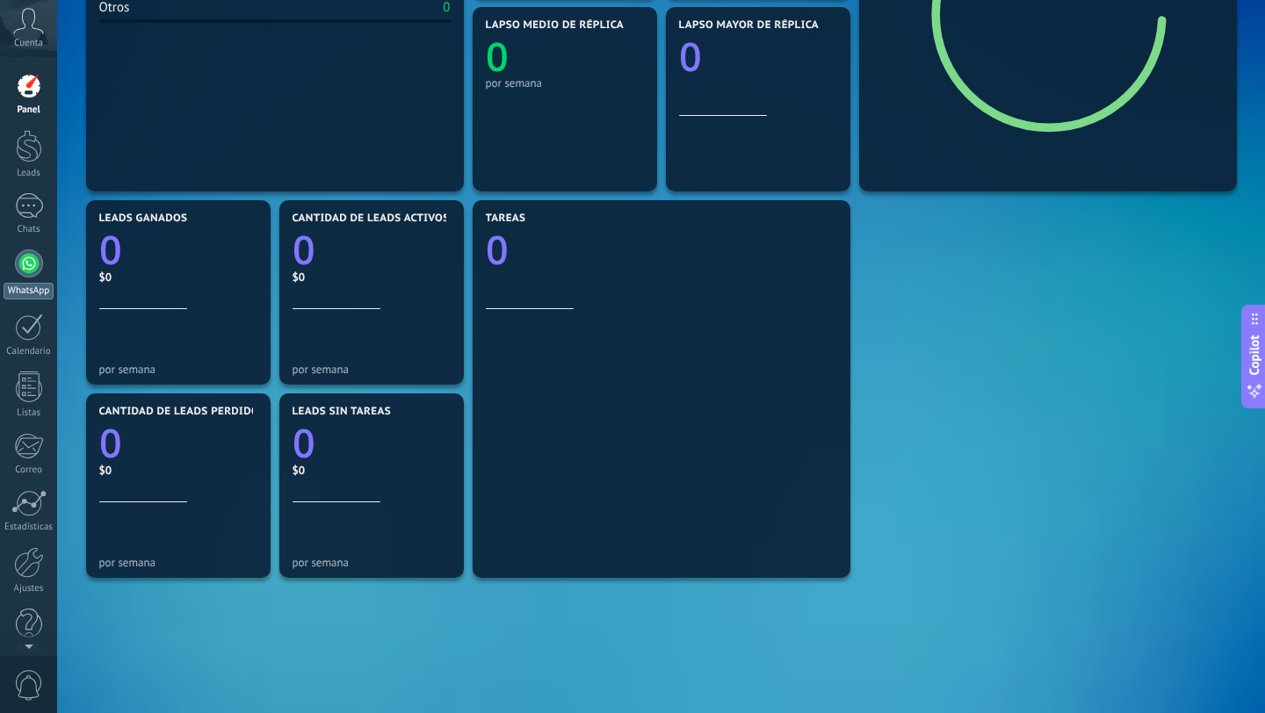
click at [28, 257] on div at bounding box center [29, 264] width 28 height 28
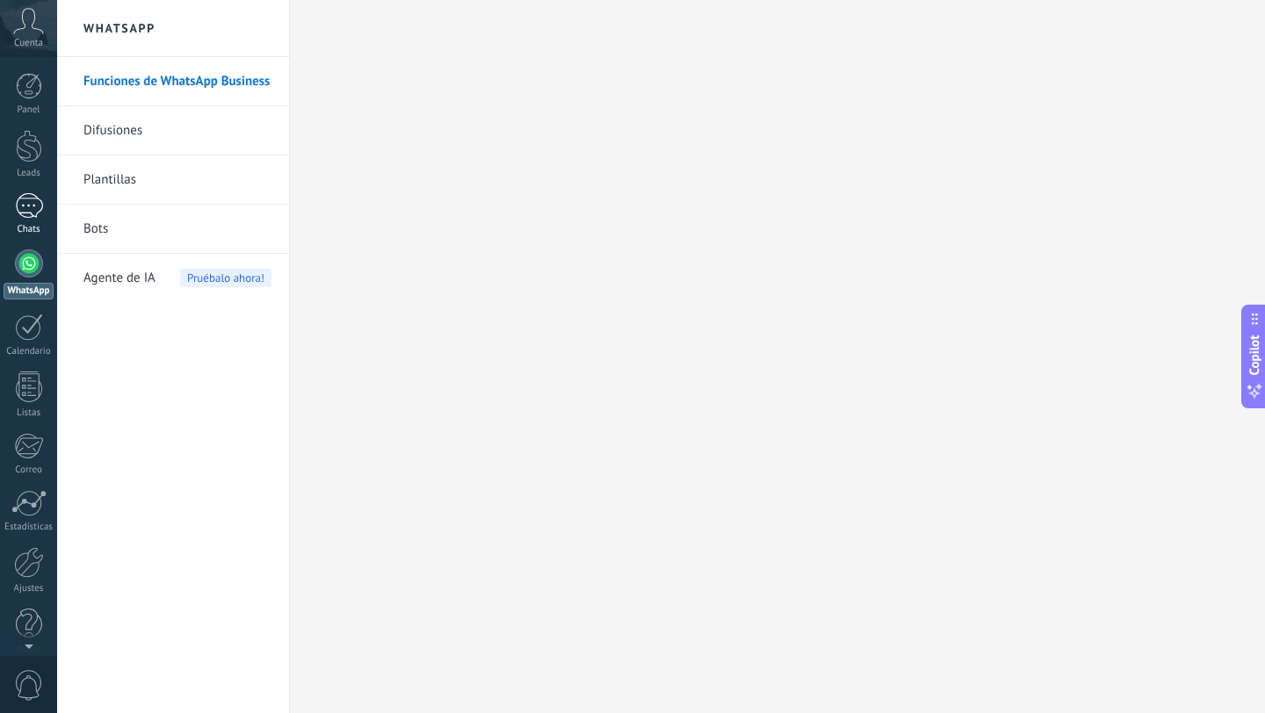
click at [32, 202] on div "1" at bounding box center [29, 205] width 28 height 25
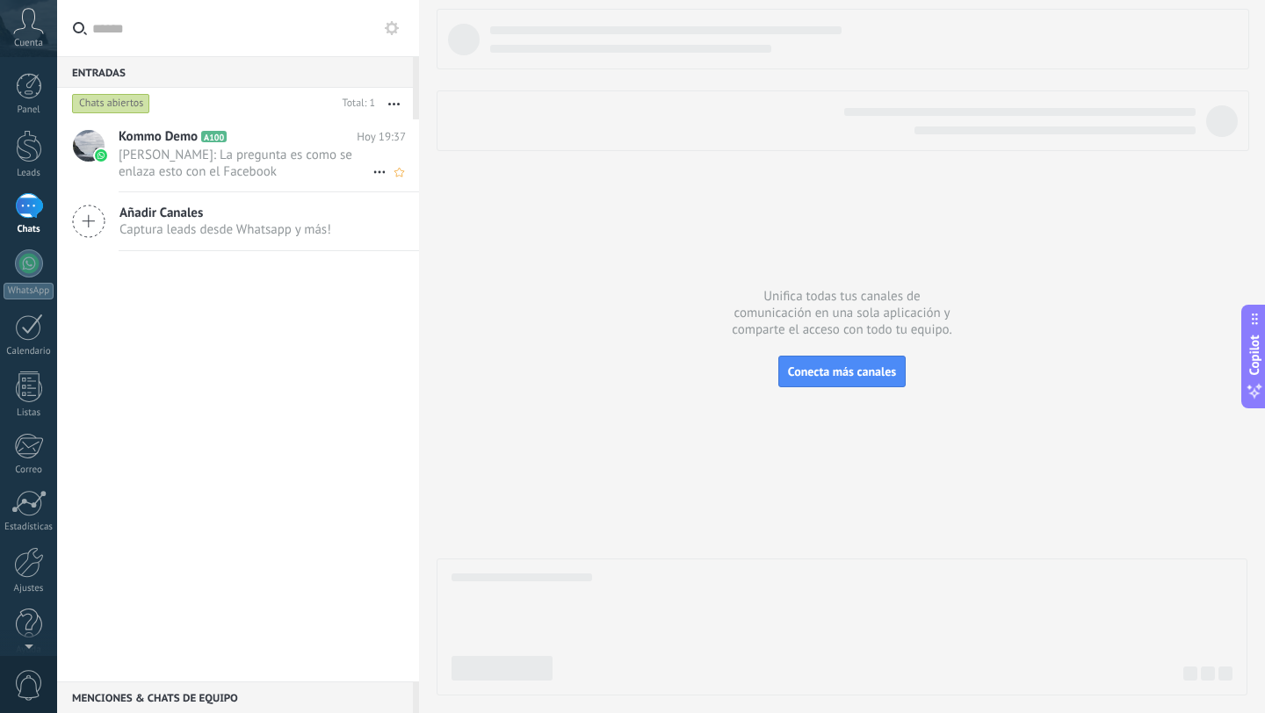
click at [260, 159] on span "Ruben Gómez: La pregunta es como se enlaza esto con el Facebook" at bounding box center [246, 163] width 254 height 33
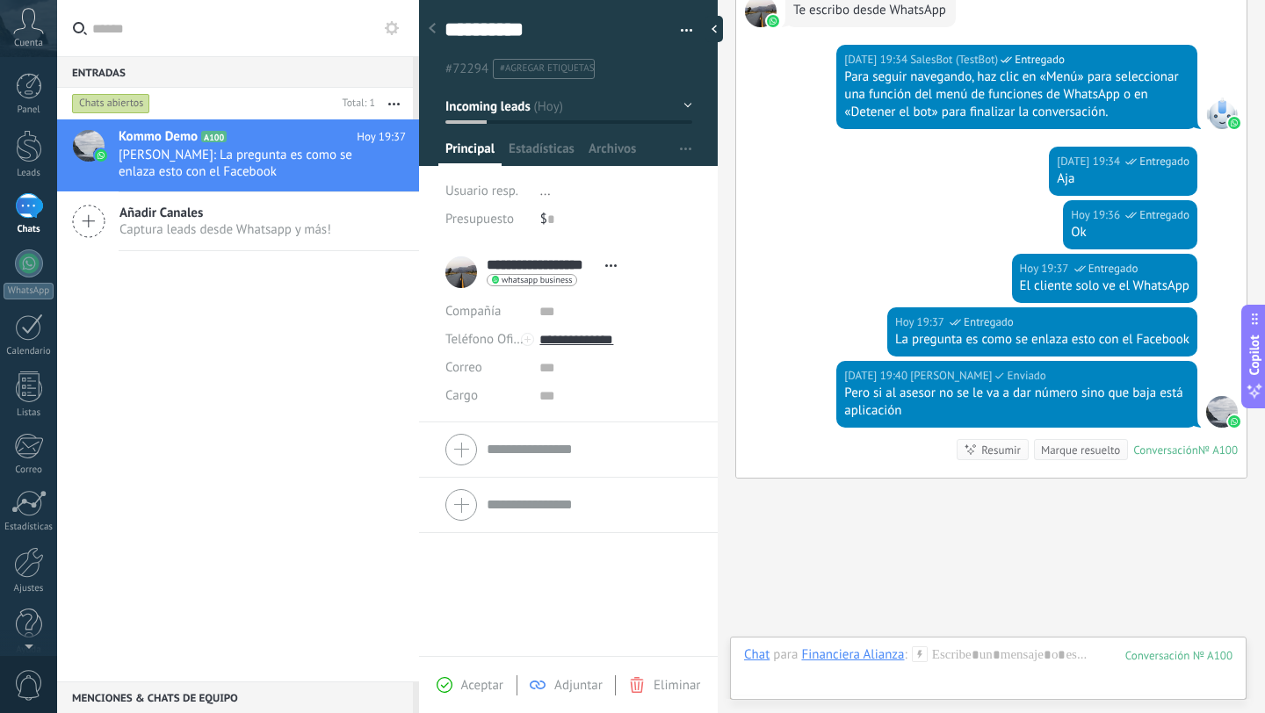
scroll to position [1127, 0]
